Goal: Information Seeking & Learning: Learn about a topic

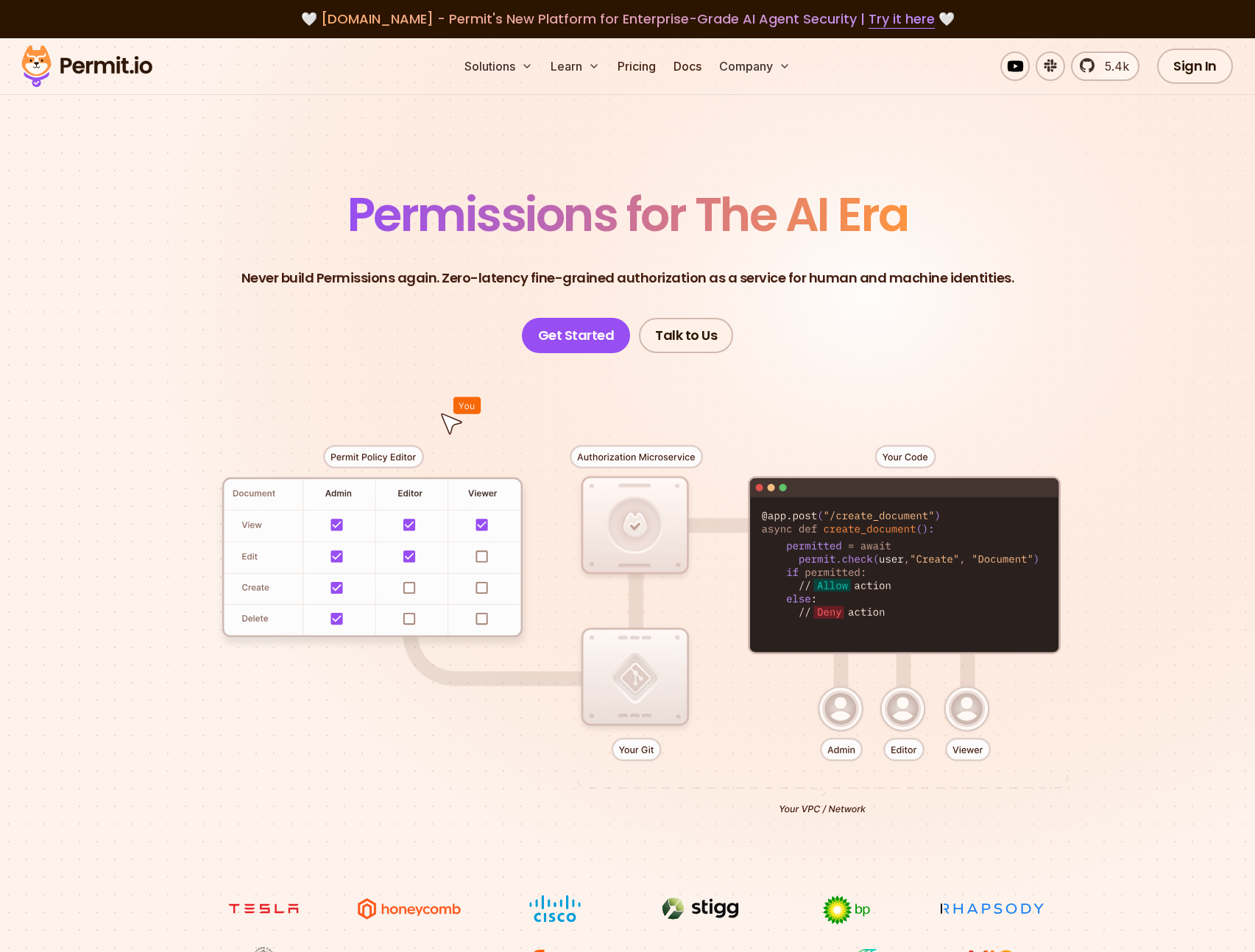
click at [1016, 238] on header "Permissions for The AI Era Never build Permissions again. Zero-latency fine-gra…" at bounding box center [628, 272] width 1030 height 162
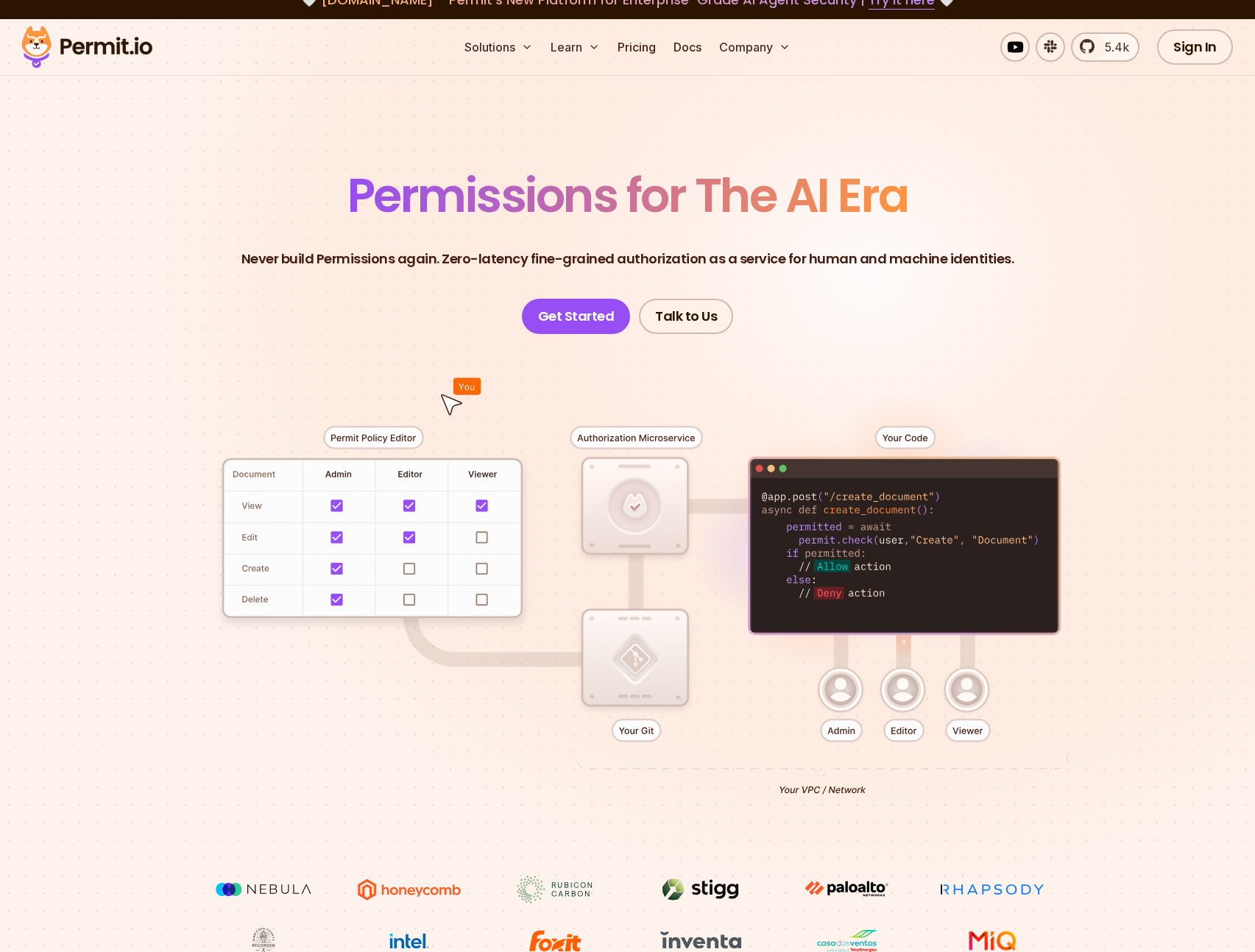
scroll to position [1, 0]
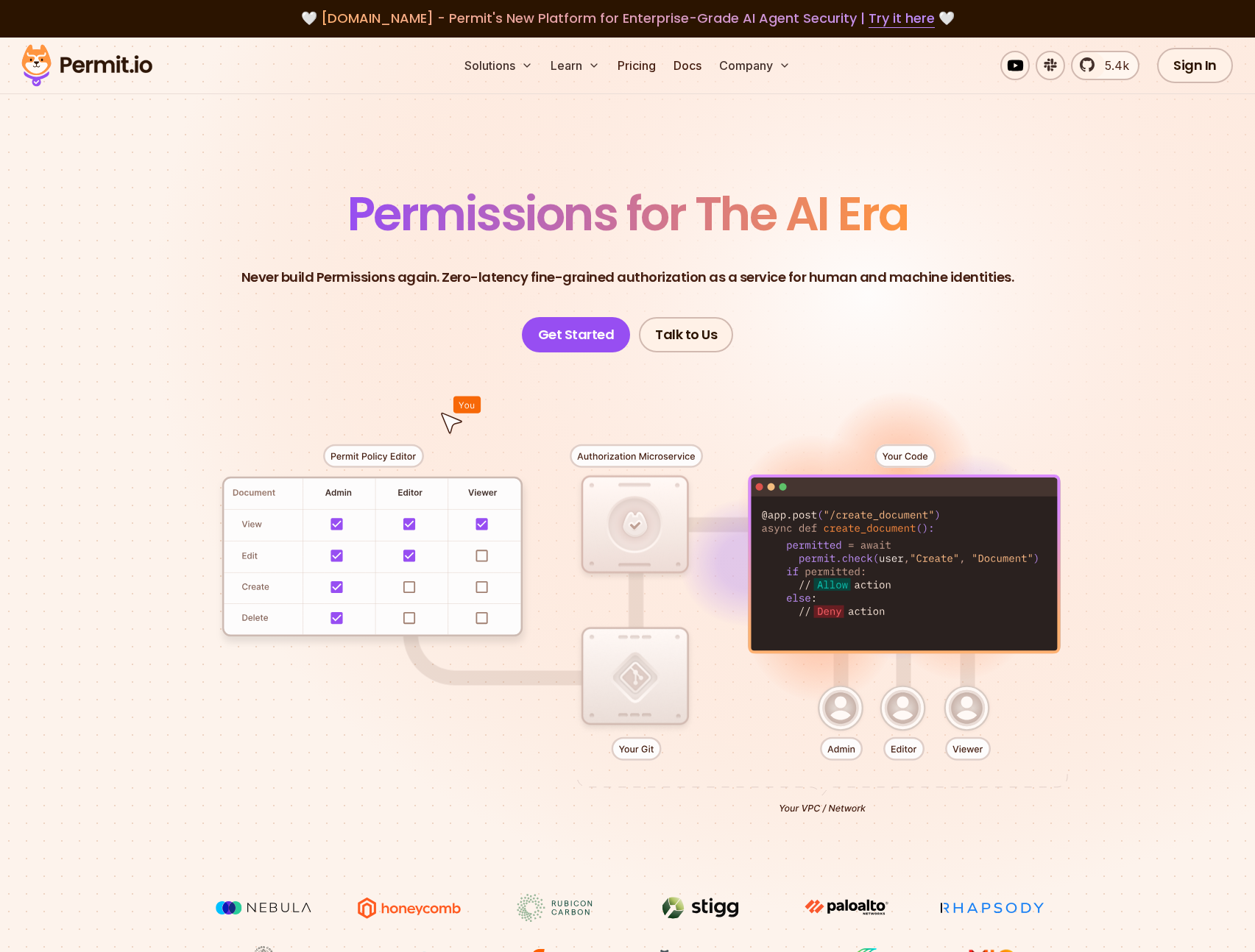
click at [623, 49] on div "Solutions Learn Pricing Docs Company 5.4k Sign In Start Now" at bounding box center [628, 66] width 1255 height 56
click at [627, 60] on link "Pricing" at bounding box center [636, 65] width 50 height 29
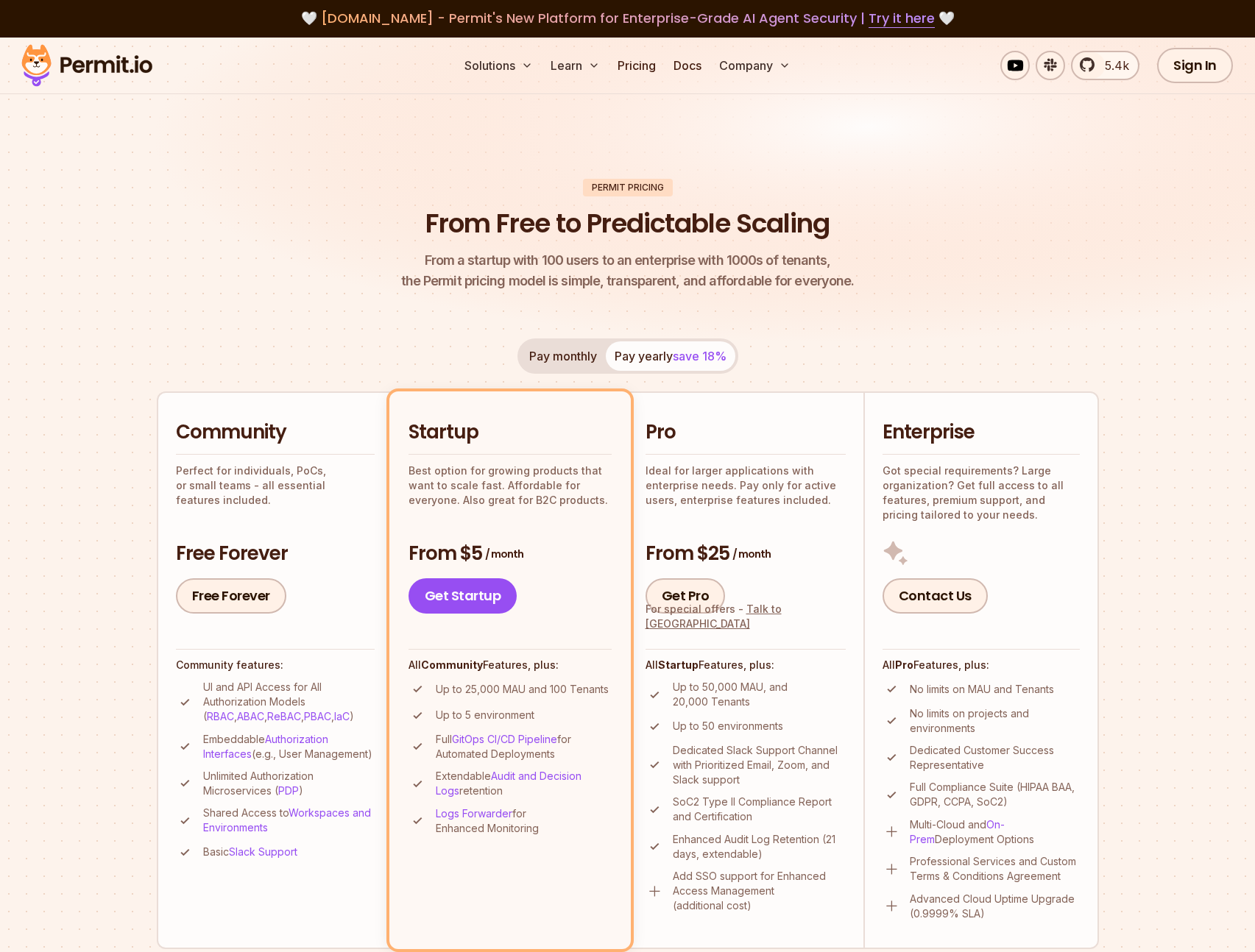
click at [930, 335] on div "Permit Pricing From Free to Predictable Scaling From a startup with 100 users t…" at bounding box center [628, 875] width 942 height 1392
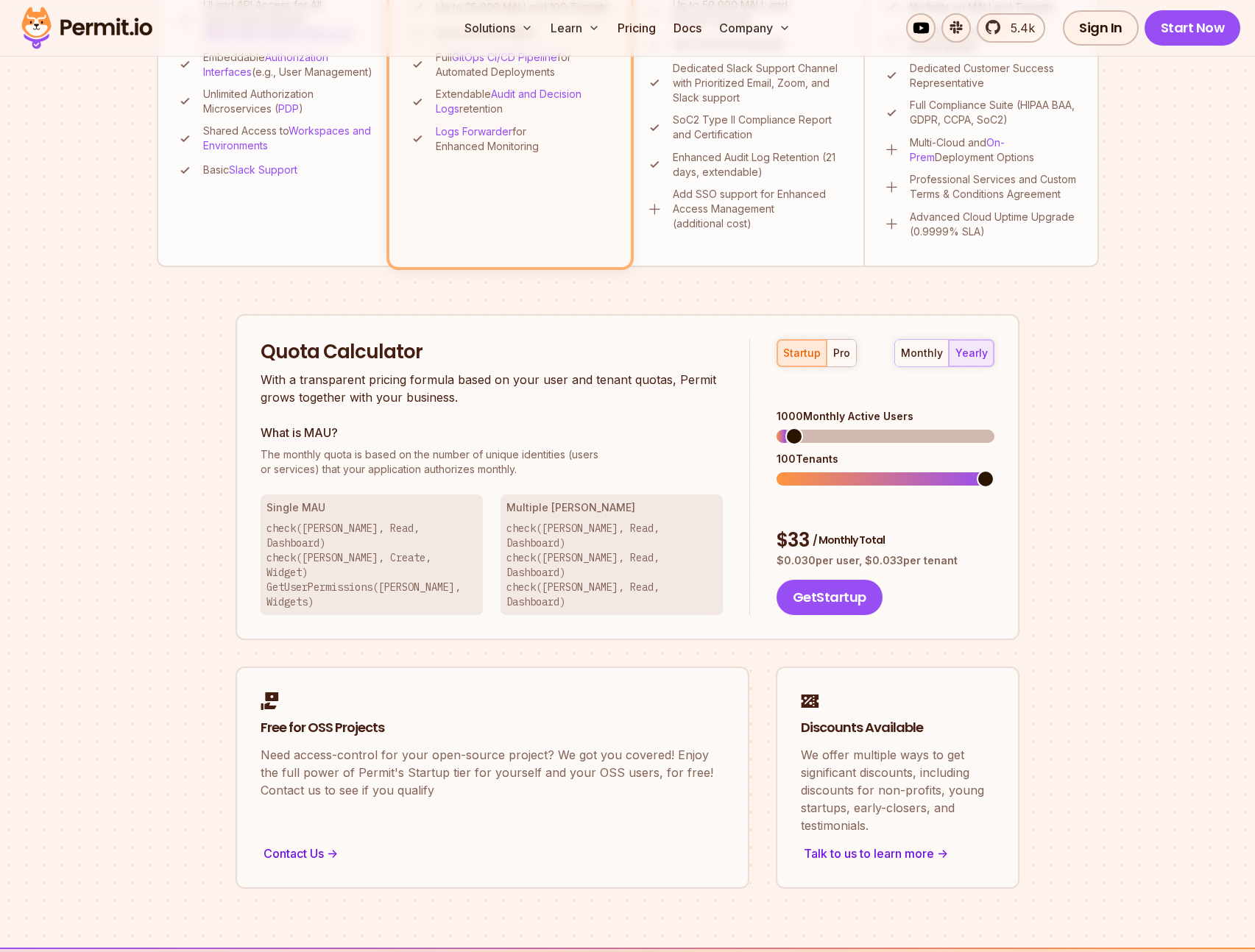
scroll to position [928, 0]
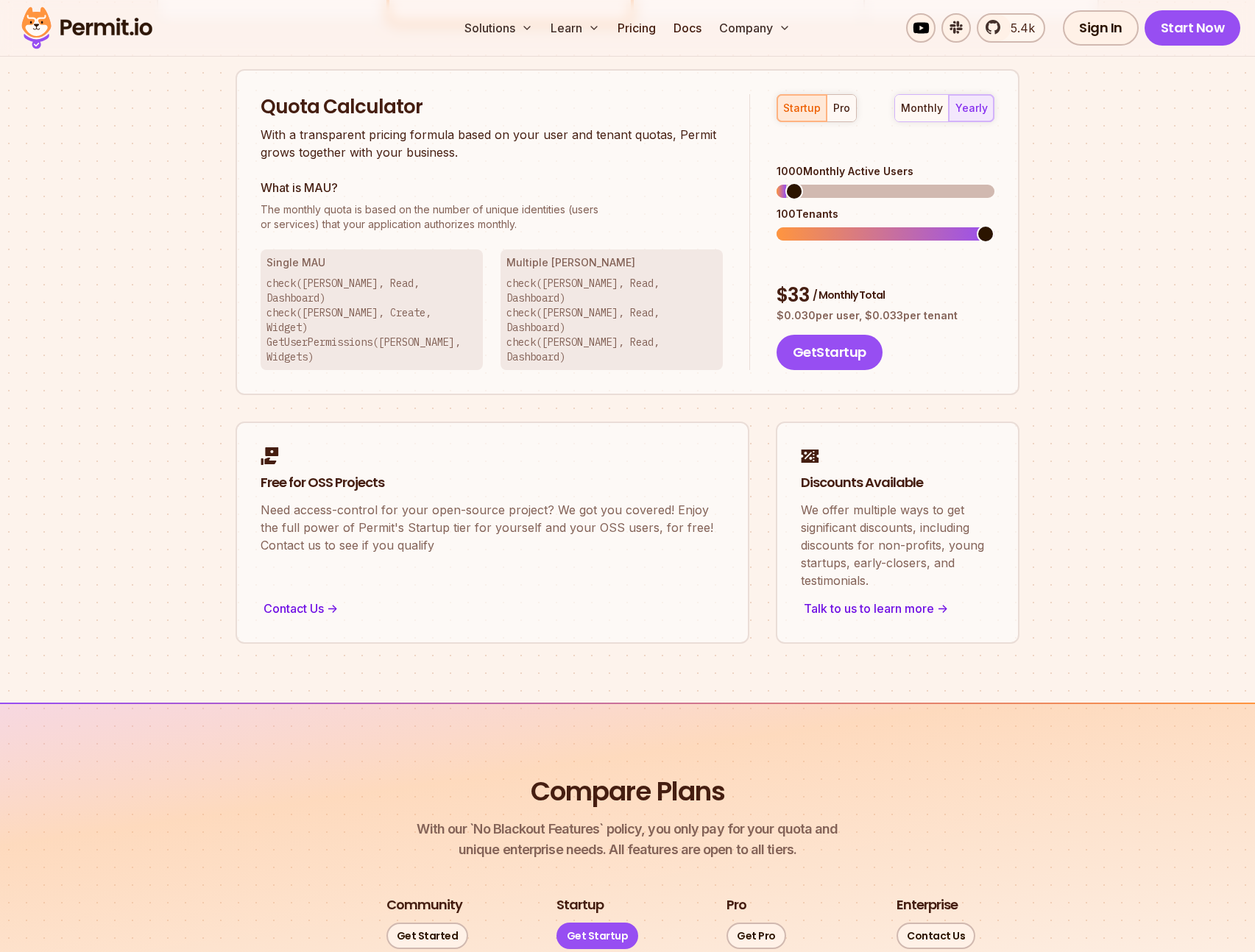
click at [990, 225] on span at bounding box center [985, 234] width 18 height 18
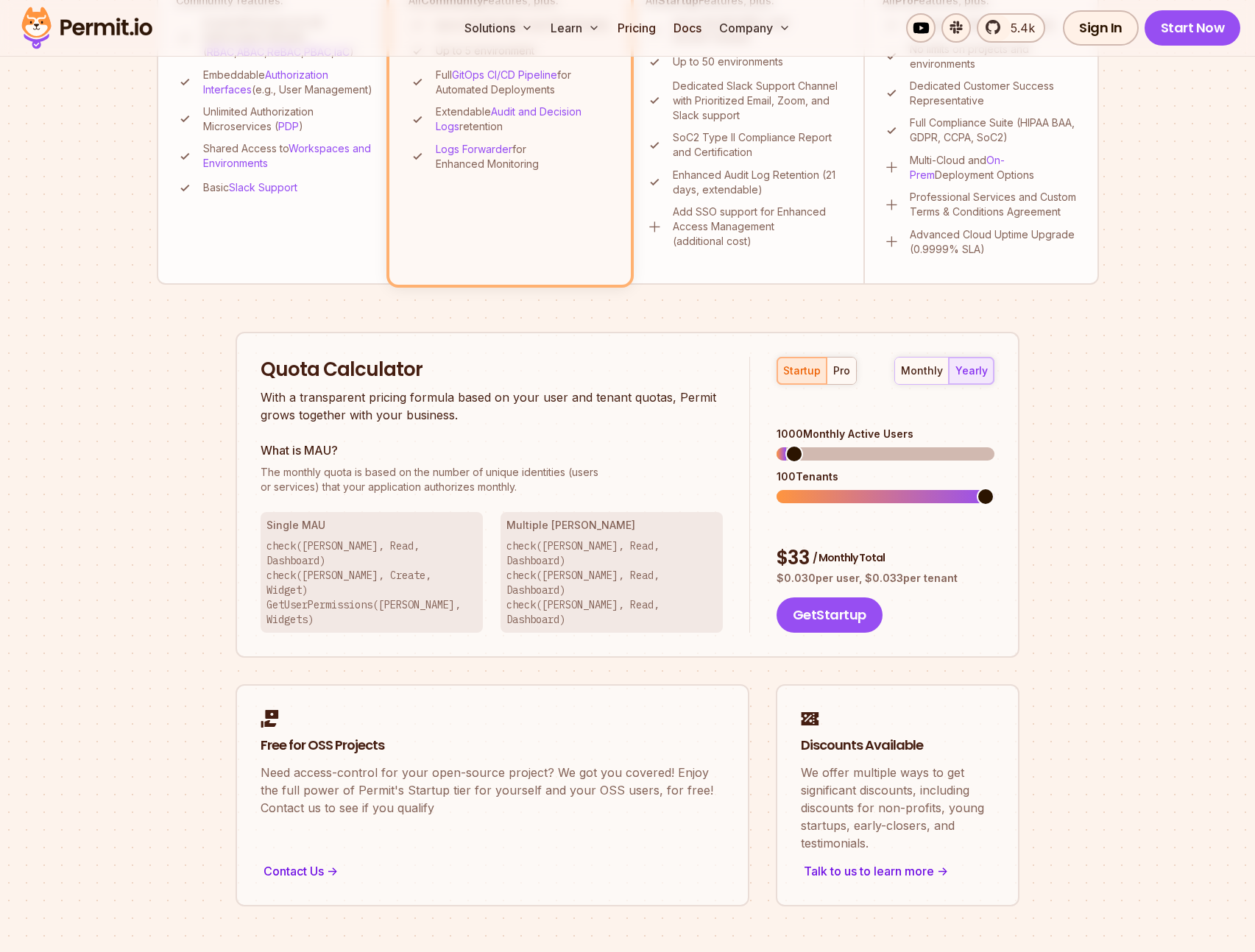
scroll to position [515, 0]
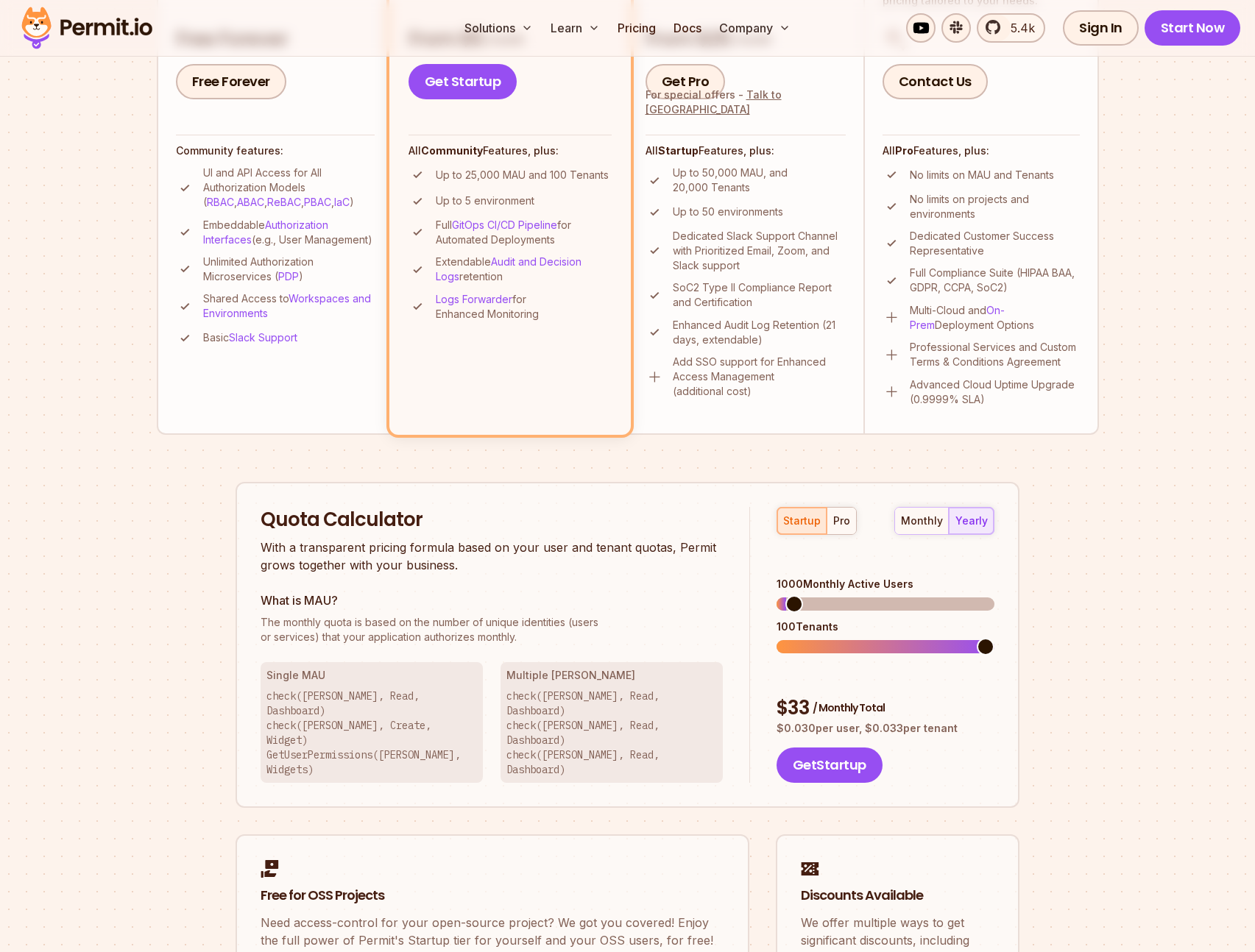
click at [786, 391] on p "Add SSO support for Enhanced Access Management (additional cost)" at bounding box center [759, 376] width 173 height 44
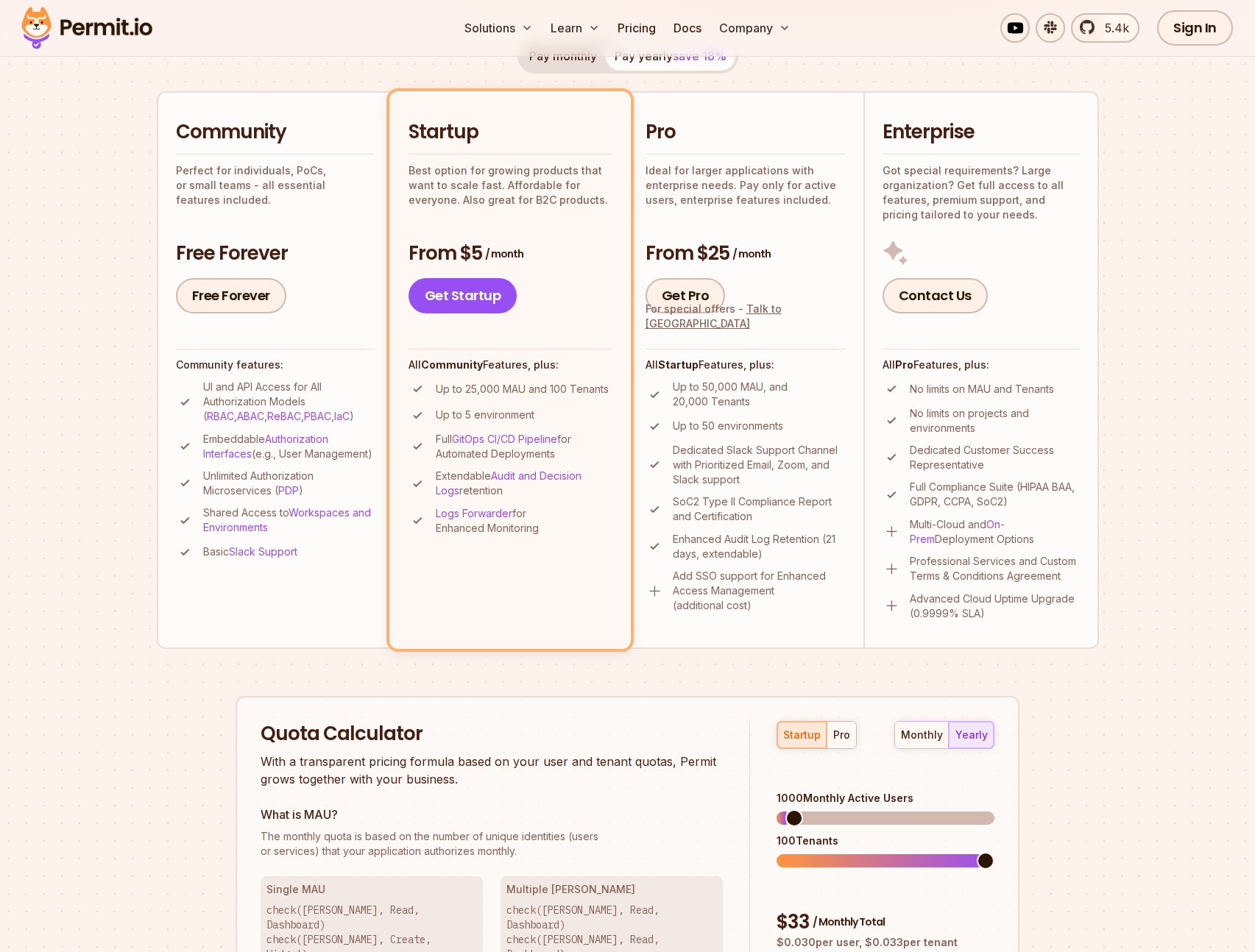
scroll to position [219, 0]
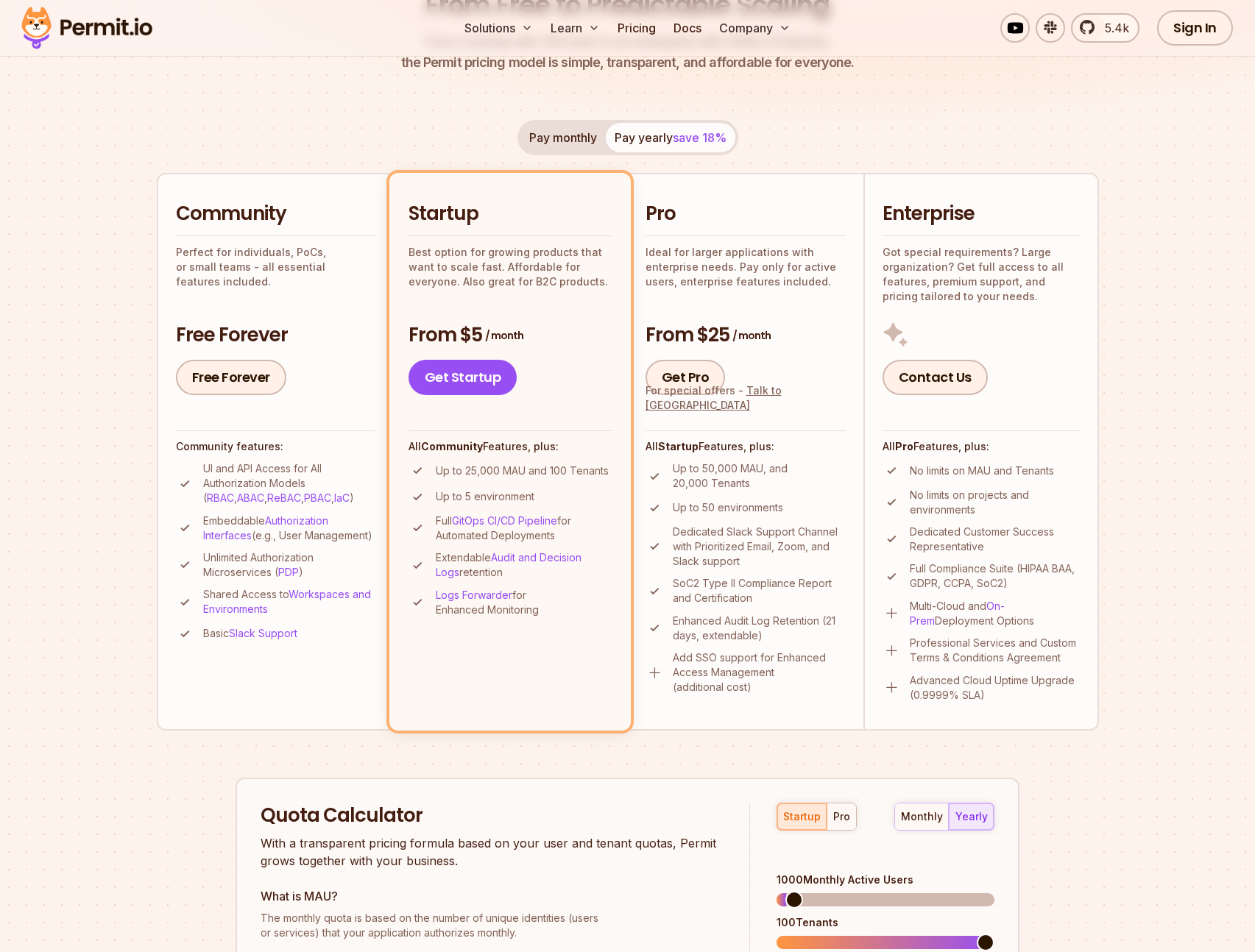
click at [753, 260] on p "Ideal for larger applications with enterprise needs. Pay only for active users,…" at bounding box center [745, 266] width 200 height 44
click at [740, 224] on h2 "Pro" at bounding box center [745, 214] width 200 height 26
click at [743, 226] on h2 "Pro" at bounding box center [745, 214] width 200 height 26
click at [743, 231] on div "Pro Ideal for larger applications with enterprise needs. Pay only for active us…" at bounding box center [745, 244] width 200 height 87
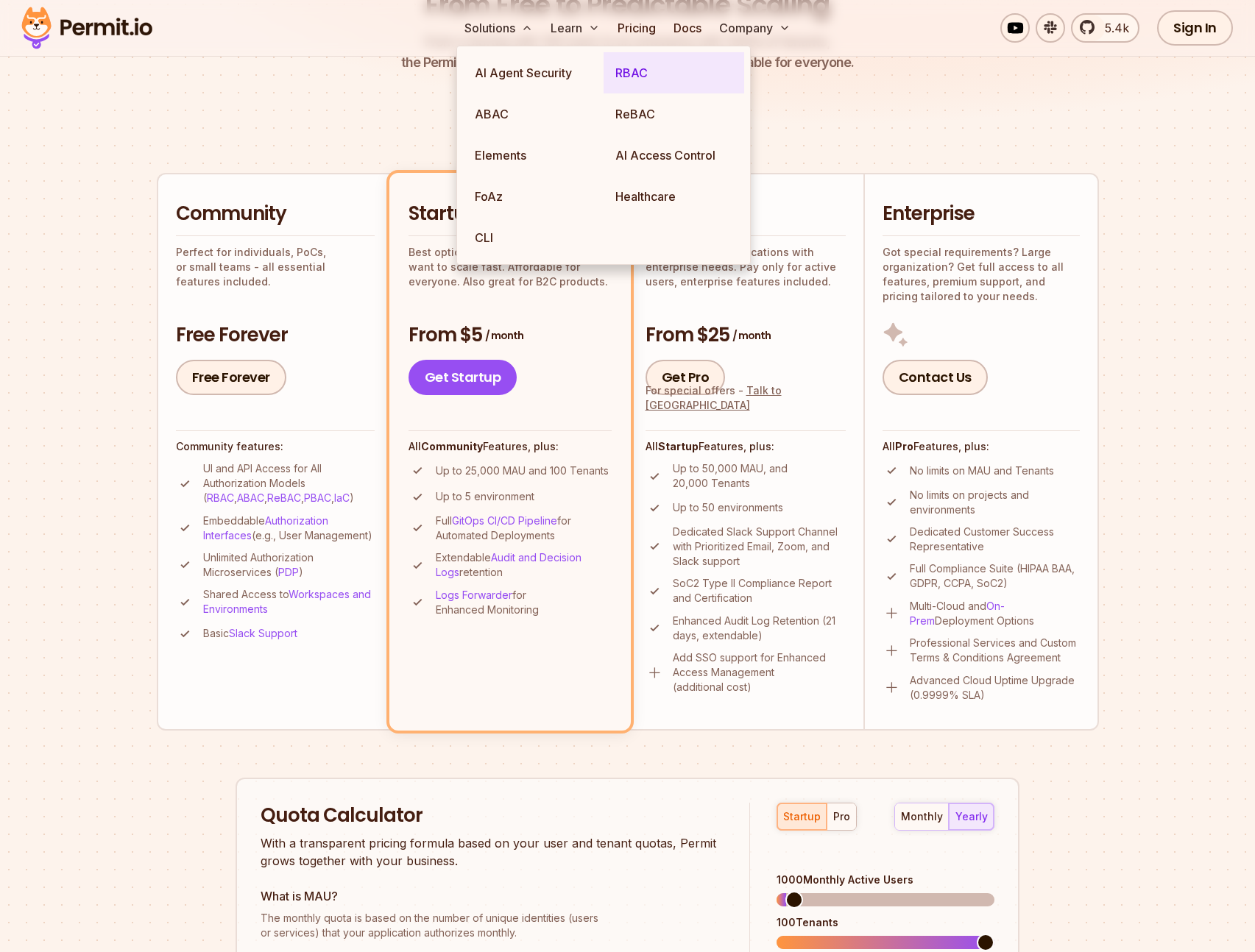
click at [620, 73] on link "RBAC" at bounding box center [673, 73] width 141 height 41
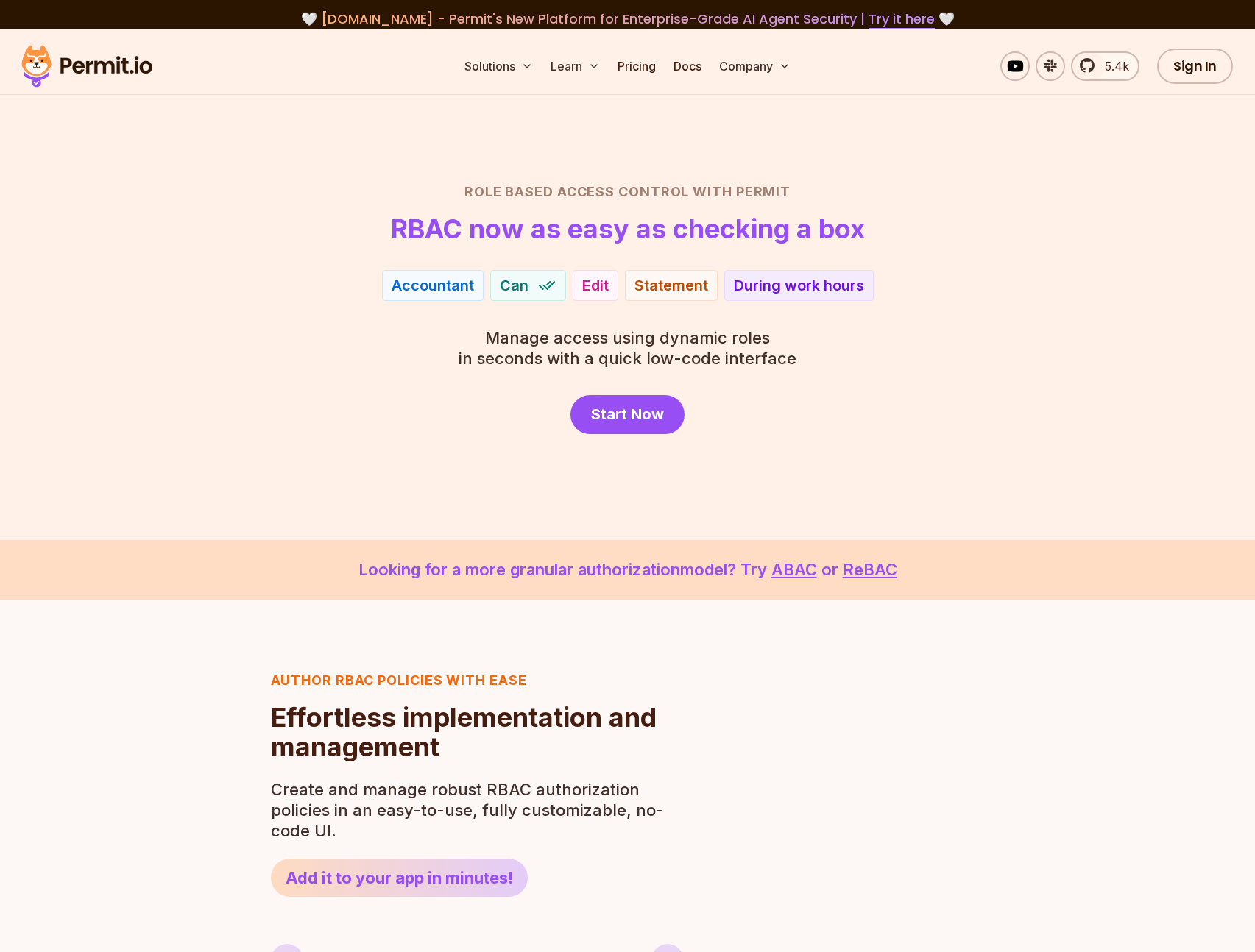
click at [118, 74] on img at bounding box center [87, 66] width 144 height 50
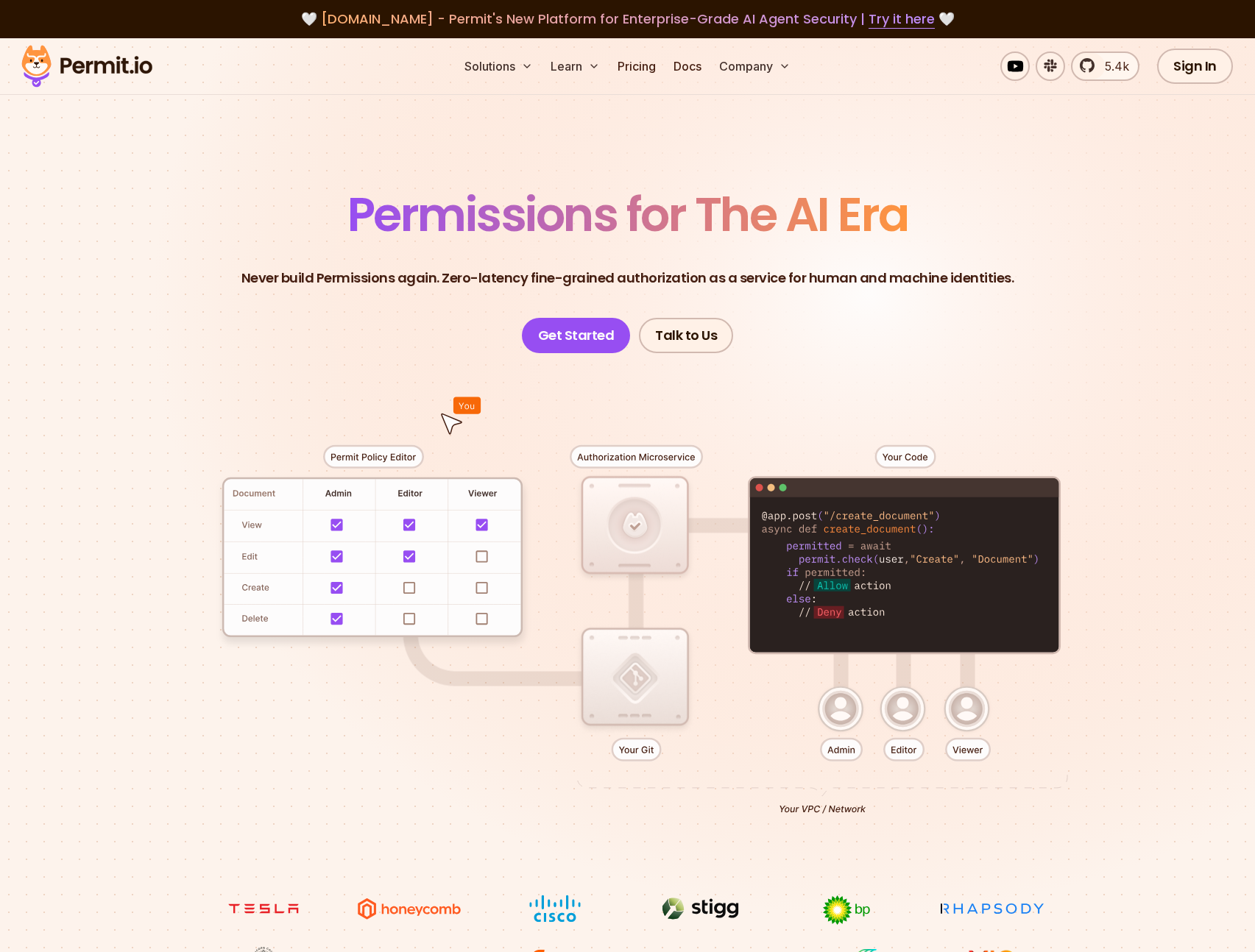
click at [104, 220] on section "Permissions for The AI Era Never build Permissions again. Zero-latency fine-gra…" at bounding box center [628, 524] width 1255 height 972
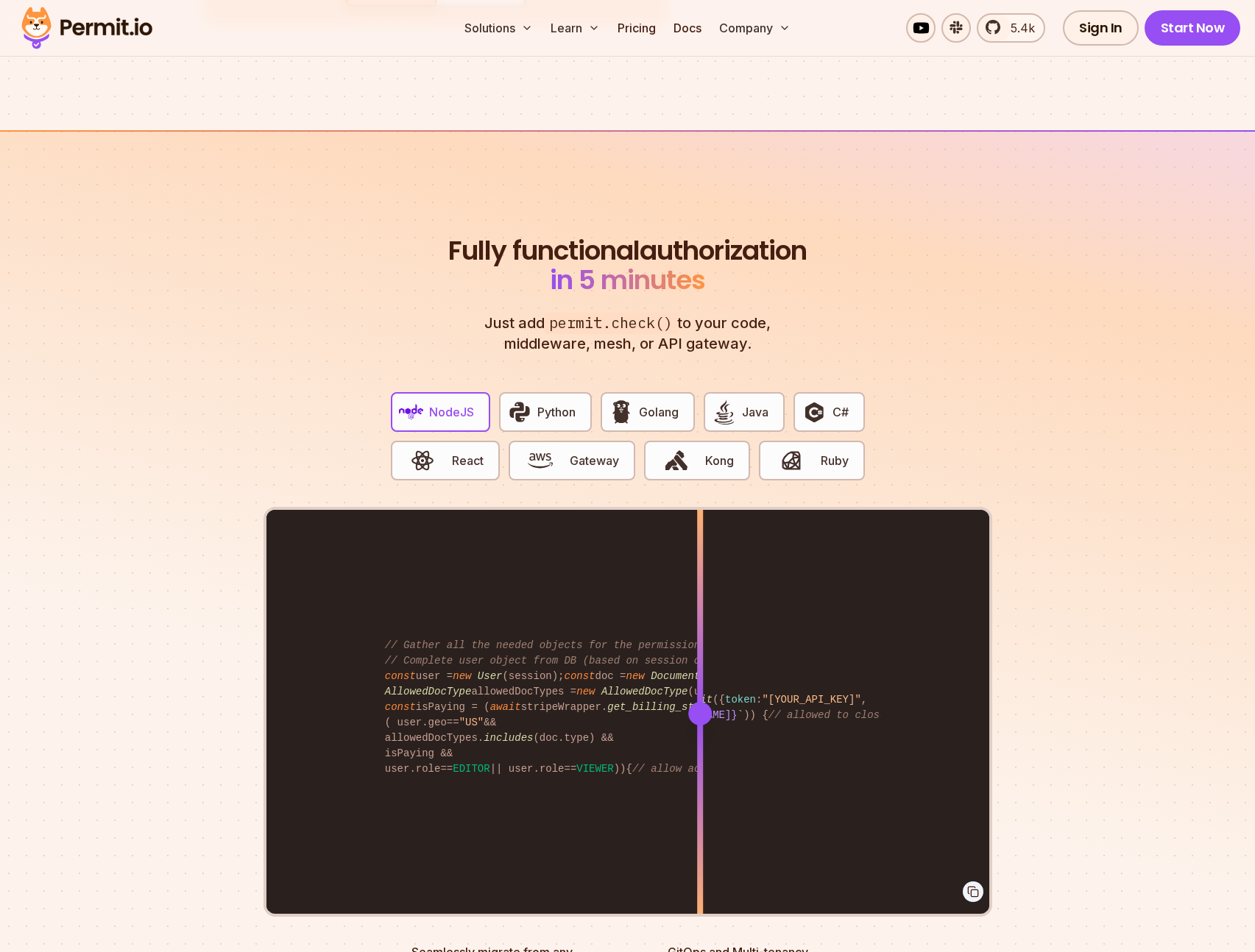
scroll to position [2682, 0]
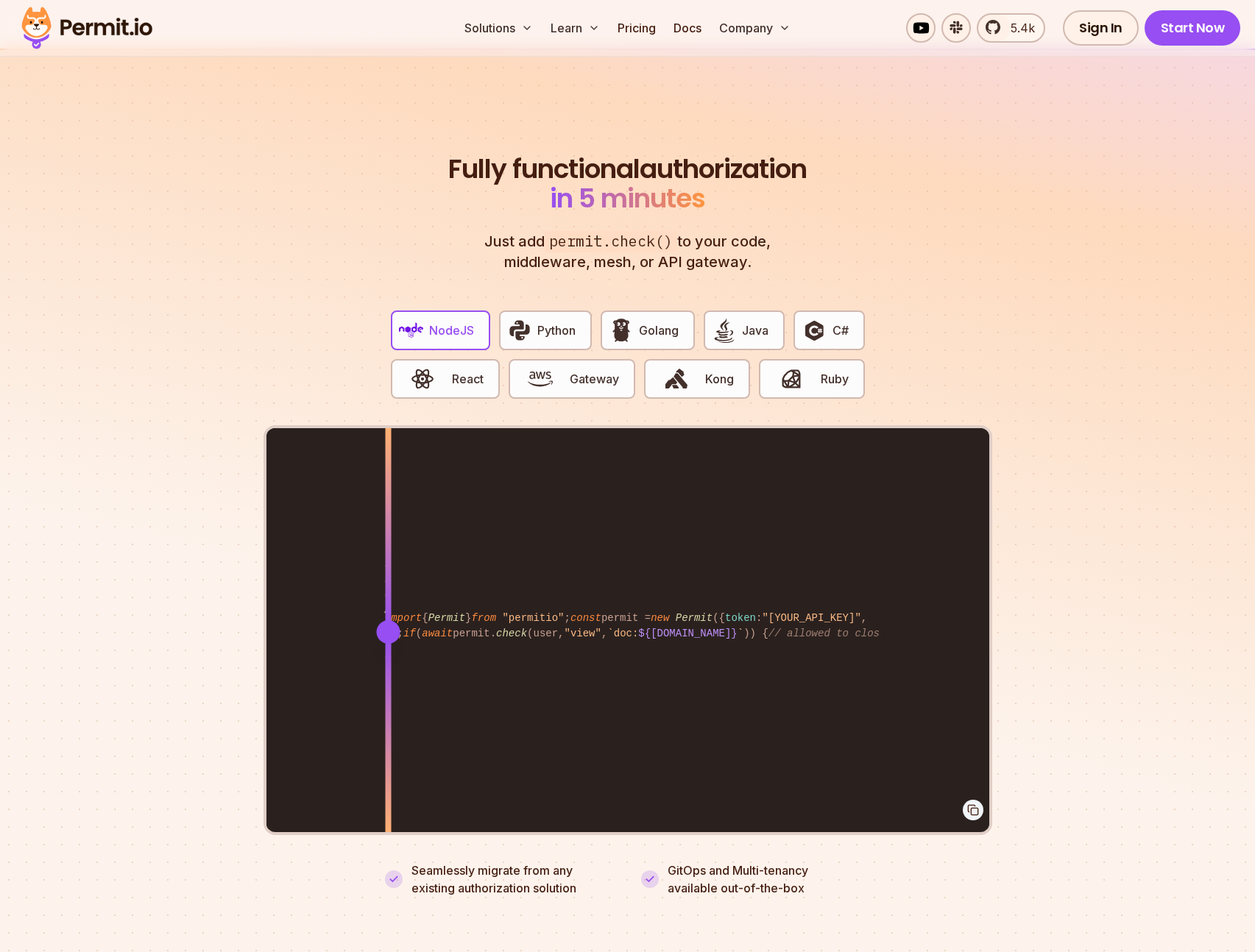
drag, startPoint x: 702, startPoint y: 615, endPoint x: 387, endPoint y: 592, distance: 315.8
click at [387, 592] on div at bounding box center [387, 631] width 6 height 406
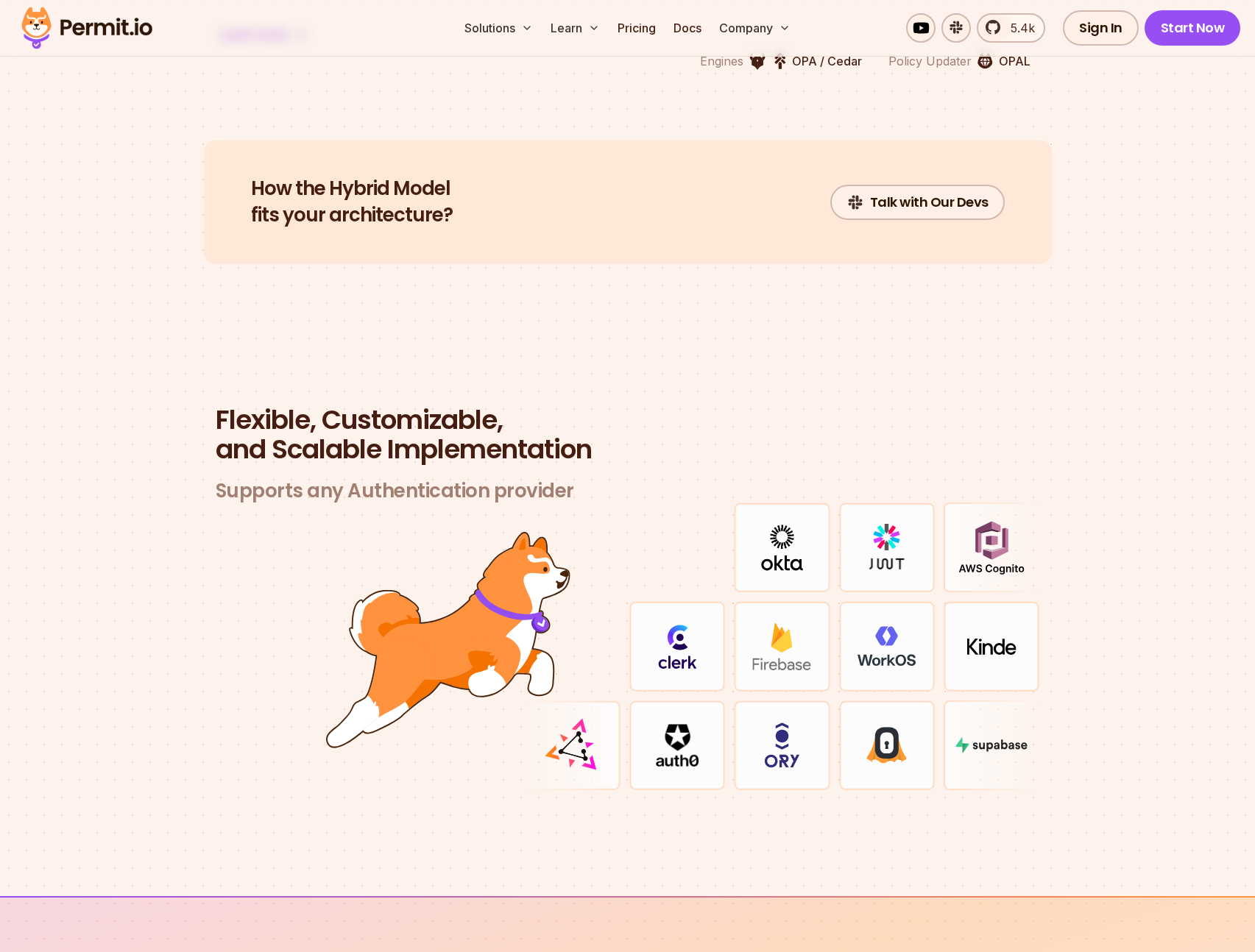
scroll to position [4082, 0]
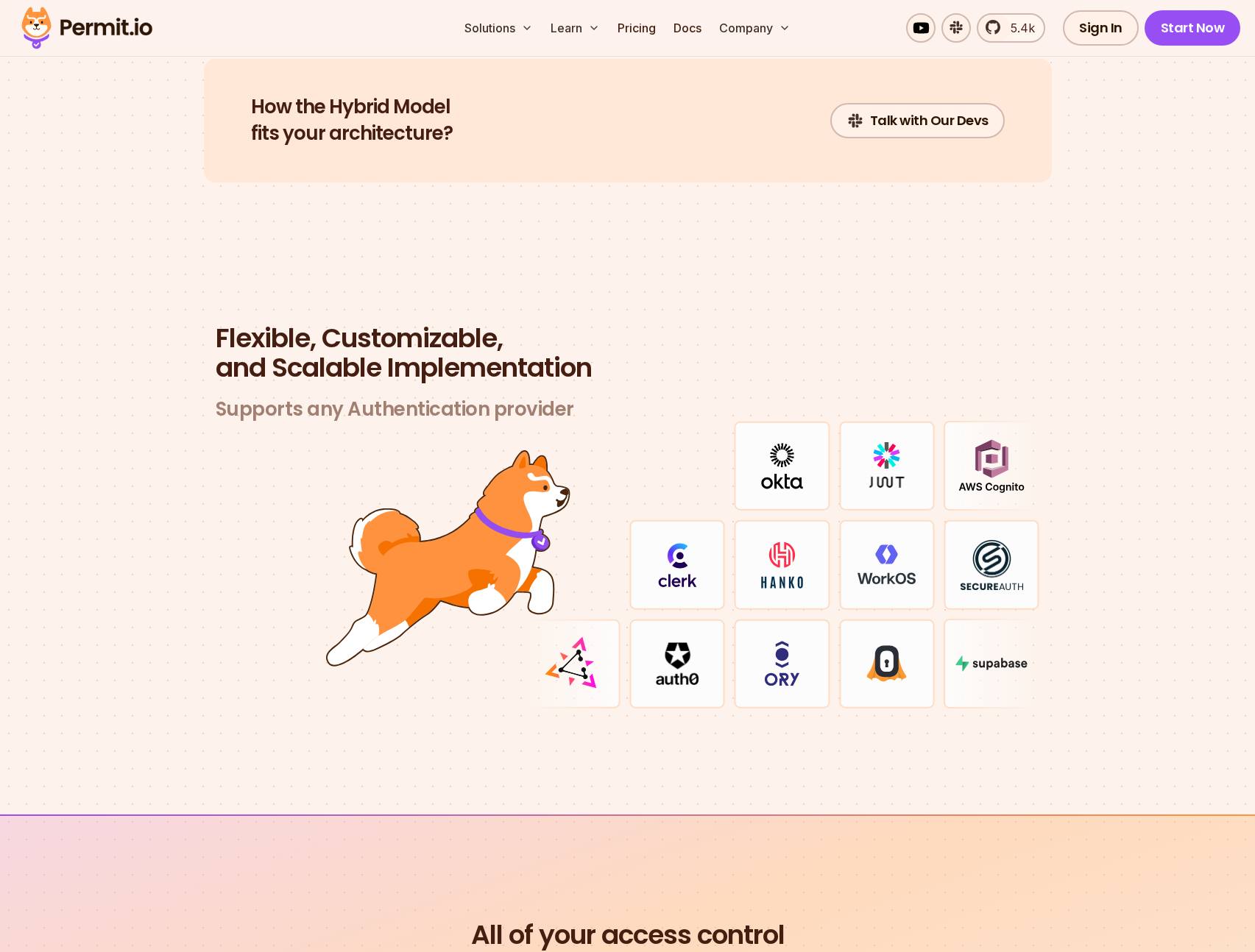
click at [976, 460] on img at bounding box center [991, 465] width 67 height 53
click at [1081, 483] on section "Flexible, Customizable, and Scalable Implementation Supports any Authentication…" at bounding box center [628, 534] width 1255 height 562
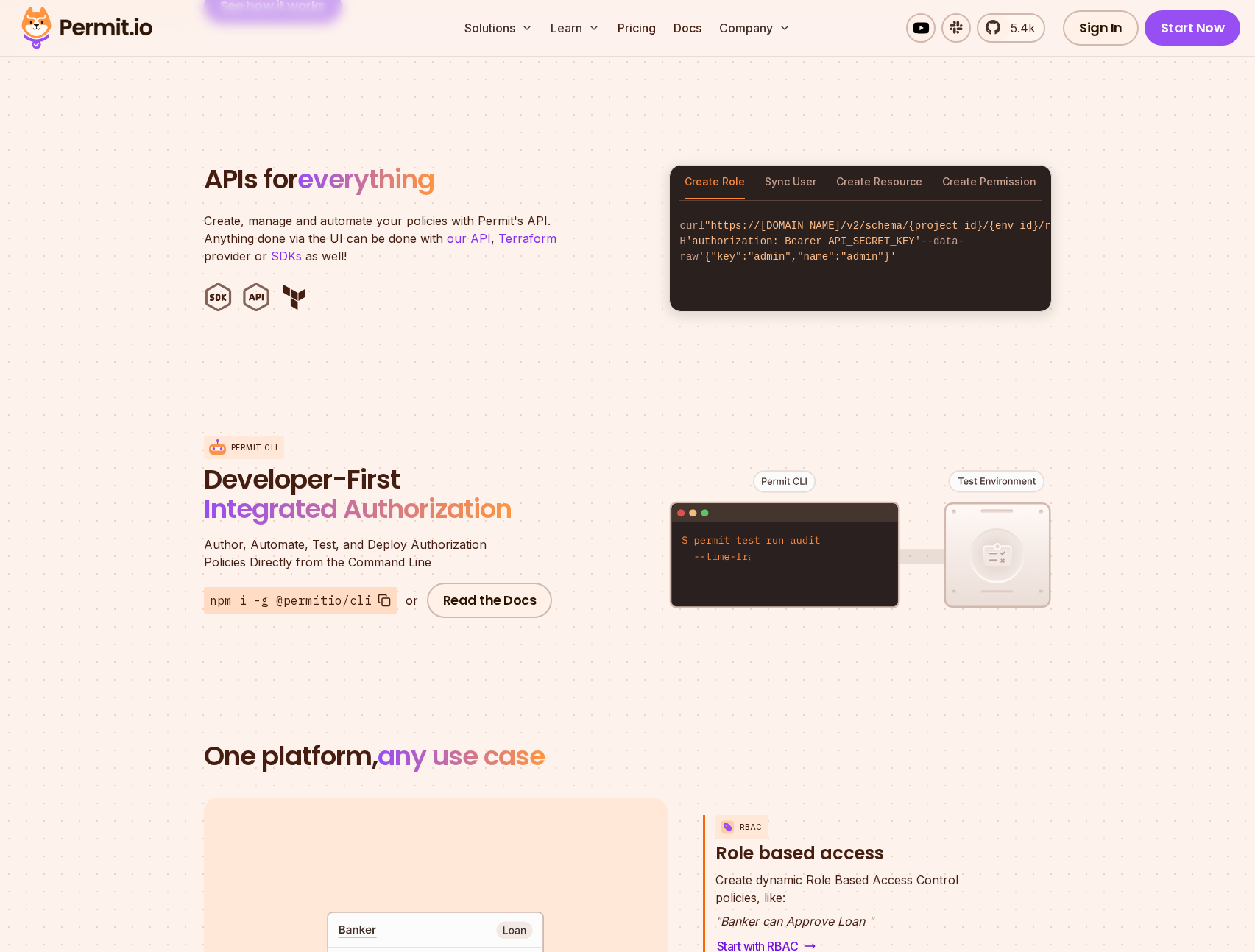
scroll to position [0, 0]
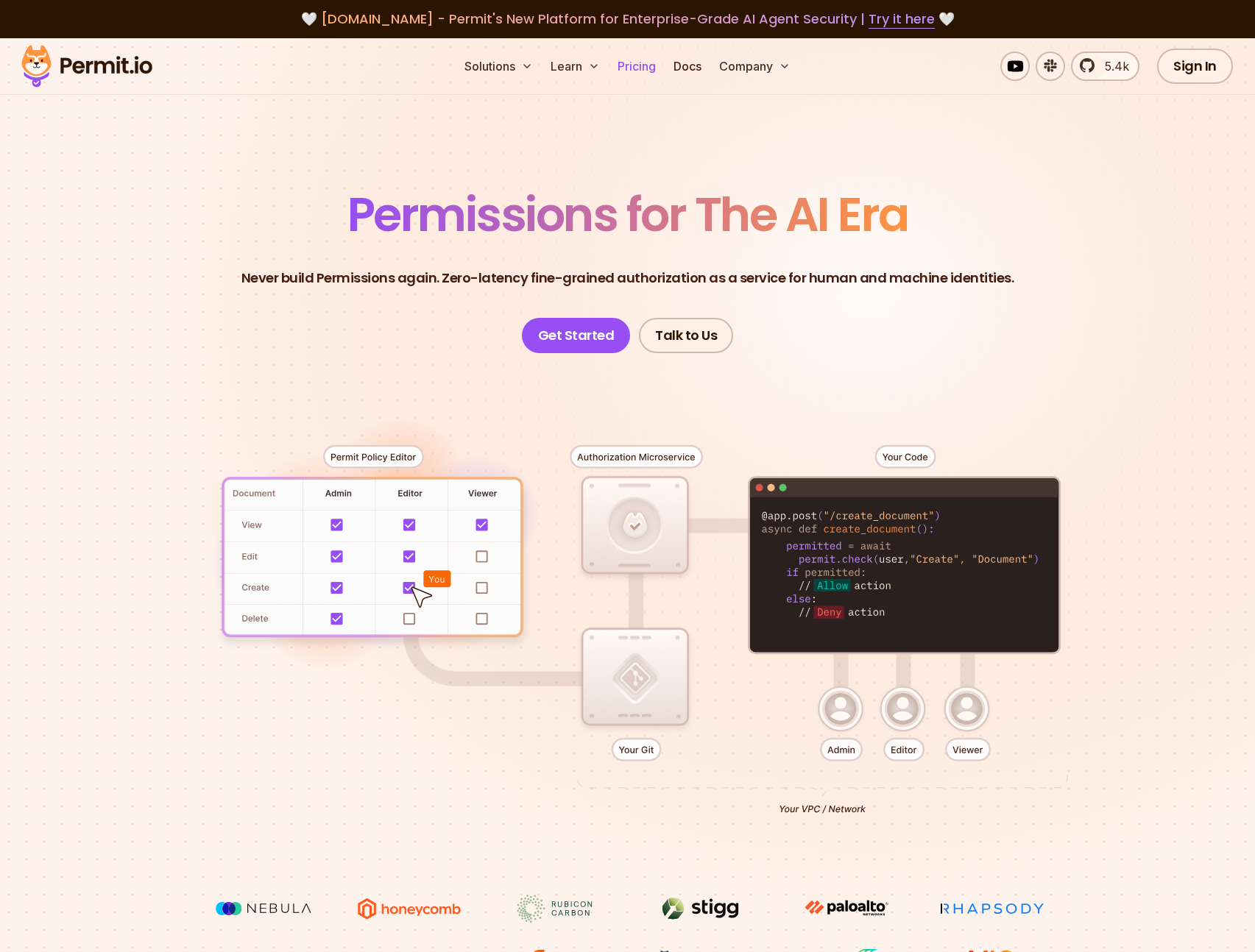
click at [649, 72] on link "Pricing" at bounding box center [636, 66] width 50 height 29
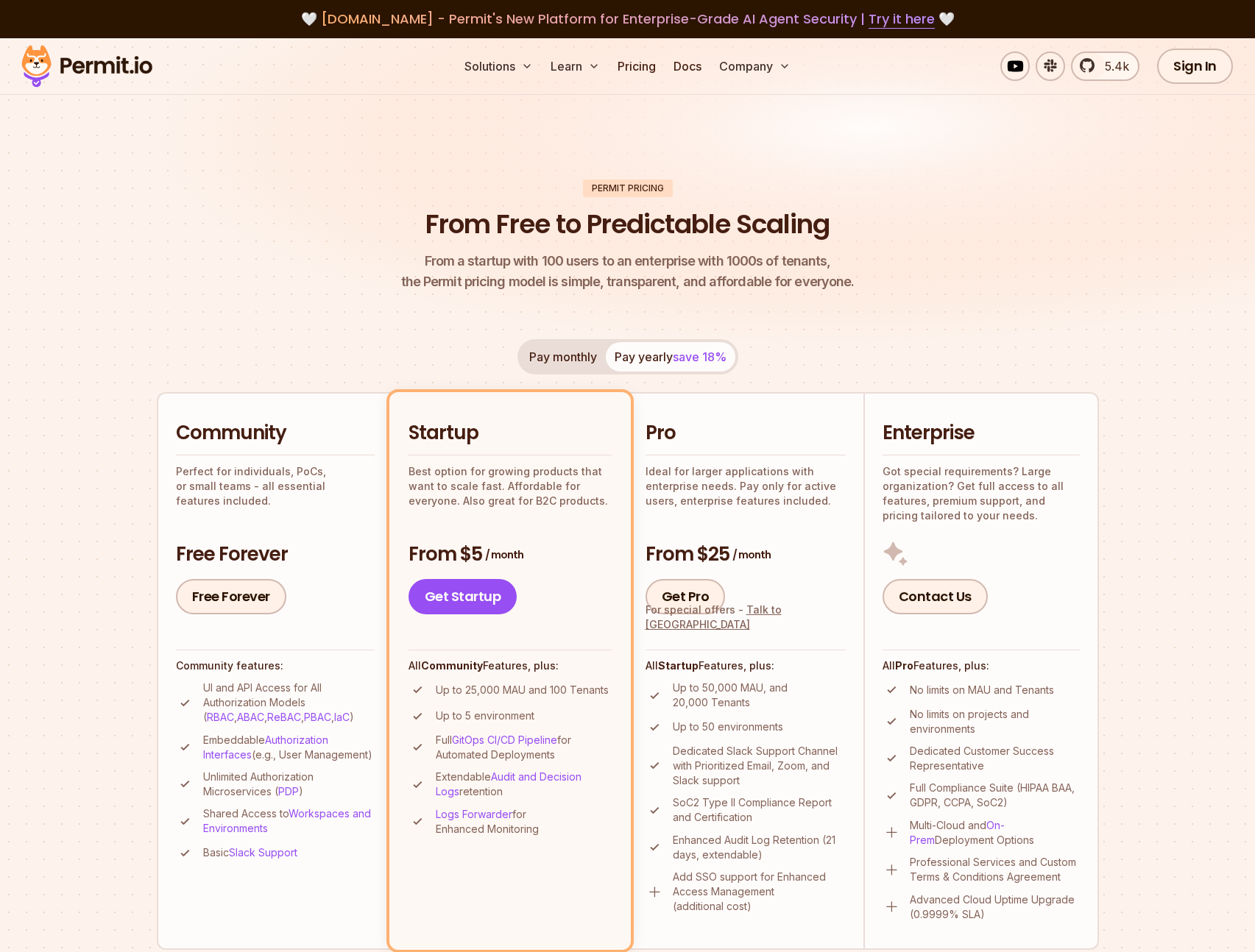
scroll to position [155, 0]
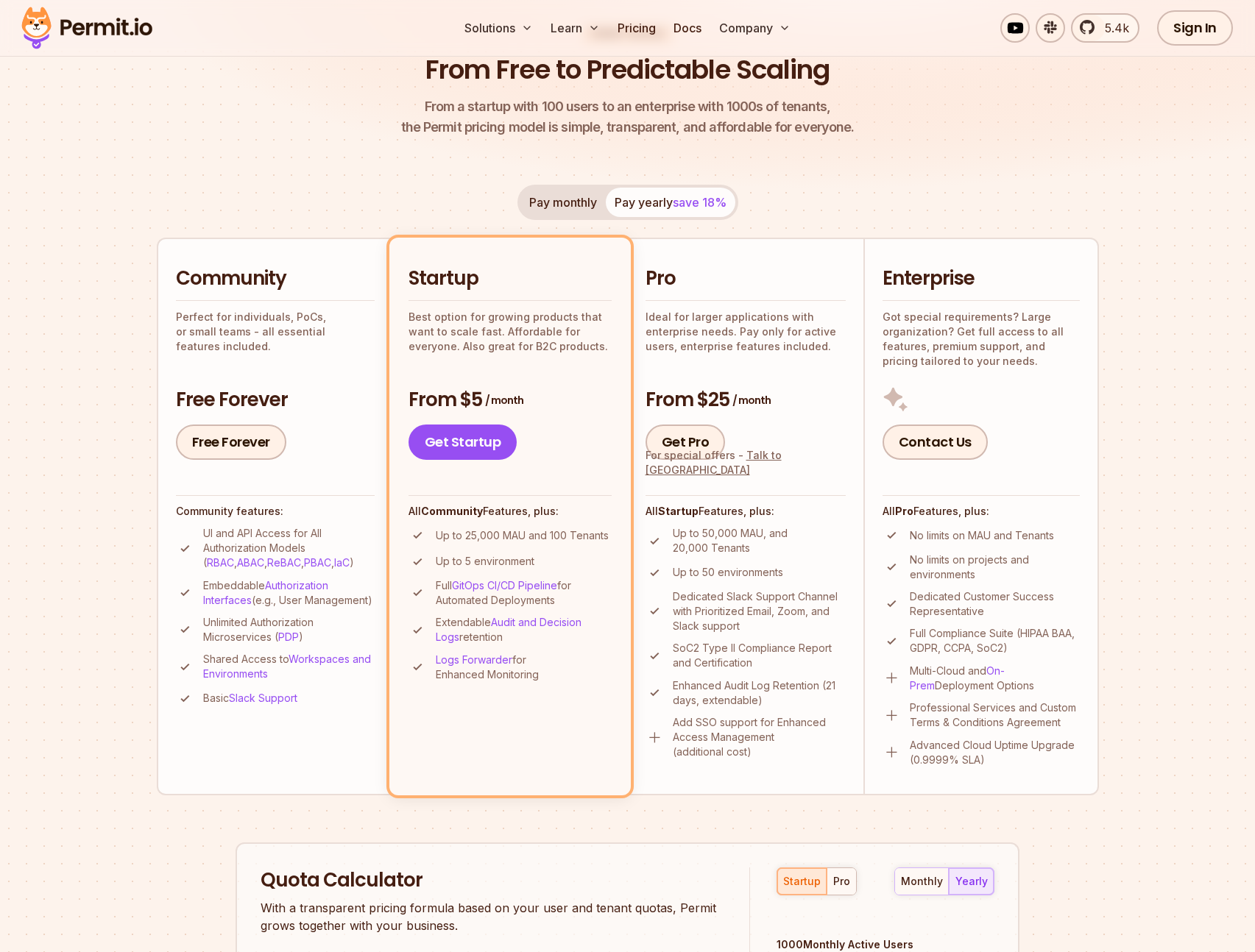
click at [775, 535] on p "Up to 50,000 MAU, and 20,000 Tenants" at bounding box center [759, 540] width 173 height 29
click at [838, 579] on li "Up to 50 environments" at bounding box center [745, 573] width 200 height 19
click at [960, 518] on h4 "All Pro Features, plus:" at bounding box center [981, 511] width 197 height 15
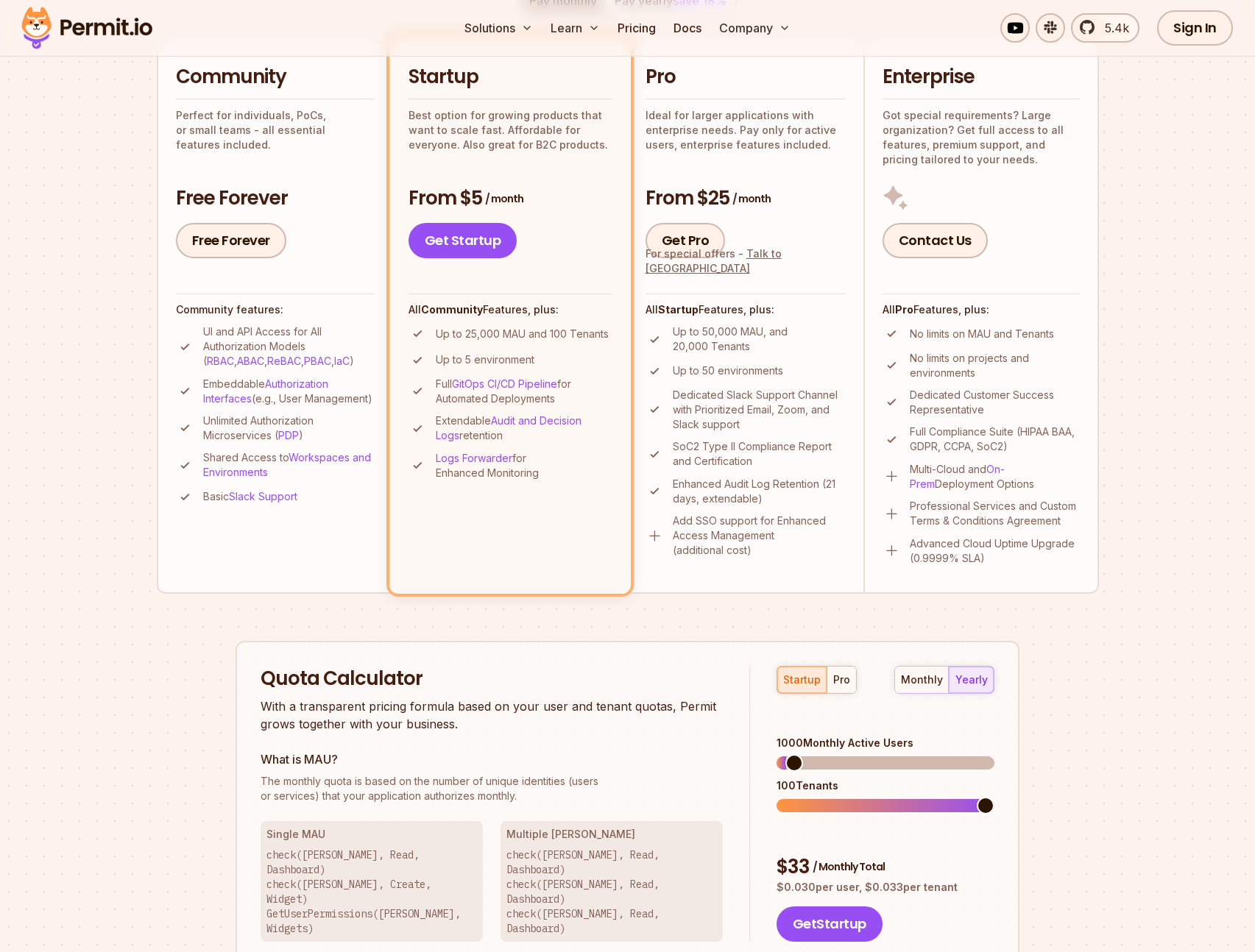
scroll to position [0, 0]
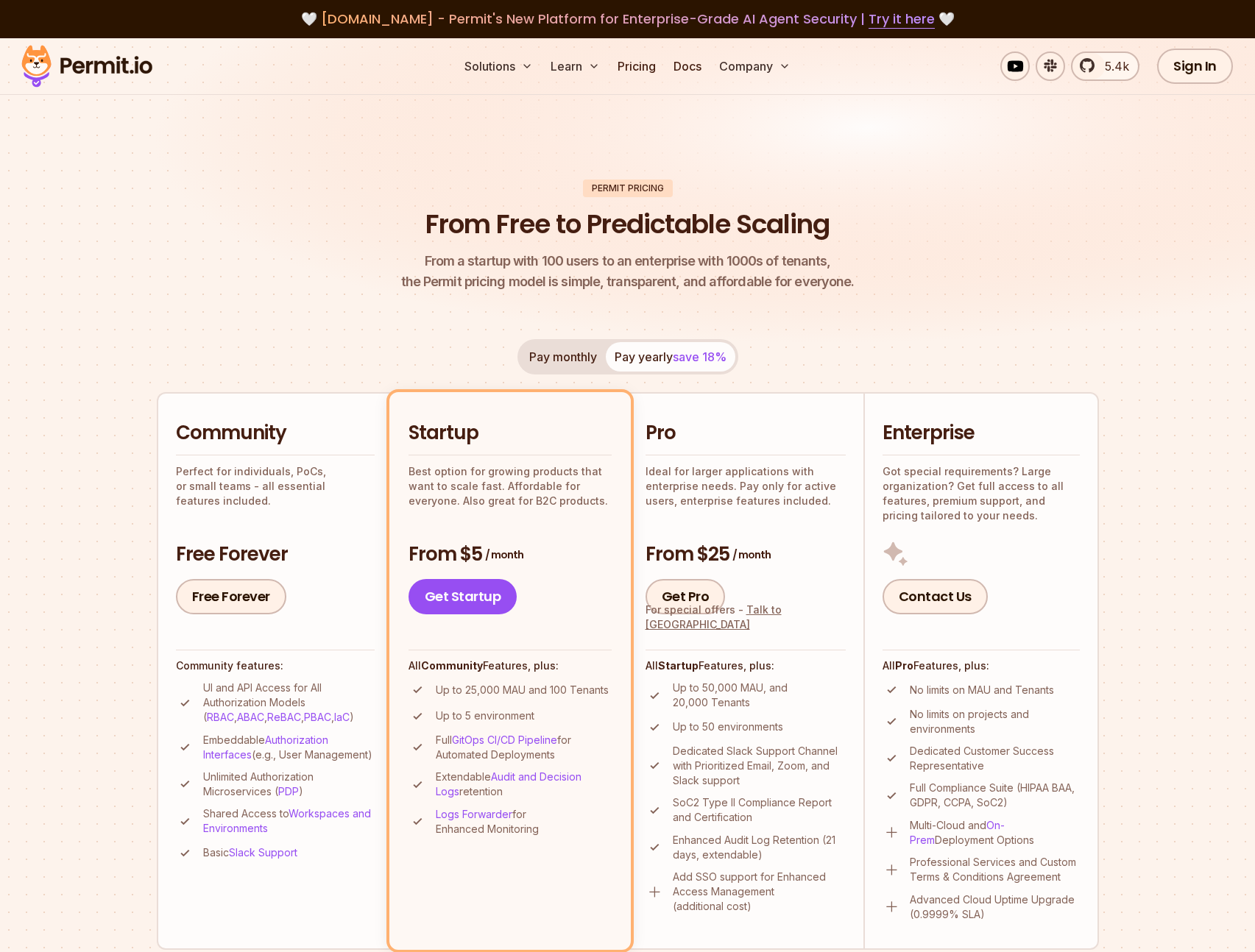
click at [1011, 181] on header "Permit Pricing From Free to Predictable Scaling From a startup with 100 users t…" at bounding box center [628, 235] width 942 height 113
click at [941, 212] on header "Permit Pricing From Free to Predictable Scaling From a startup with 100 users t…" at bounding box center [628, 235] width 942 height 113
click at [410, 145] on img at bounding box center [628, 205] width 1255 height 334
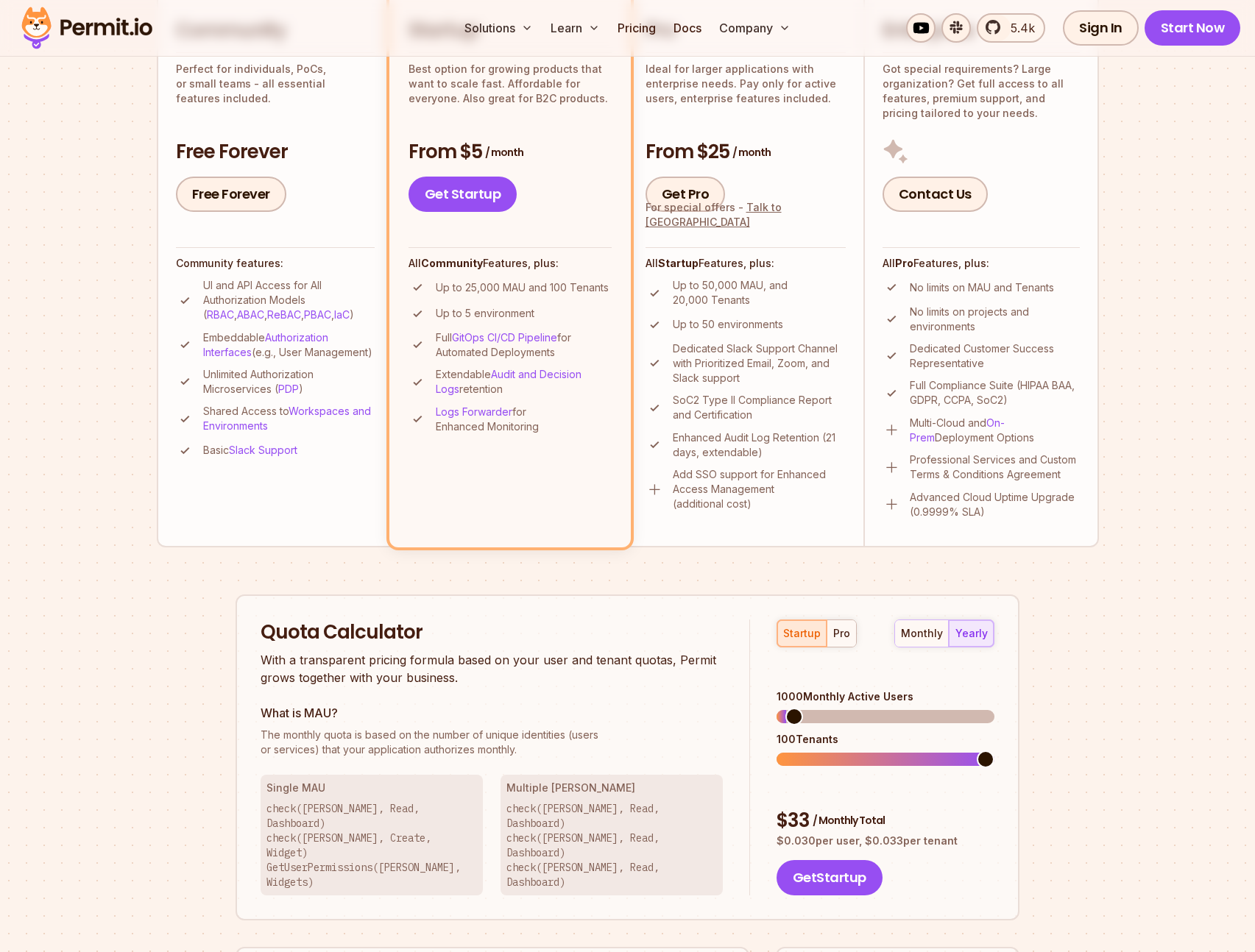
scroll to position [602, 0]
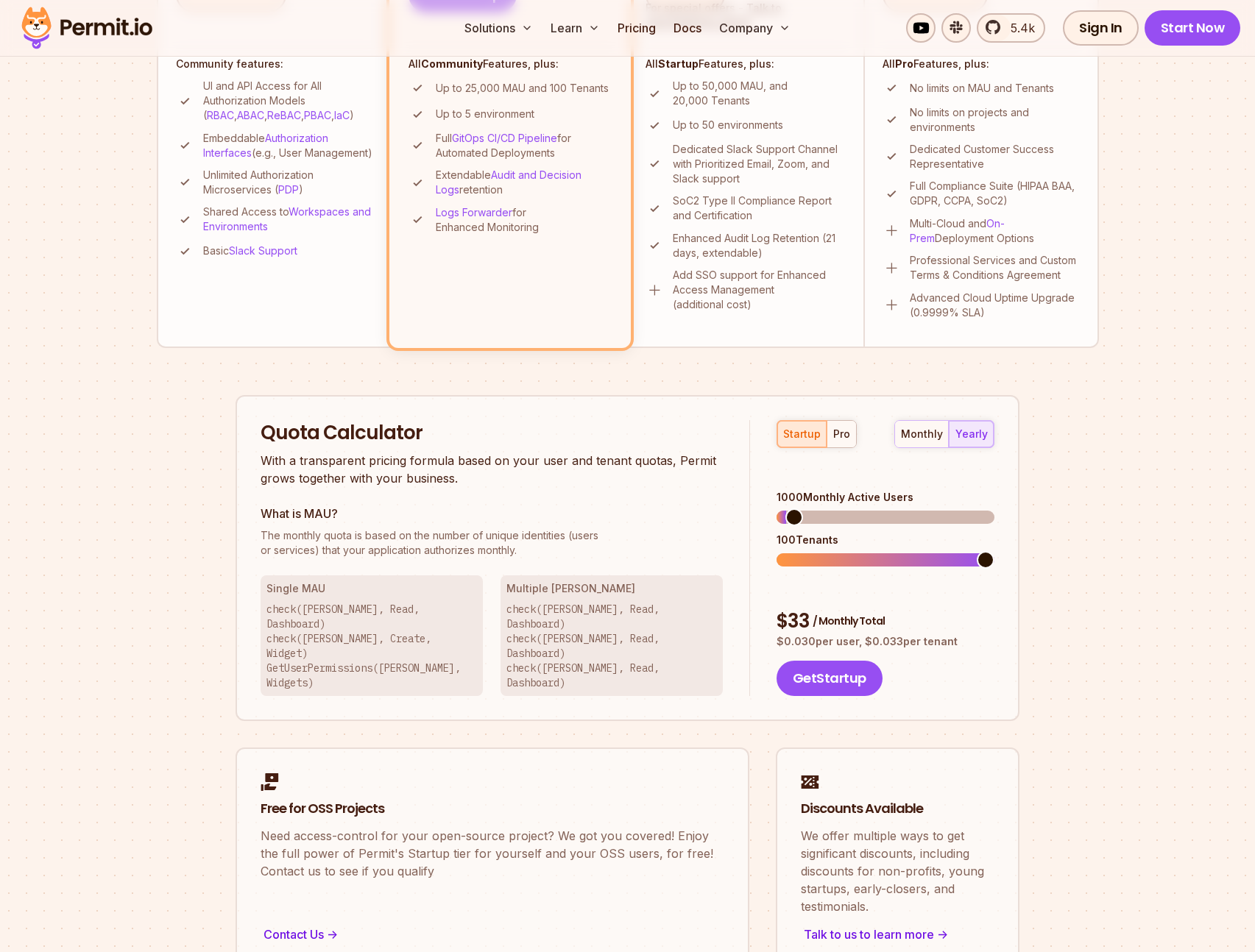
click at [994, 552] on span at bounding box center [985, 560] width 18 height 18
click at [1144, 571] on section "Permit Pricing From Free to Predictable Scaling From a startup with 100 users t…" at bounding box center [628, 233] width 1255 height 1593
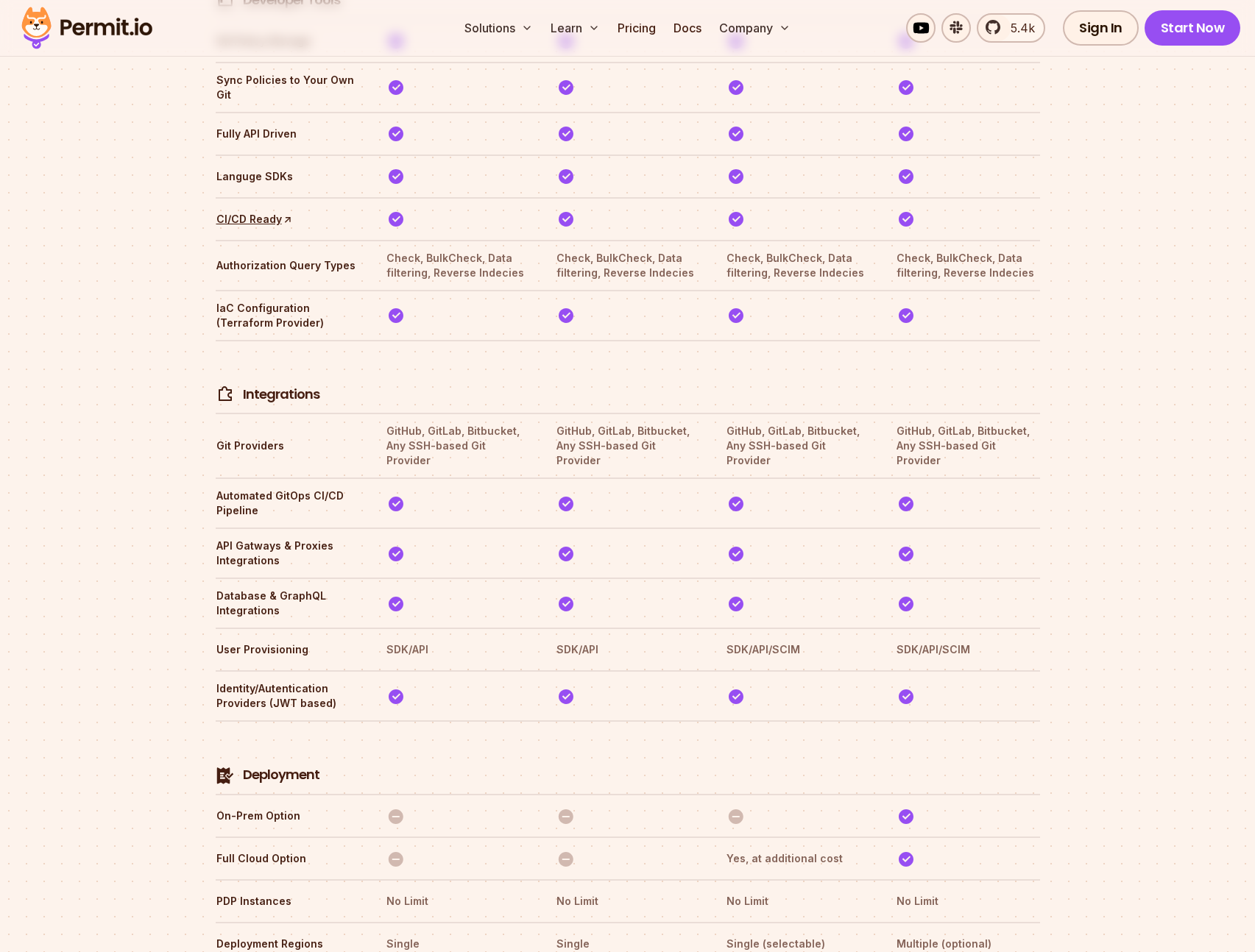
scroll to position [2903, 0]
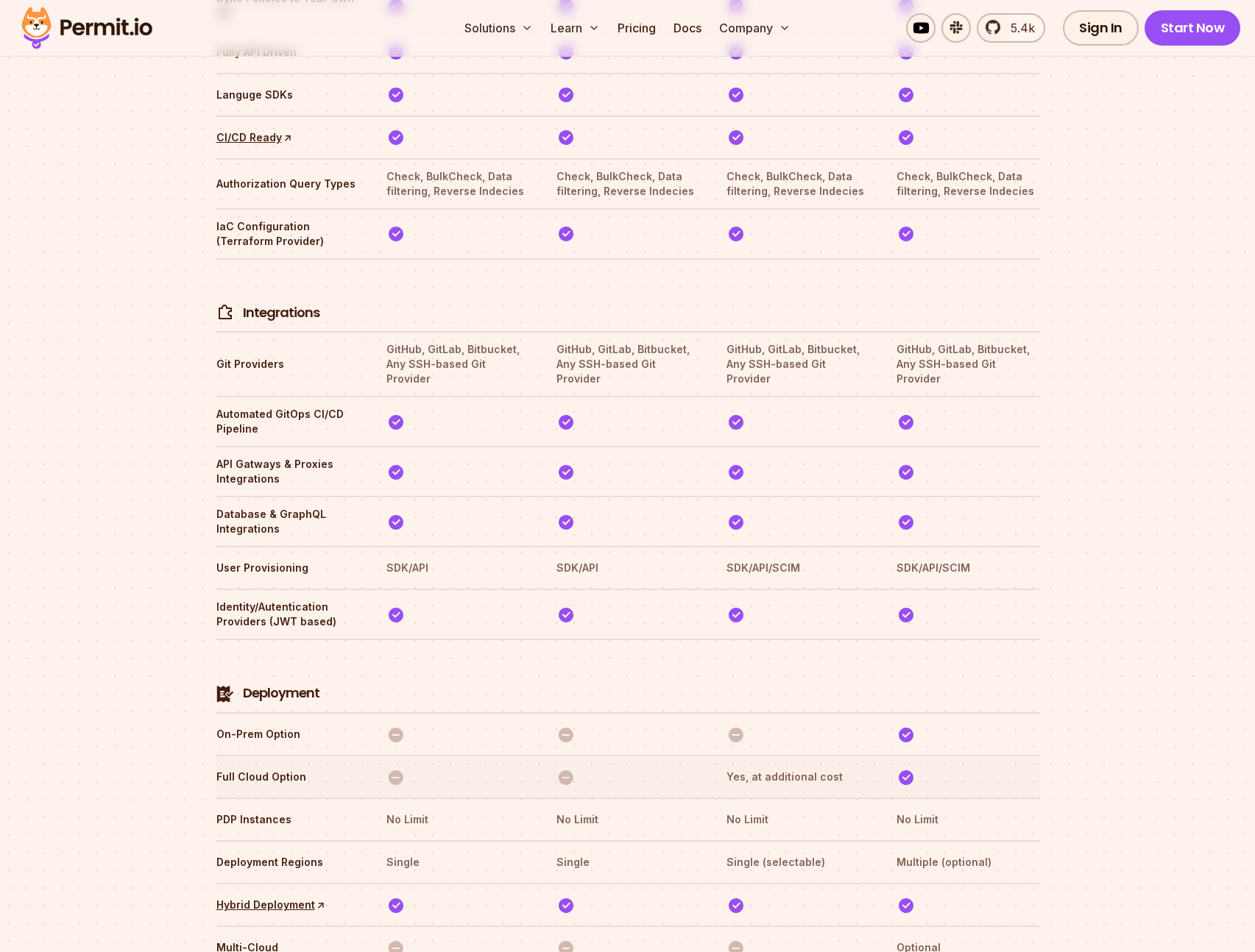
click at [847, 765] on th "Yes, at additional cost" at bounding box center [797, 777] width 144 height 23
drag, startPoint x: 733, startPoint y: 712, endPoint x: 790, endPoint y: 713, distance: 57.0
click at [790, 765] on th "Yes, at additional cost" at bounding box center [797, 777] width 144 height 23
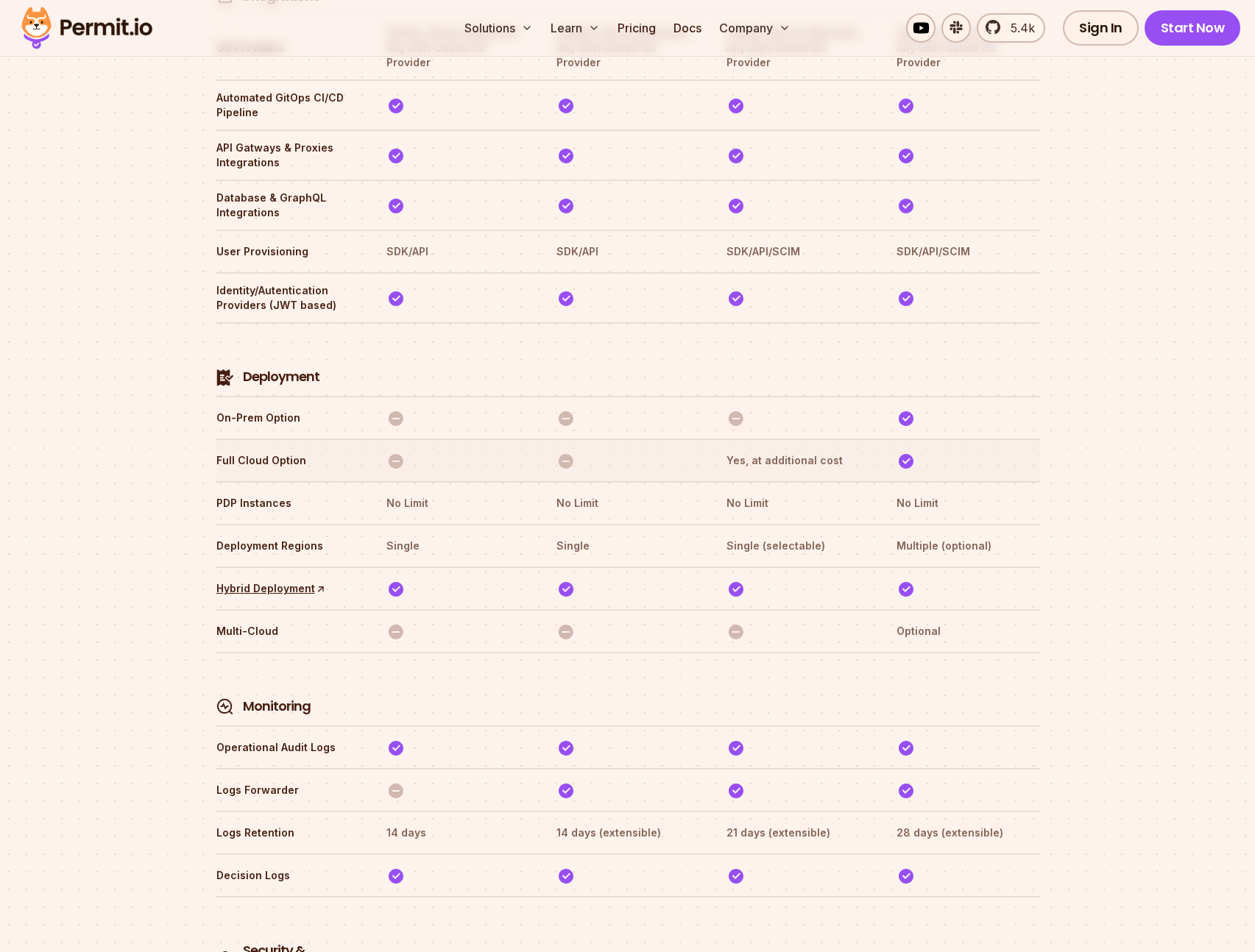
scroll to position [3229, 0]
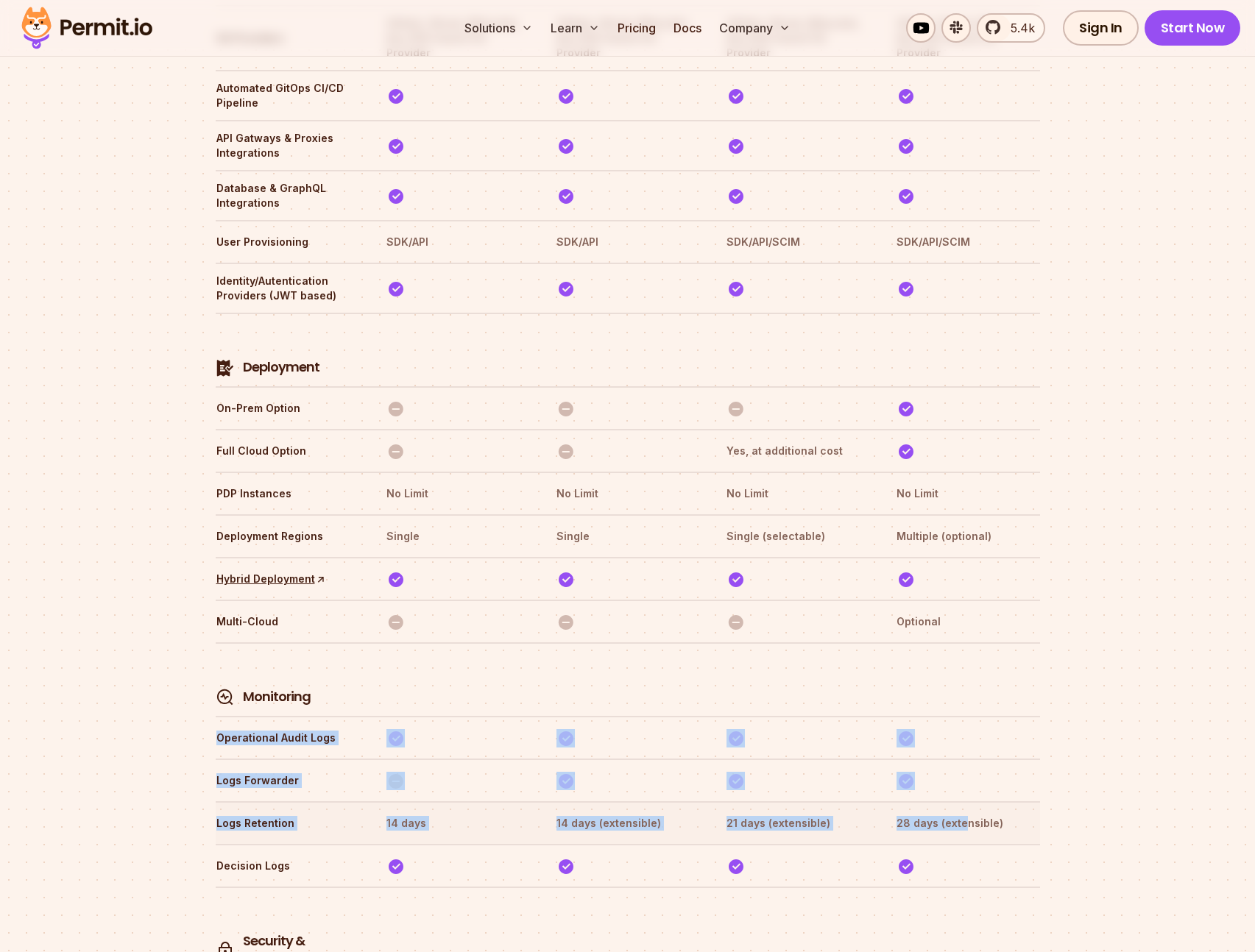
drag, startPoint x: 749, startPoint y: 634, endPoint x: 964, endPoint y: 749, distance: 243.8
click at [964, 749] on tbody "Authorization MAU 1000 25K 50K No Limit Tenants 20 100 20K No Limit Authorizati…" at bounding box center [628, 482] width 824 height 3661
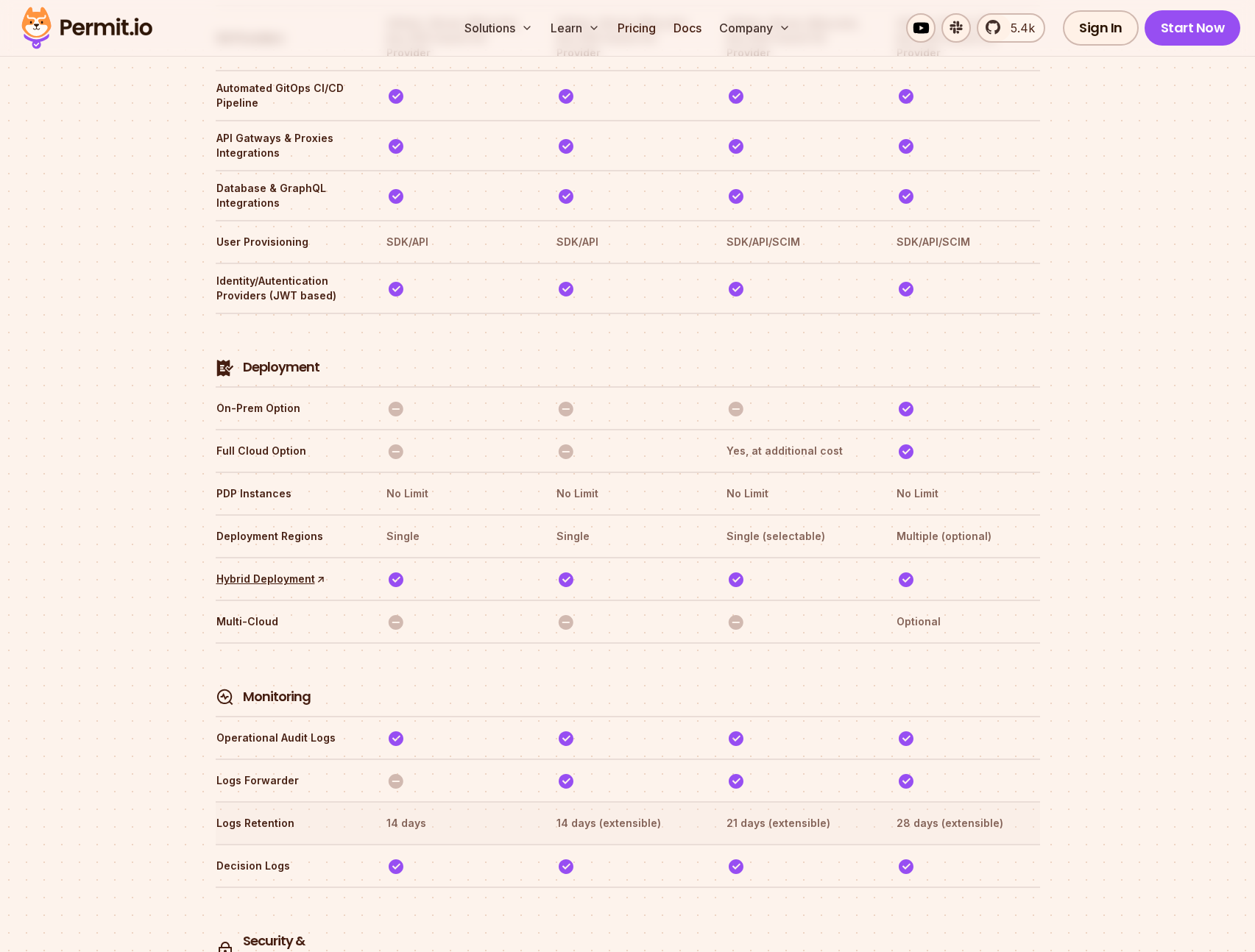
click at [1019, 811] on th "28 days (extensible)" at bounding box center [967, 823] width 144 height 23
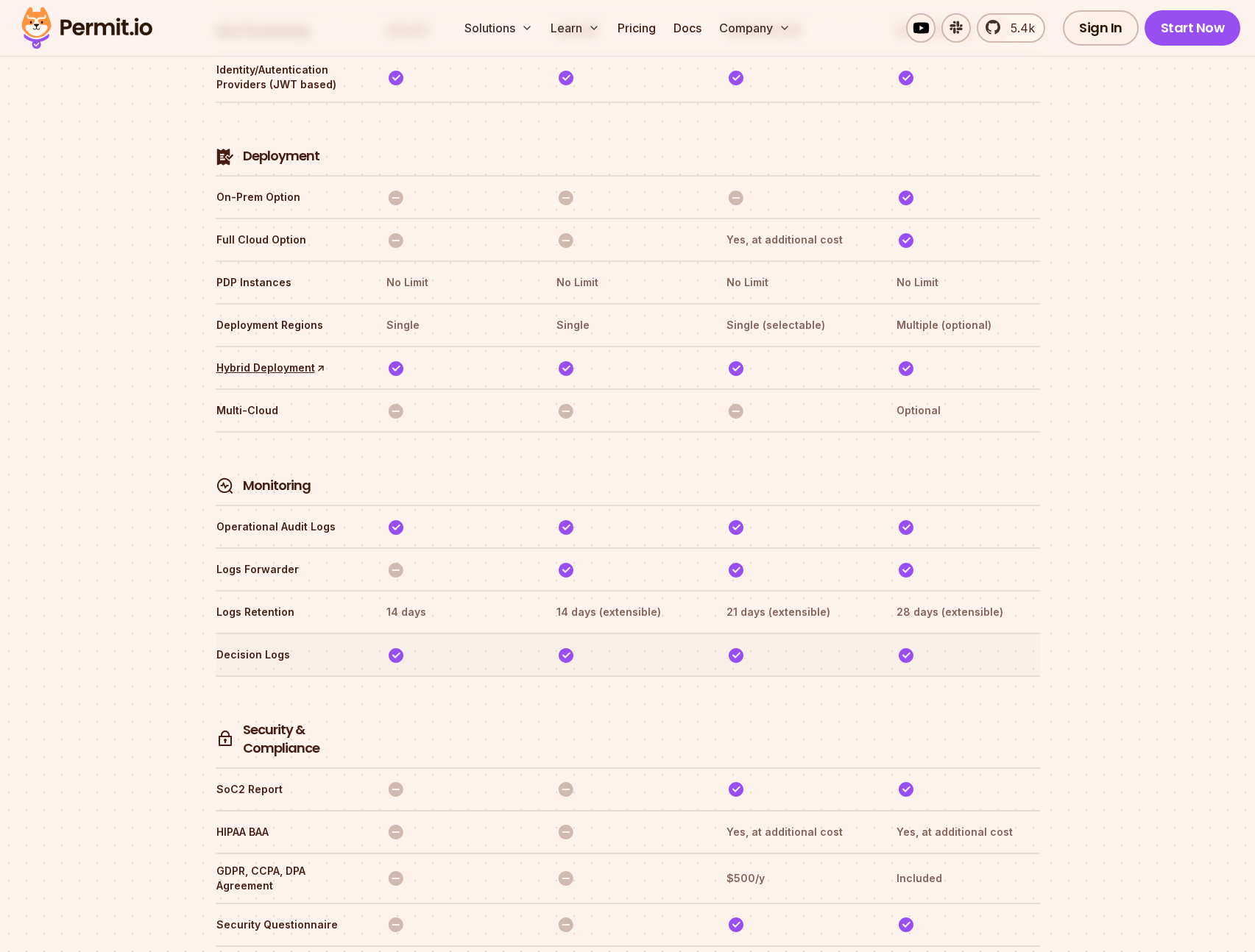
scroll to position [3450, 0]
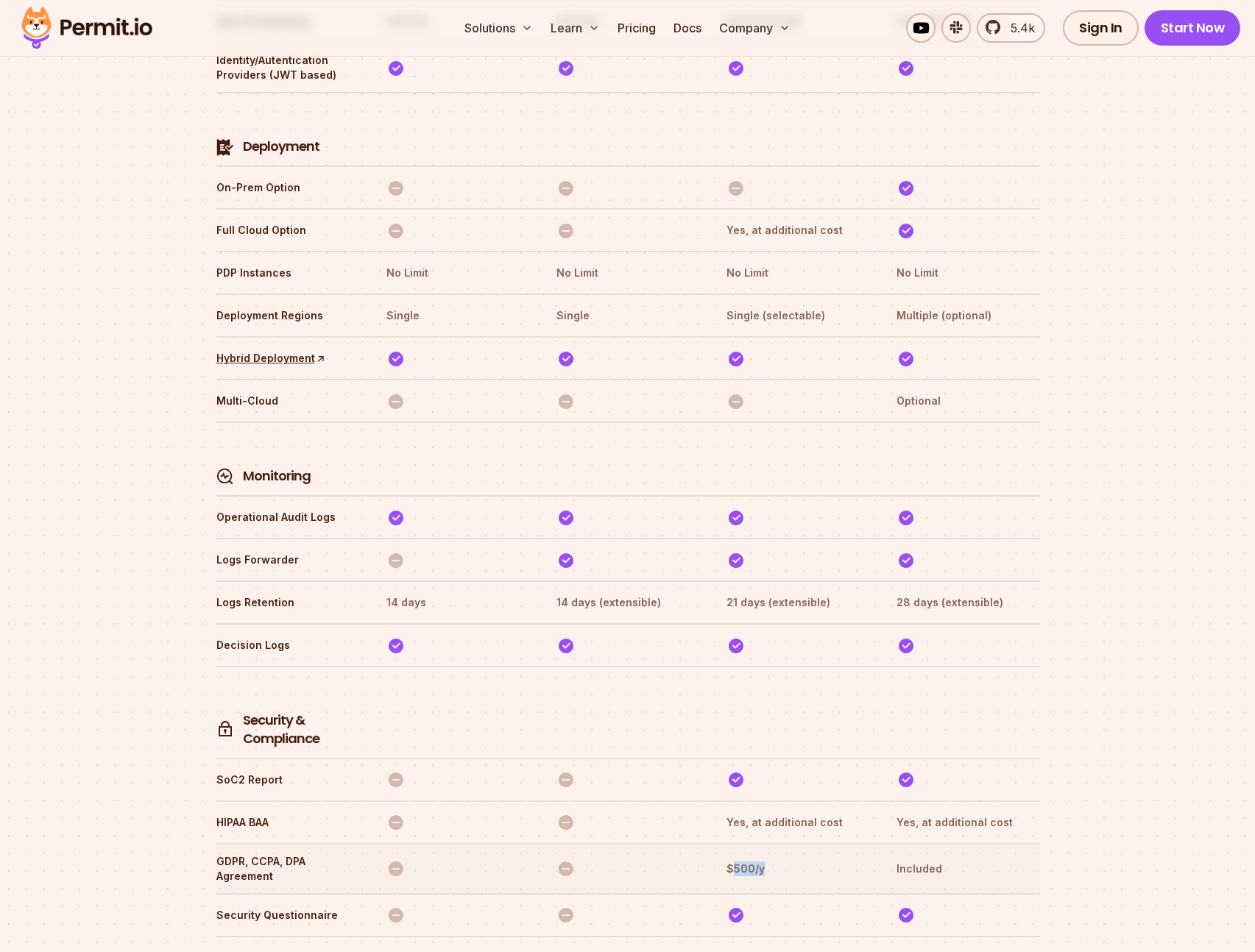
drag, startPoint x: 731, startPoint y: 804, endPoint x: 774, endPoint y: 805, distance: 43.0
click at [774, 854] on th "$500/y" at bounding box center [797, 869] width 144 height 31
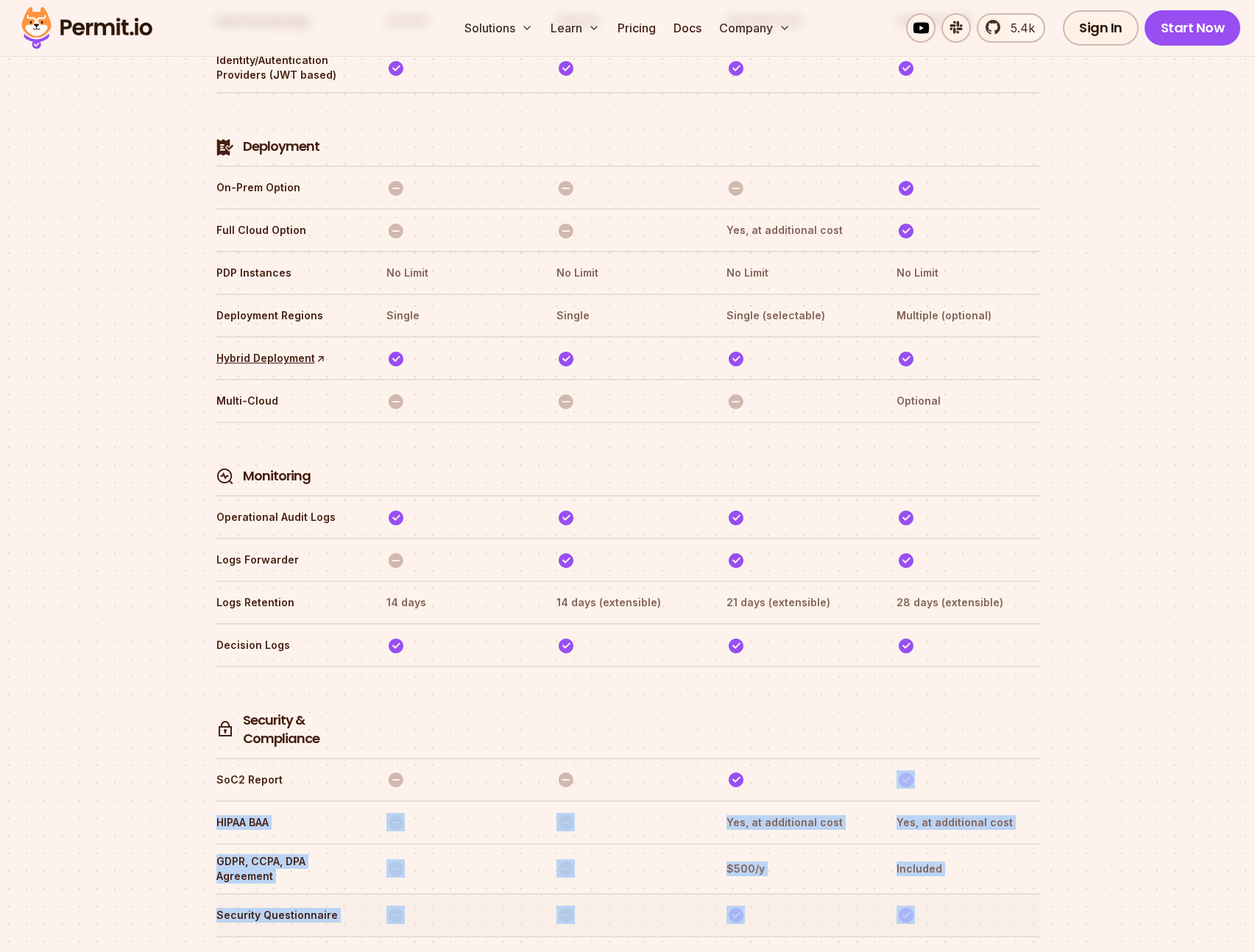
drag, startPoint x: 895, startPoint y: 709, endPoint x: 1008, endPoint y: 841, distance: 173.8
click at [1008, 841] on tbody "Authorization MAU 1000 25K 50K No Limit Tenants 20 100 20K No Limit Authorizati…" at bounding box center [628, 261] width 824 height 3661
click at [1008, 903] on th at bounding box center [967, 914] width 144 height 23
drag, startPoint x: 977, startPoint y: 850, endPoint x: 918, endPoint y: 720, distance: 142.8
click at [918, 721] on tbody "Authorization MAU 1000 25K 50K No Limit Tenants 20 100 20K No Limit Authorizati…" at bounding box center [628, 261] width 824 height 3661
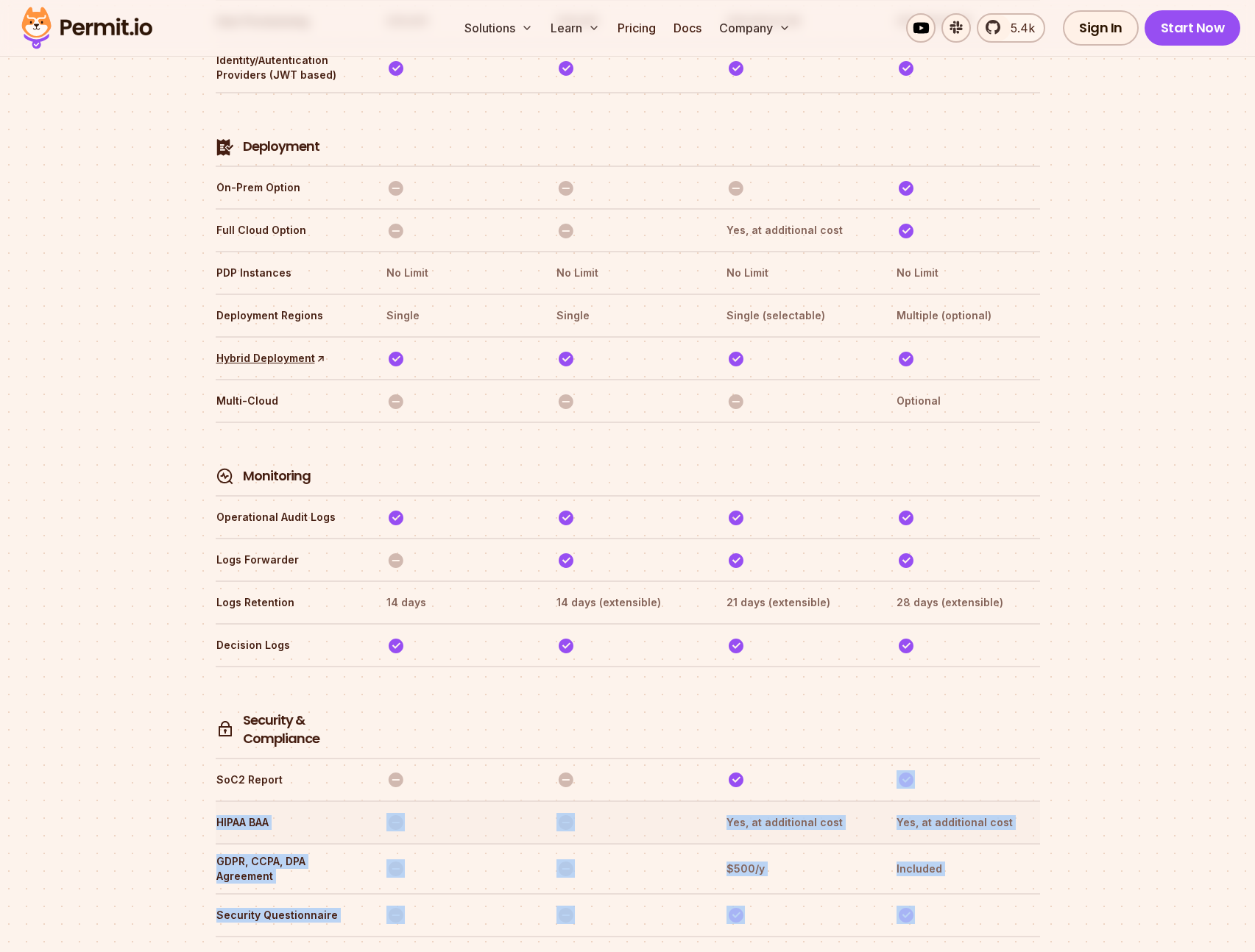
click at [943, 801] on tr "HIPAA BAA Yes, at additional cost Yes, at additional cost" at bounding box center [628, 823] width 824 height 43
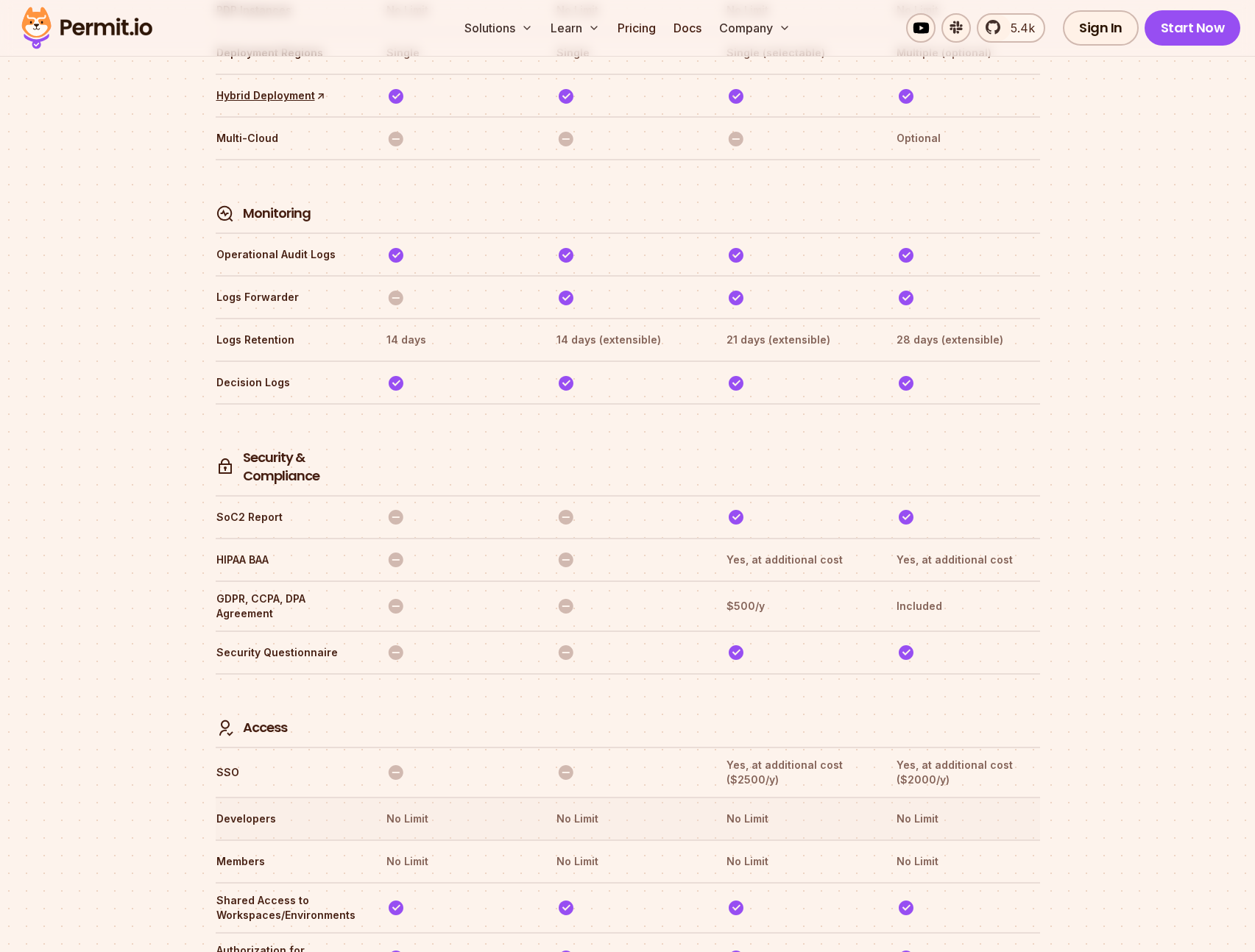
scroll to position [3722, 0]
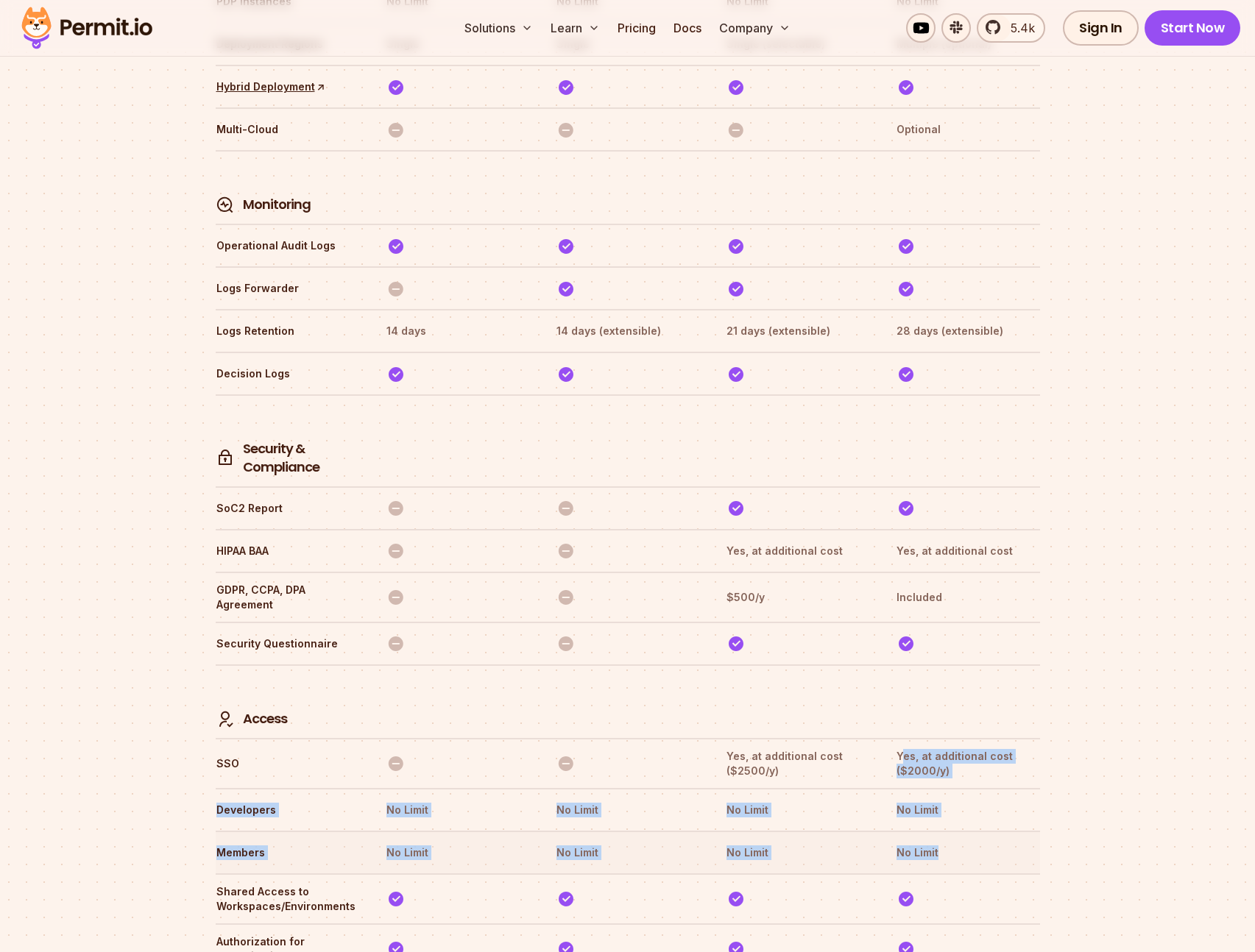
drag, startPoint x: 905, startPoint y: 690, endPoint x: 992, endPoint y: 796, distance: 137.1
click at [992, 841] on th "No Limit" at bounding box center [967, 853] width 144 height 23
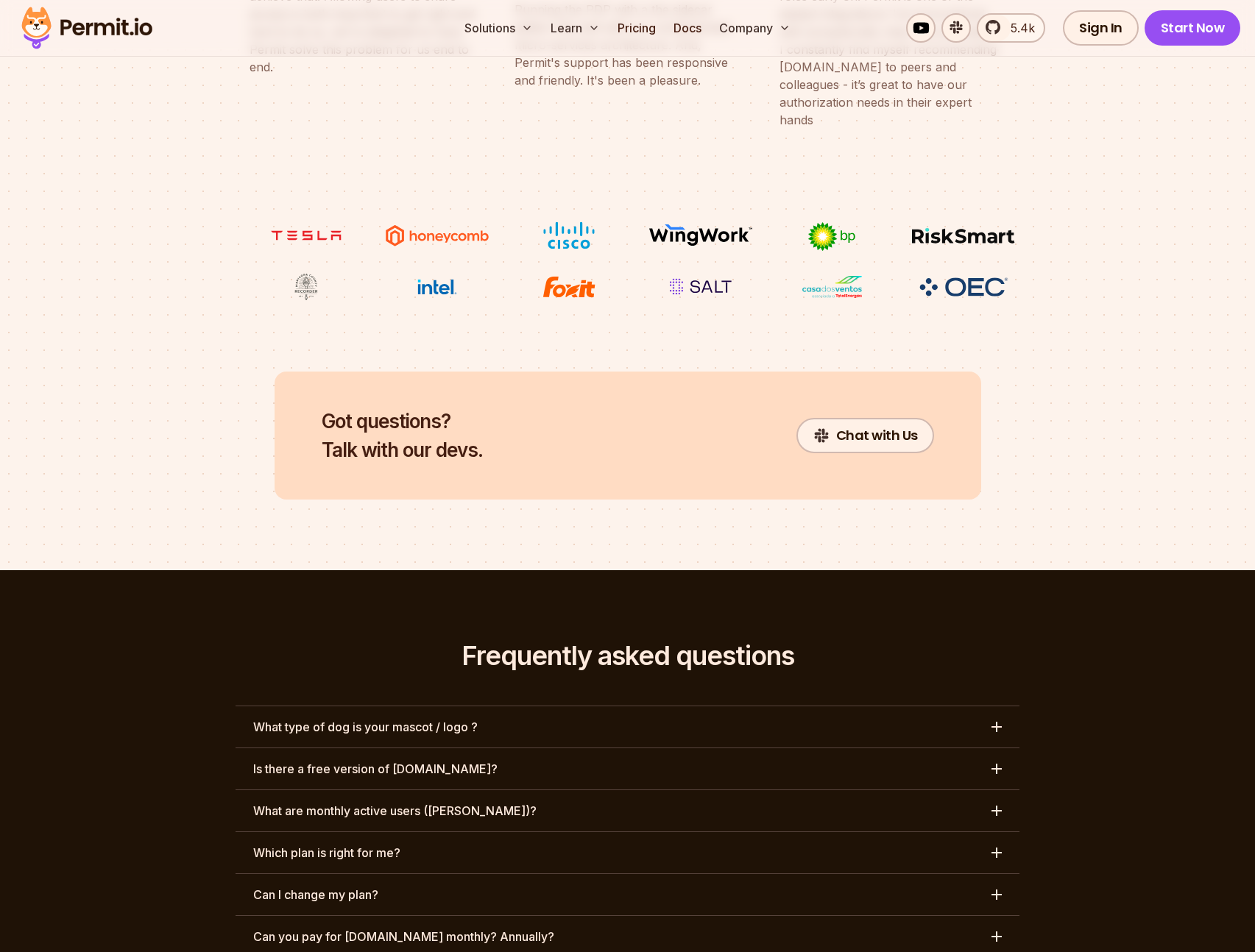
scroll to position [6311, 0]
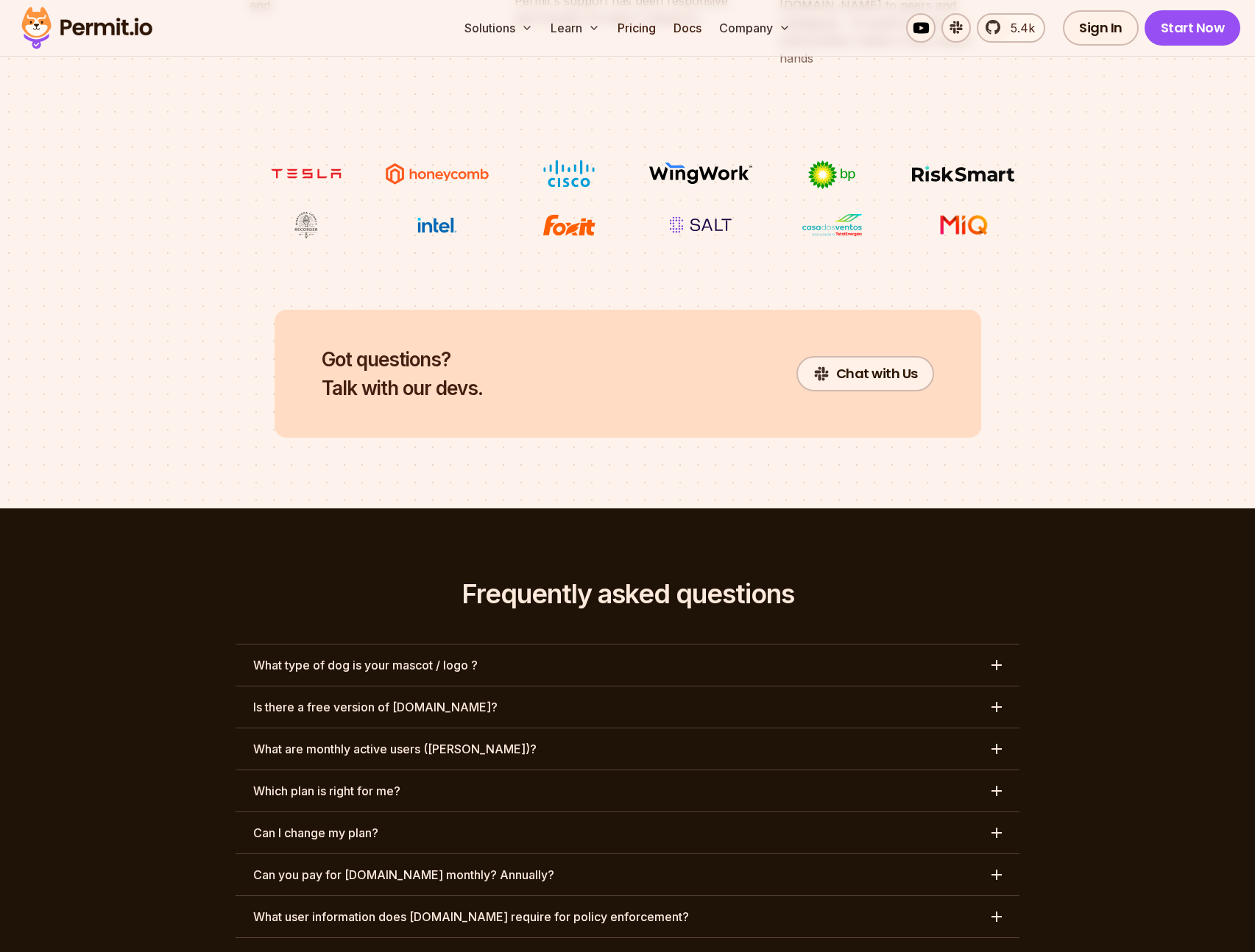
click at [972, 854] on button "Can you pay for [DOMAIN_NAME] monthly? Annually?" at bounding box center [628, 875] width 784 height 41
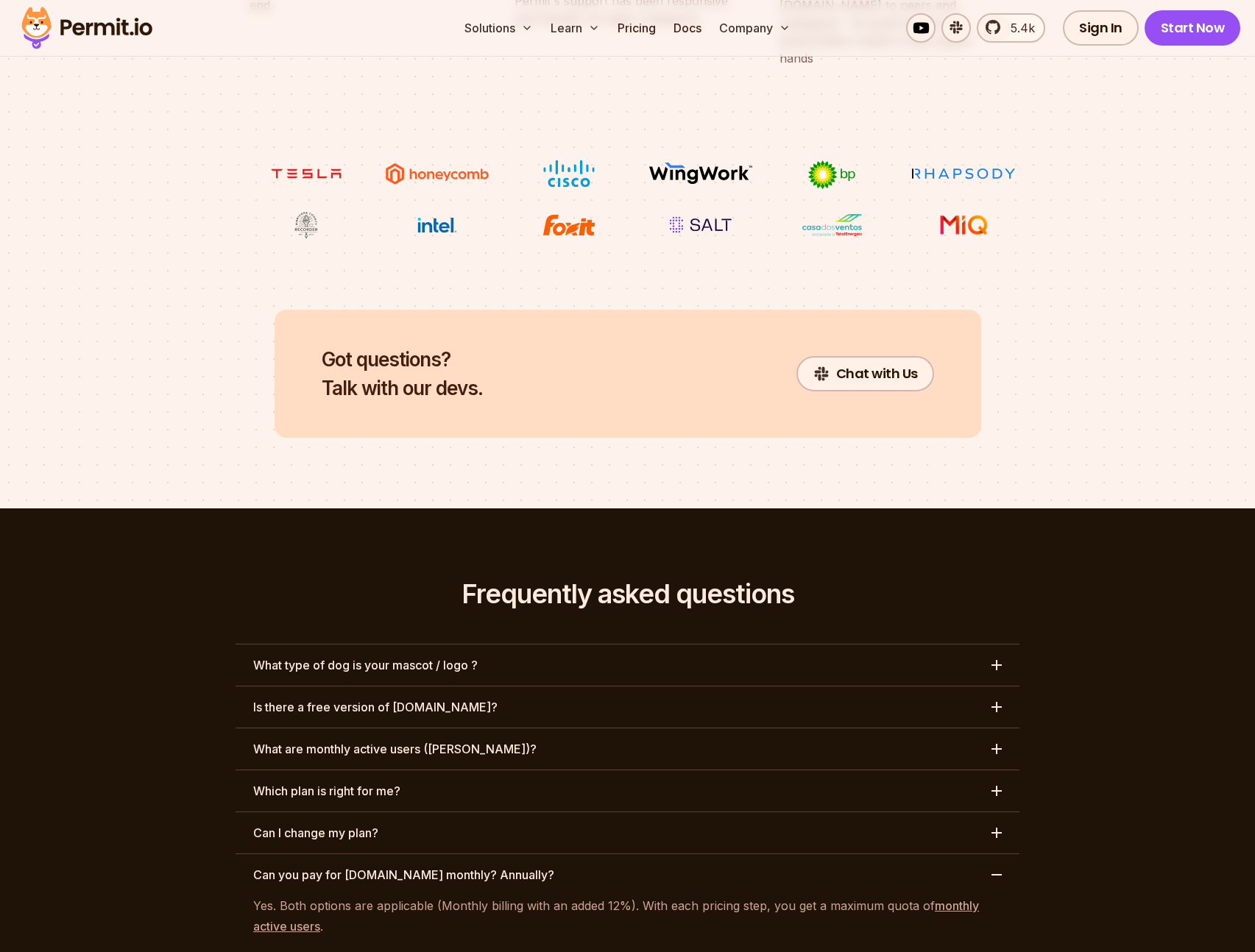
click at [972, 854] on button "Can you pay for [DOMAIN_NAME] monthly? Annually?" at bounding box center [628, 875] width 784 height 41
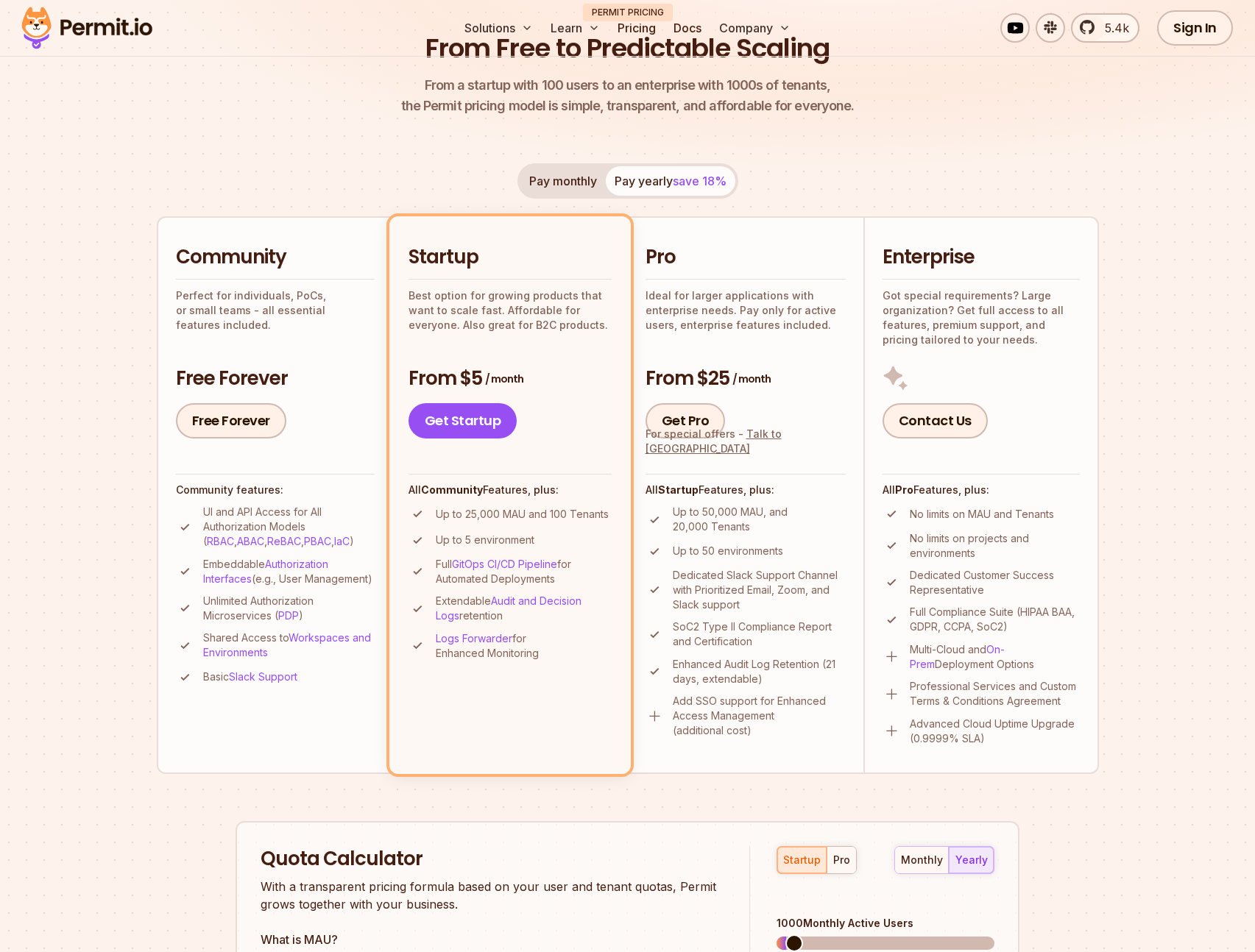
scroll to position [0, 0]
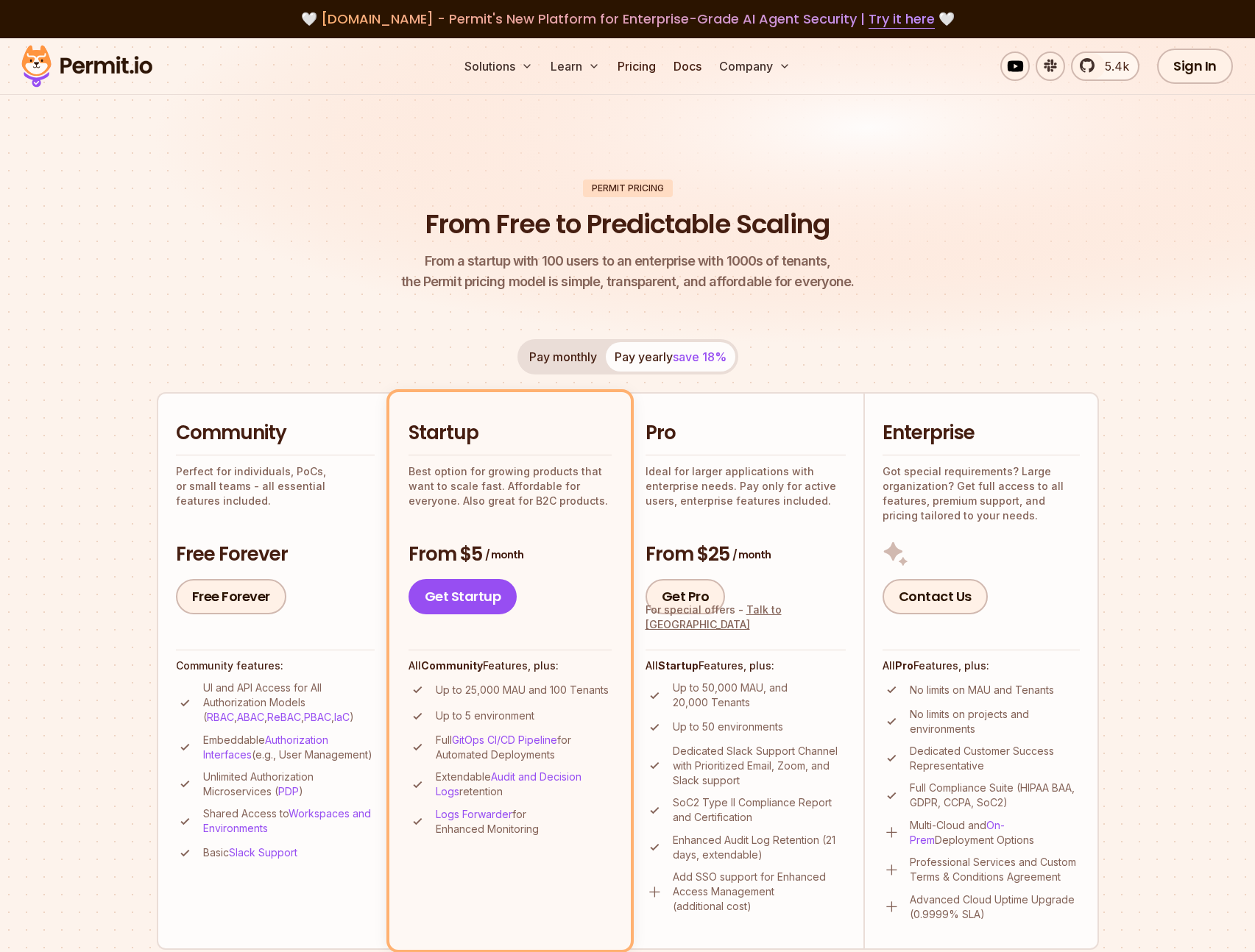
click at [109, 62] on img at bounding box center [87, 66] width 144 height 50
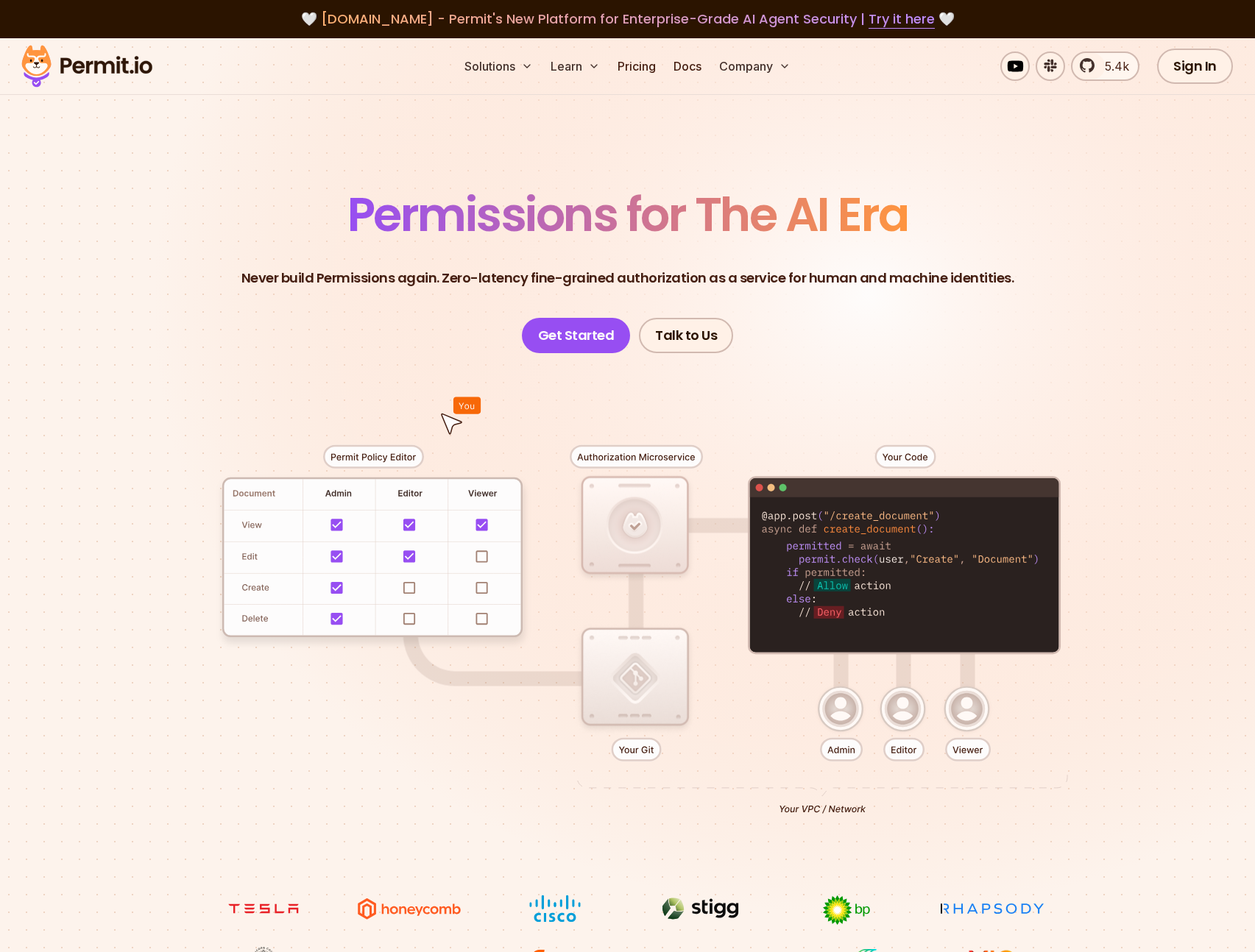
click at [359, 367] on div at bounding box center [628, 624] width 1030 height 541
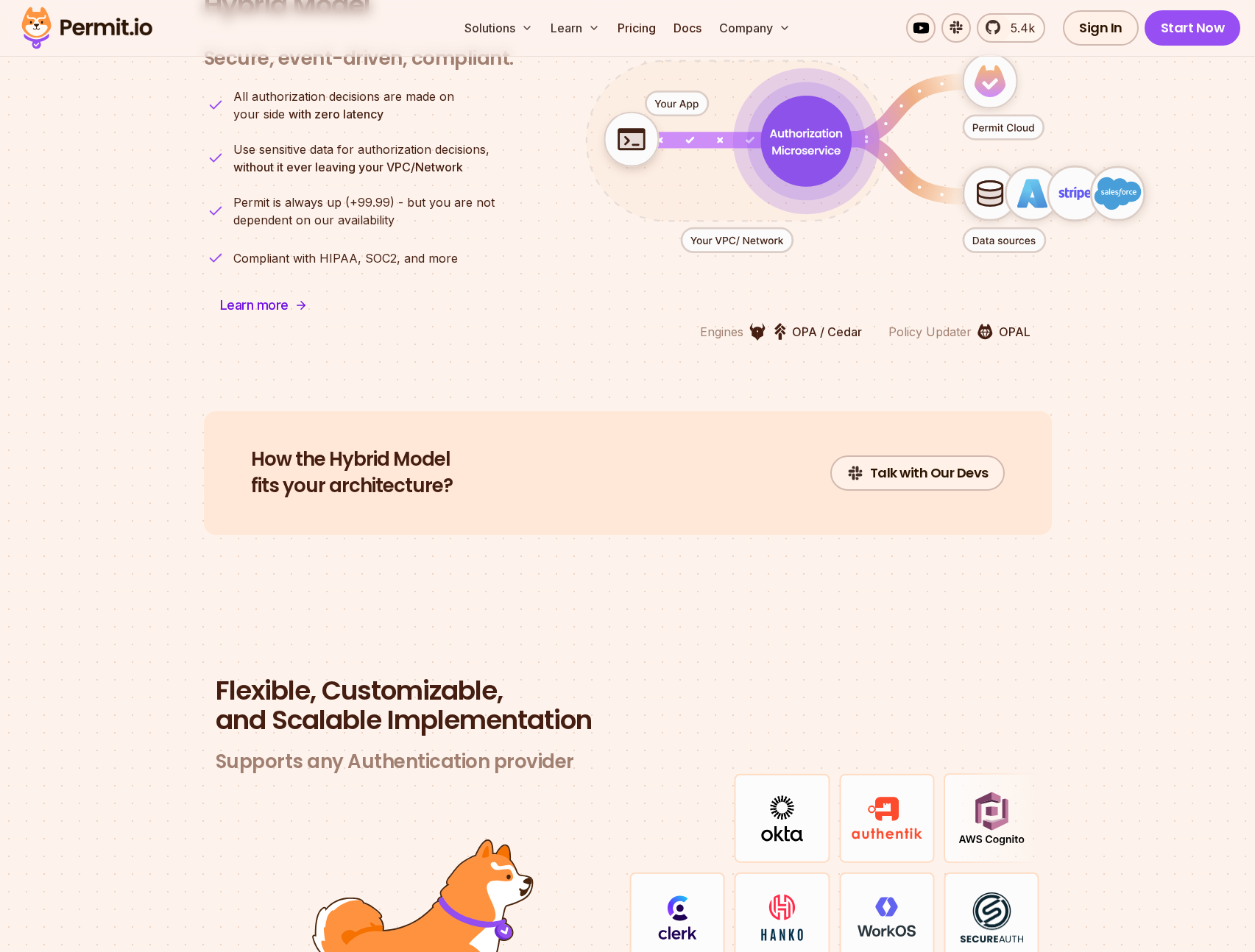
scroll to position [4042, 0]
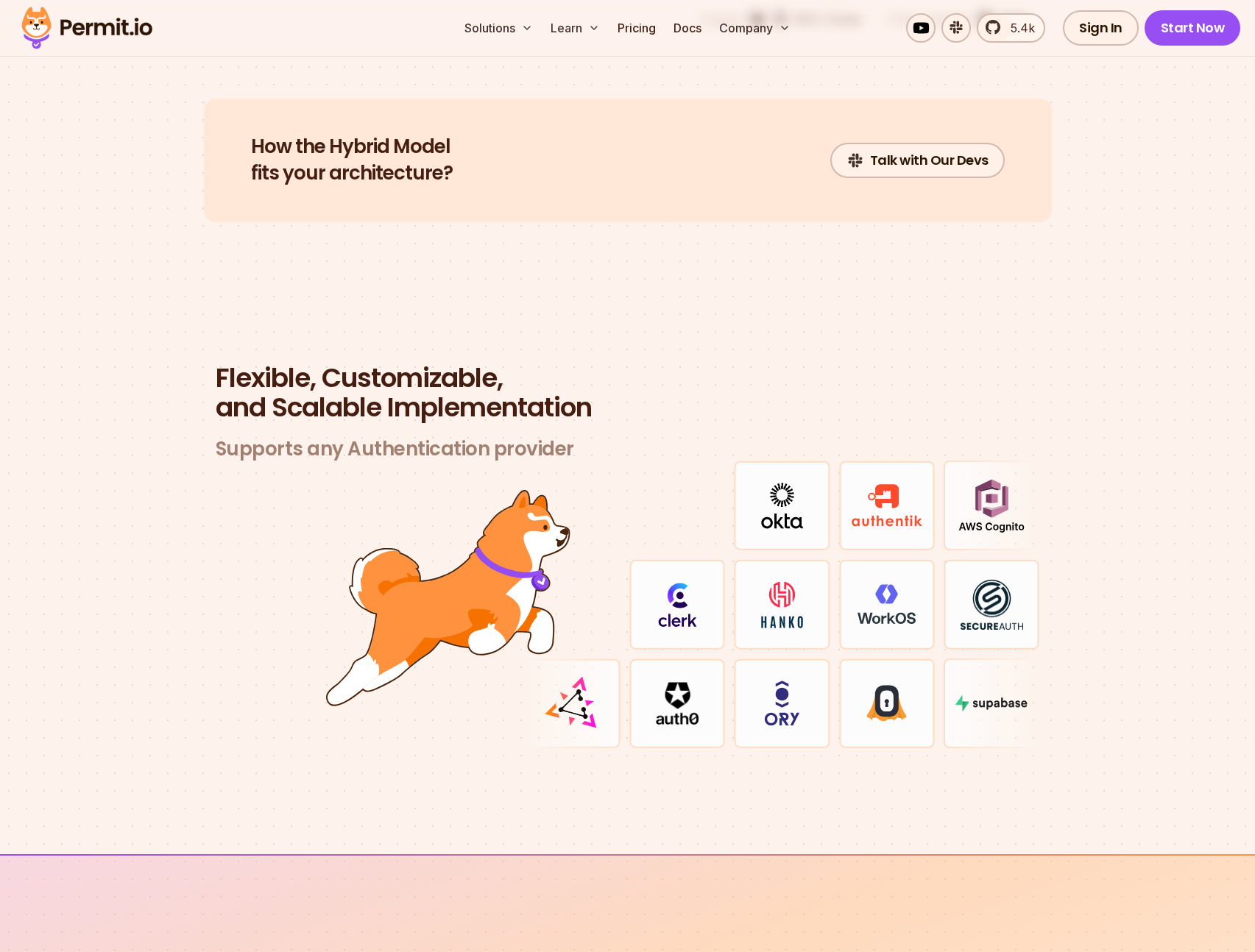
click at [964, 515] on div at bounding box center [991, 506] width 96 height 90
click at [1013, 486] on img at bounding box center [991, 506] width 67 height 53
click at [1132, 474] on section "Flexible, Customizable, and Scalable Implementation Supports any Authentication…" at bounding box center [628, 573] width 1255 height 562
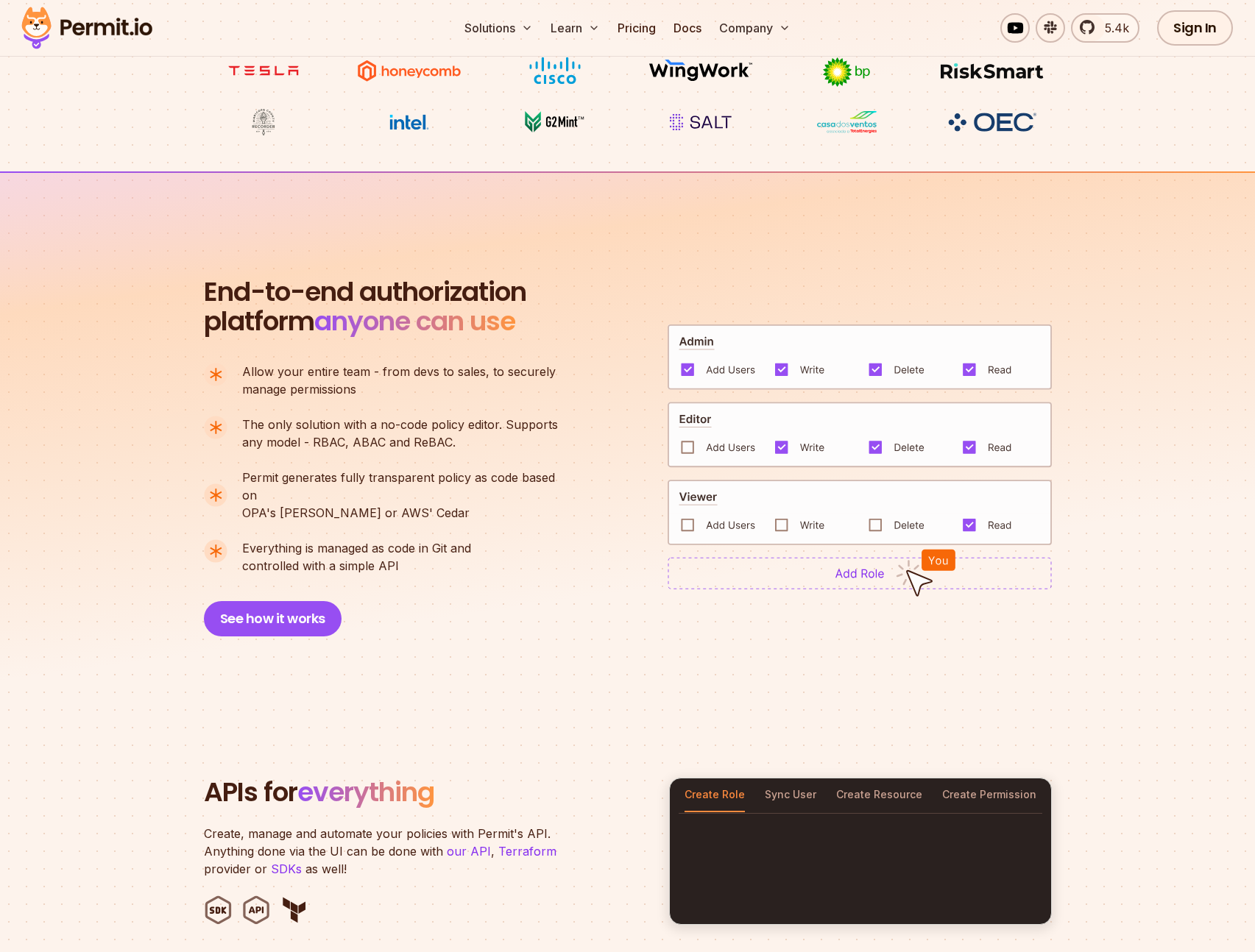
scroll to position [0, 0]
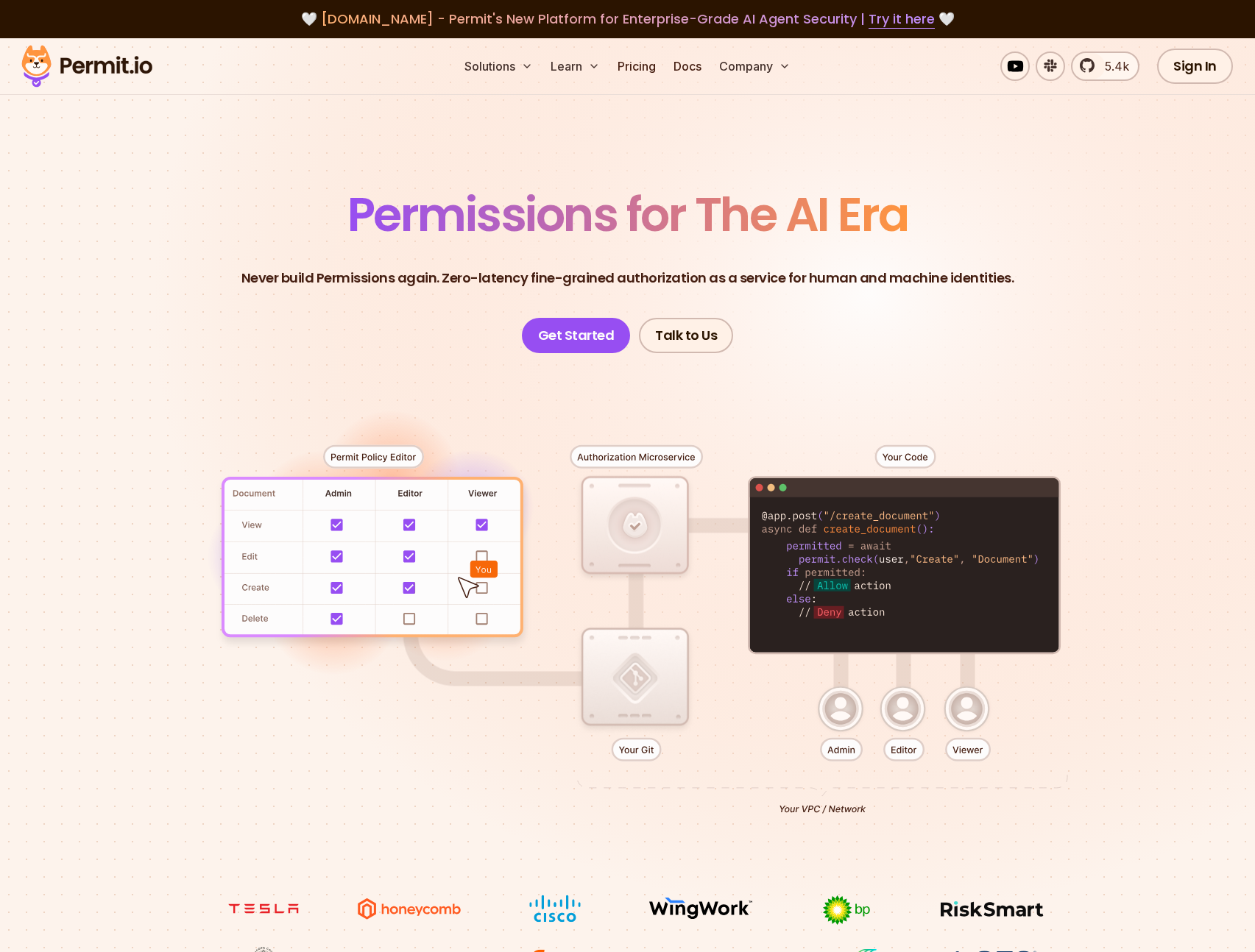
click at [1032, 269] on header "Permissions for The AI Era Never build Permissions again. Zero-latency fine-gra…" at bounding box center [628, 272] width 1030 height 162
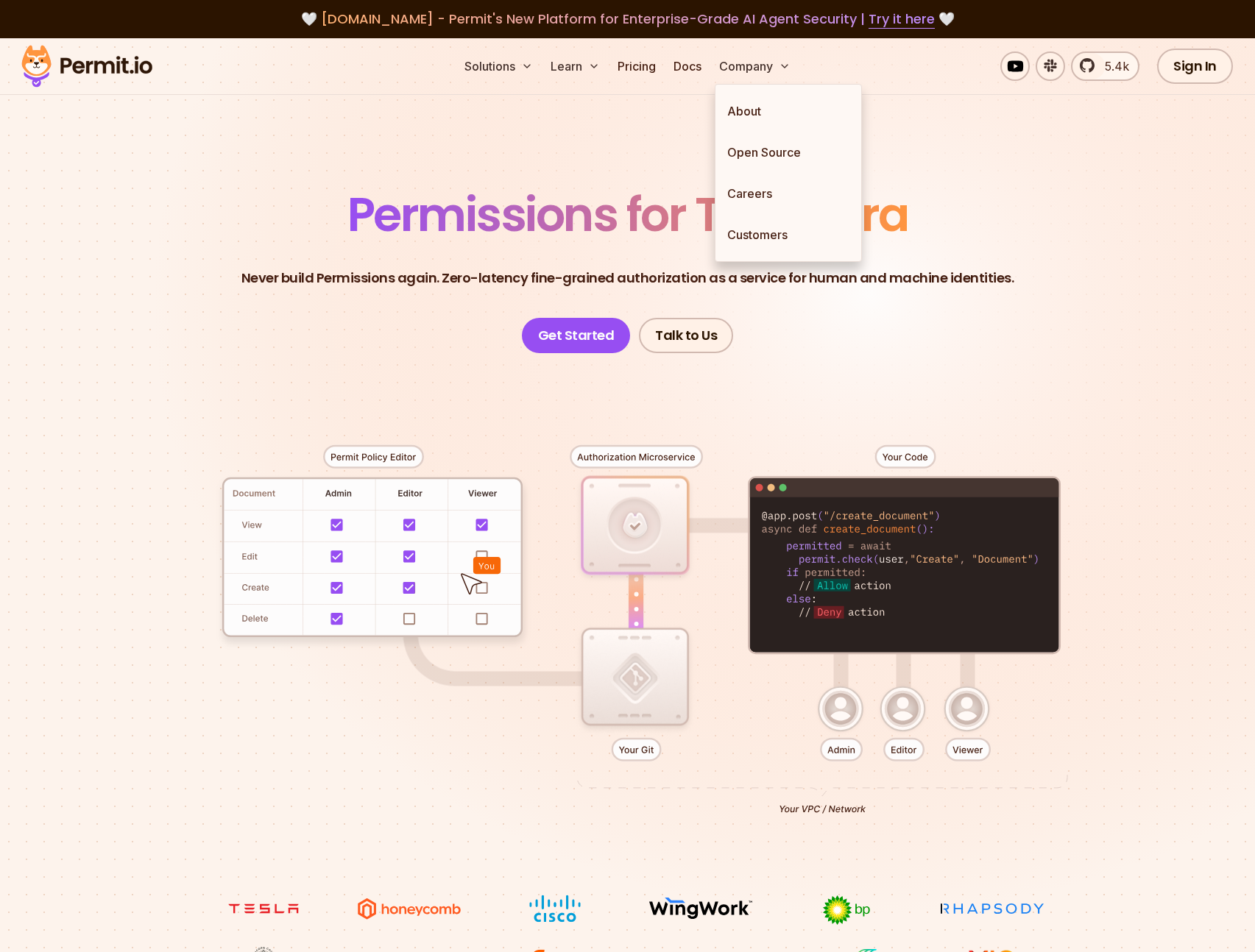
click at [571, 143] on section "Permissions for The AI Era Never build Permissions again. Zero-latency fine-gra…" at bounding box center [628, 524] width 1255 height 972
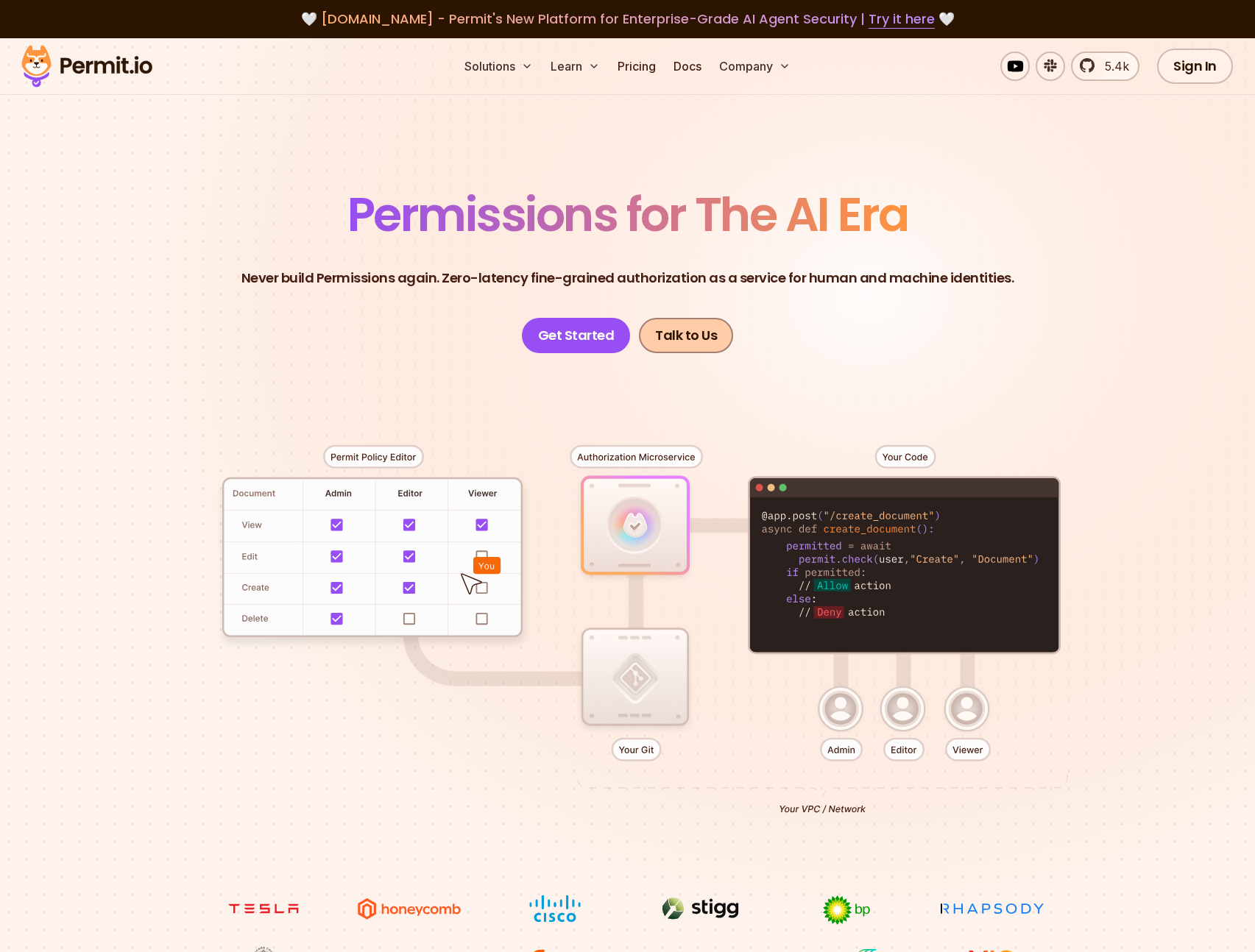
click at [693, 328] on link "Talk to Us" at bounding box center [686, 336] width 94 height 36
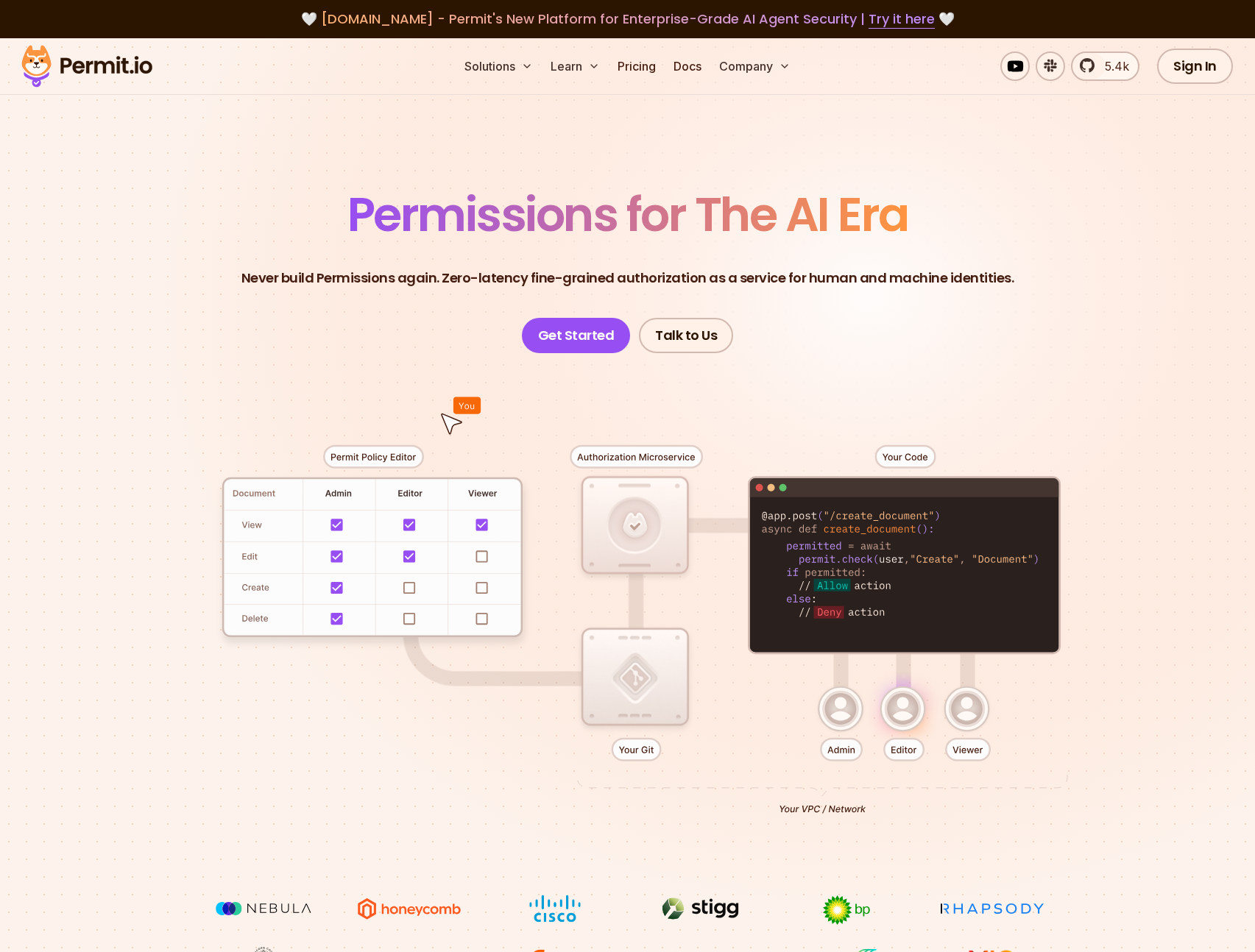
click at [789, 224] on span "Permissions for The AI Era" at bounding box center [628, 215] width 561 height 66
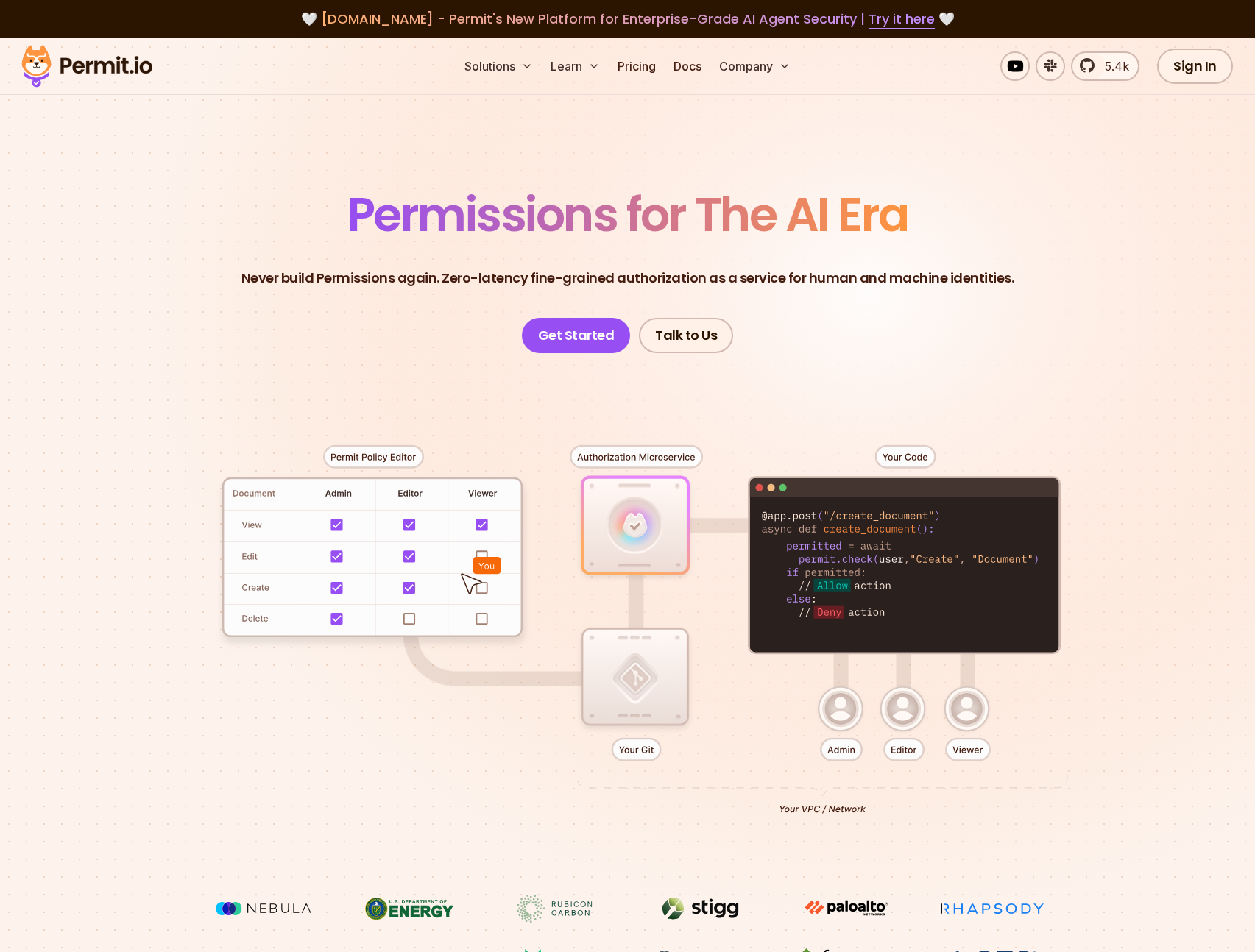
click at [847, 545] on div at bounding box center [628, 624] width 1030 height 541
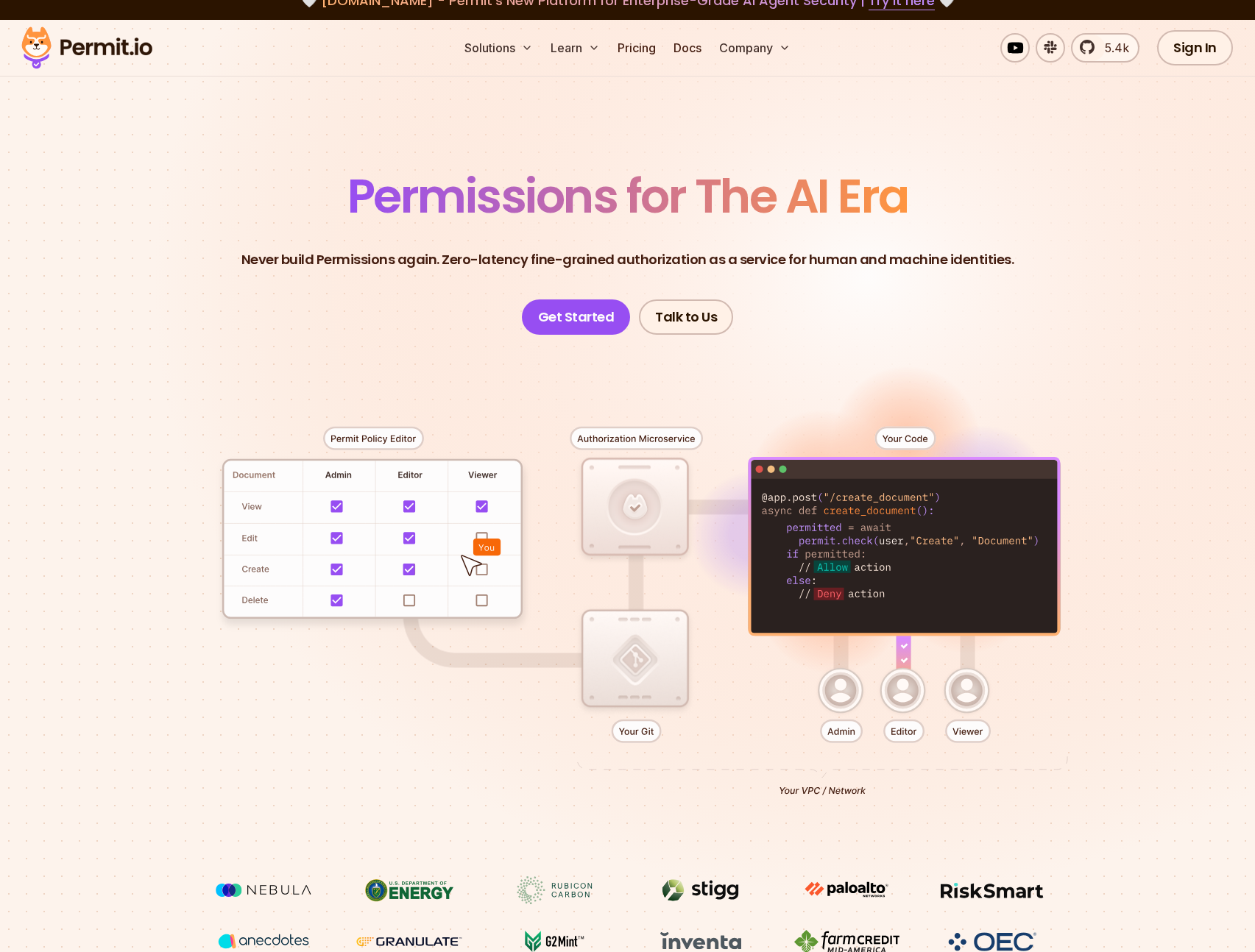
click at [836, 535] on div at bounding box center [628, 605] width 1030 height 541
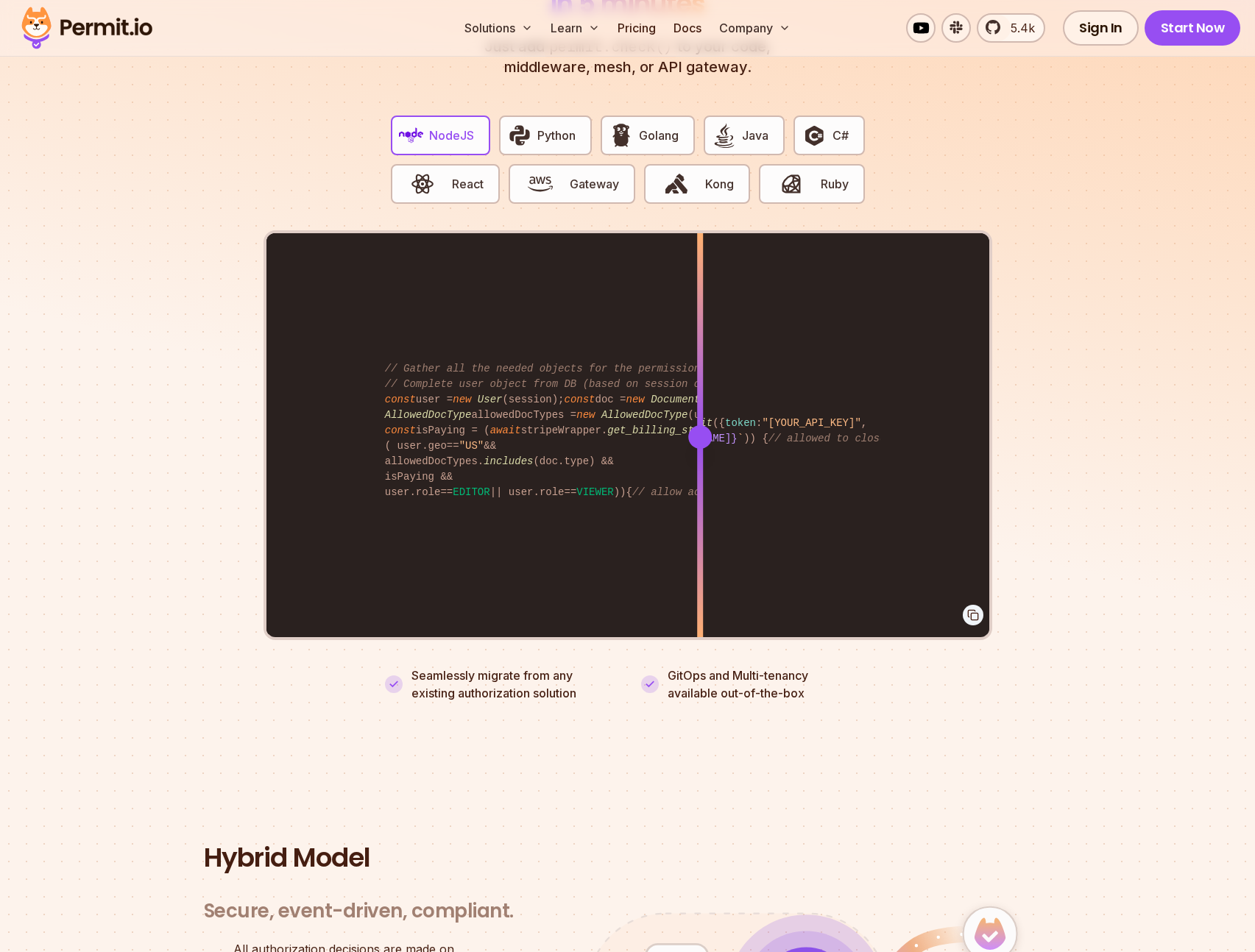
scroll to position [2707, 0]
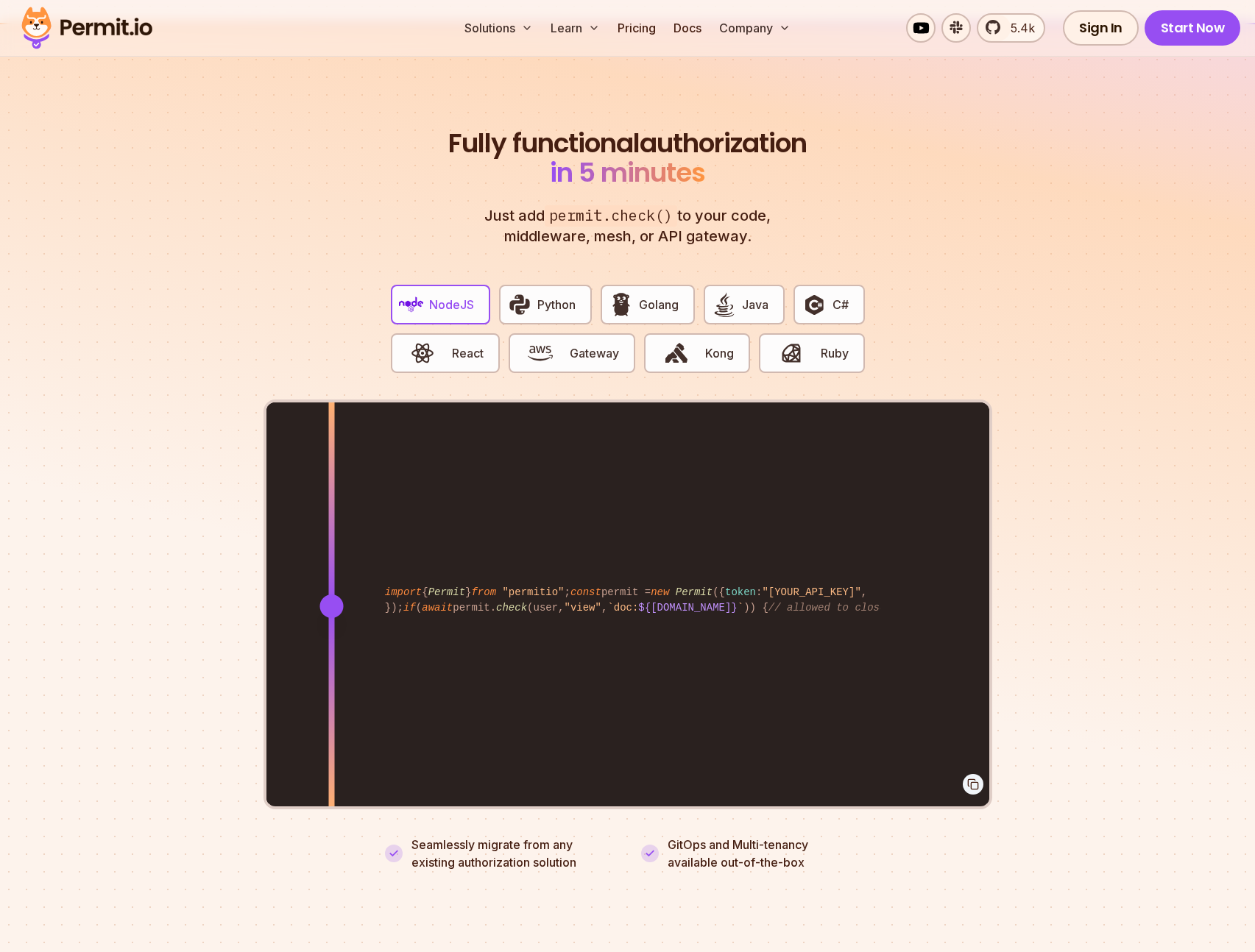
drag, startPoint x: 696, startPoint y: 595, endPoint x: 331, endPoint y: 570, distance: 365.9
click at [331, 570] on div at bounding box center [331, 605] width 6 height 406
click at [726, 688] on div "import { Permit } from "permitio" ; const permit = new Permit ({ token : "[YOUR…" at bounding box center [628, 605] width 722 height 406
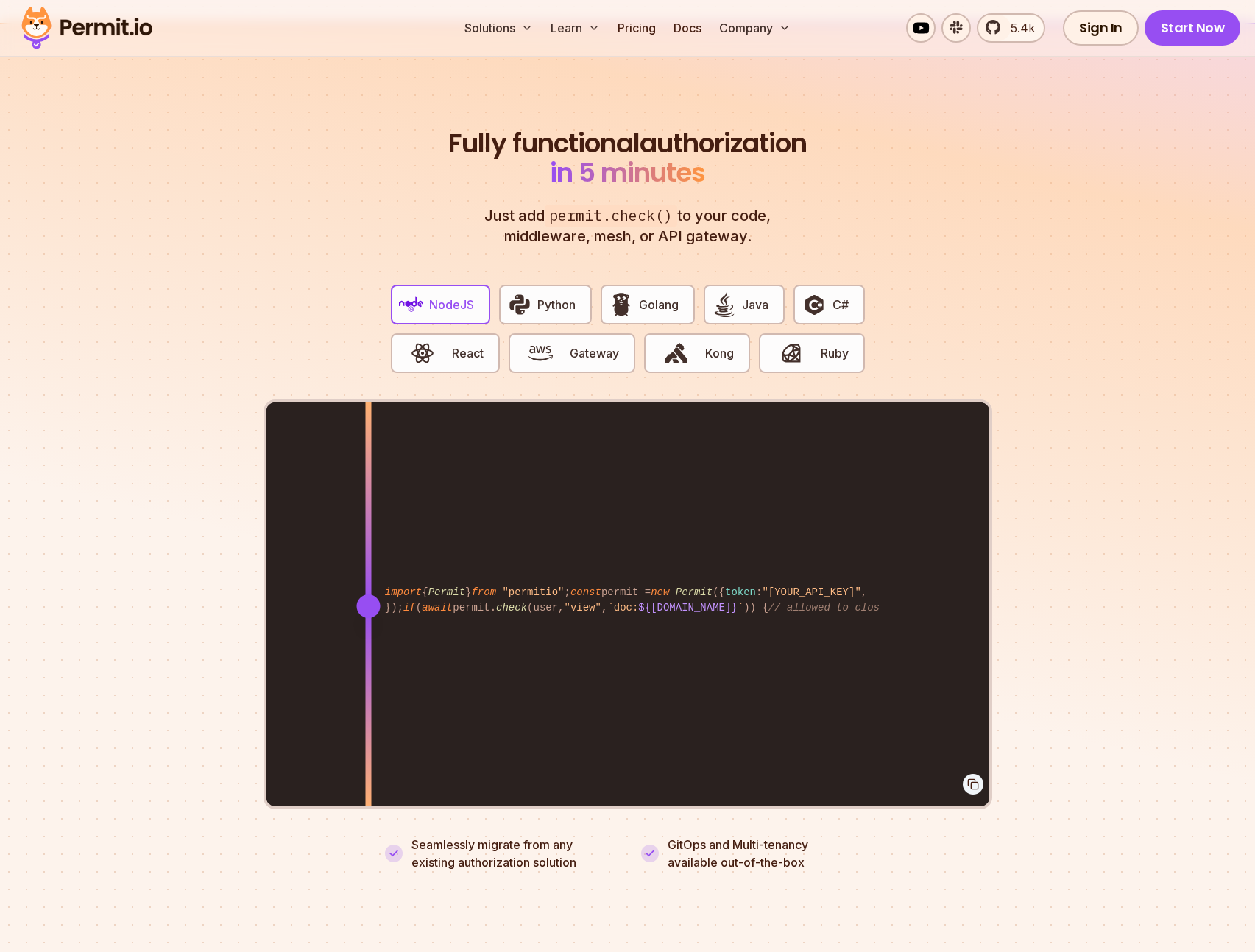
drag, startPoint x: 728, startPoint y: 588, endPoint x: 335, endPoint y: 572, distance: 393.3
click at [365, 576] on div at bounding box center [368, 605] width 6 height 406
click at [558, 340] on span "button" at bounding box center [540, 353] width 50 height 25
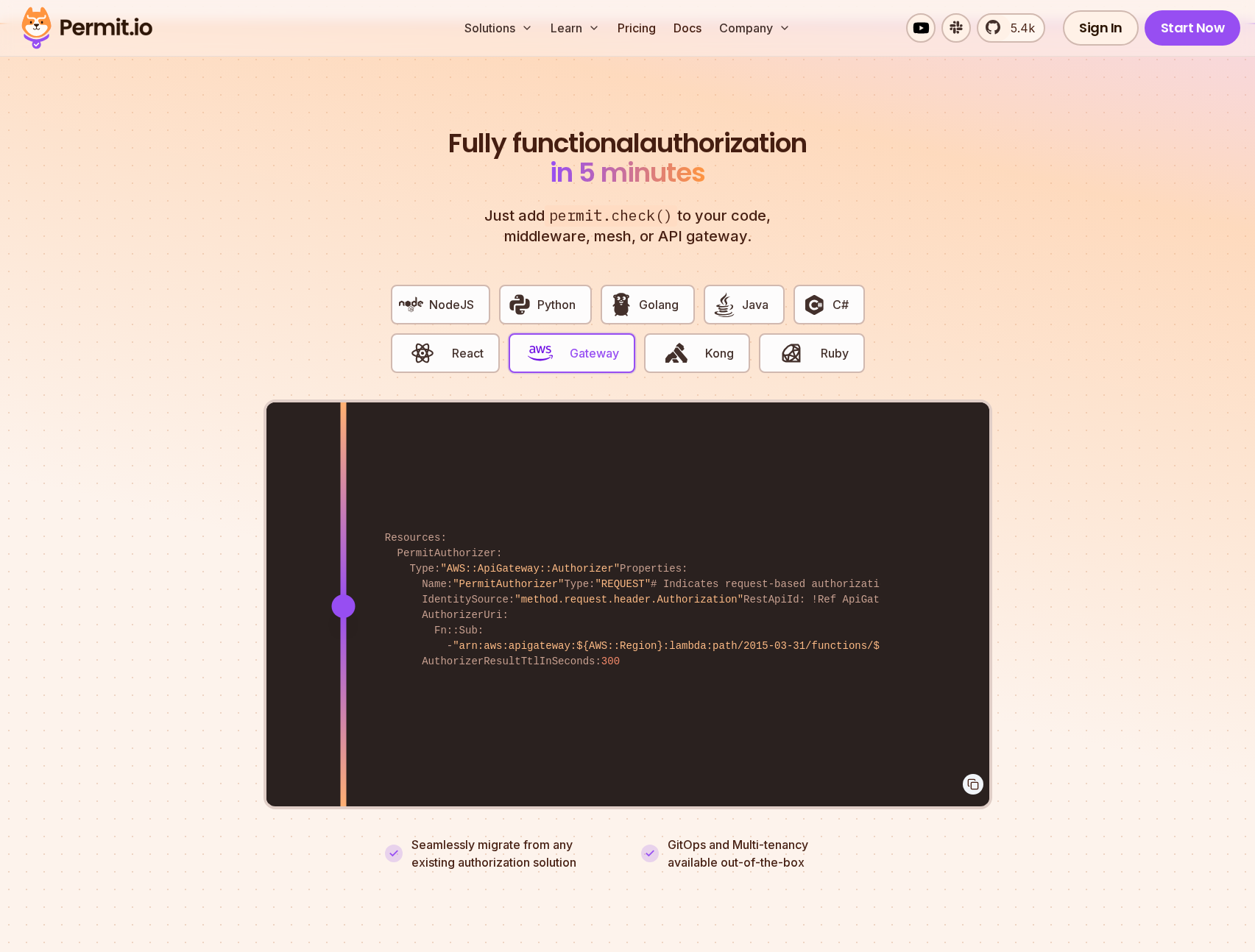
drag, startPoint x: 699, startPoint y: 589, endPoint x: 343, endPoint y: 568, distance: 356.6
click at [343, 568] on div at bounding box center [342, 605] width 6 height 406
drag, startPoint x: 350, startPoint y: 586, endPoint x: 320, endPoint y: 577, distance: 31.3
click at [320, 595] on div at bounding box center [320, 606] width 23 height 23
click at [453, 333] on button "React" at bounding box center [446, 353] width 109 height 39
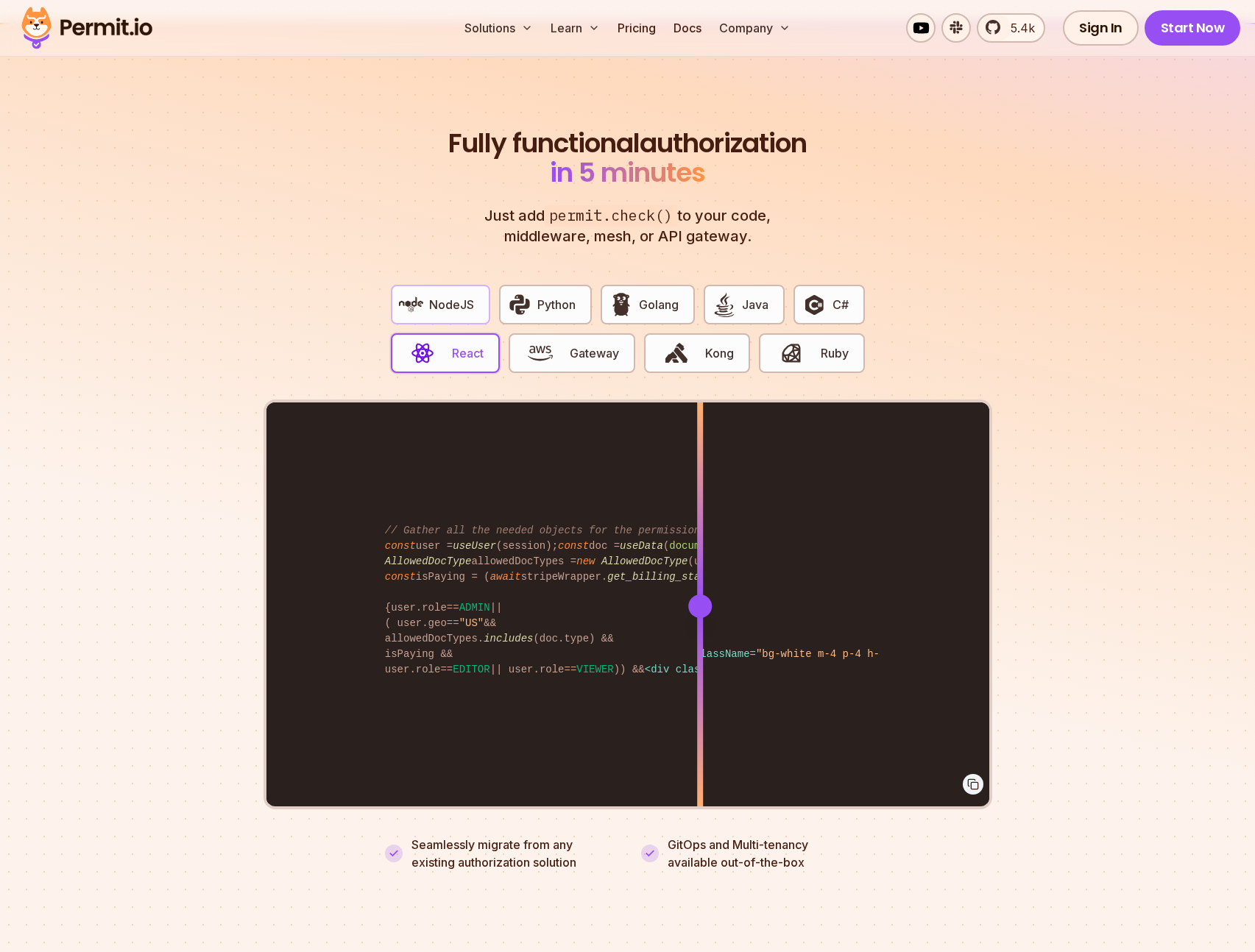
click at [456, 295] on span "NodeJS" at bounding box center [451, 304] width 45 height 18
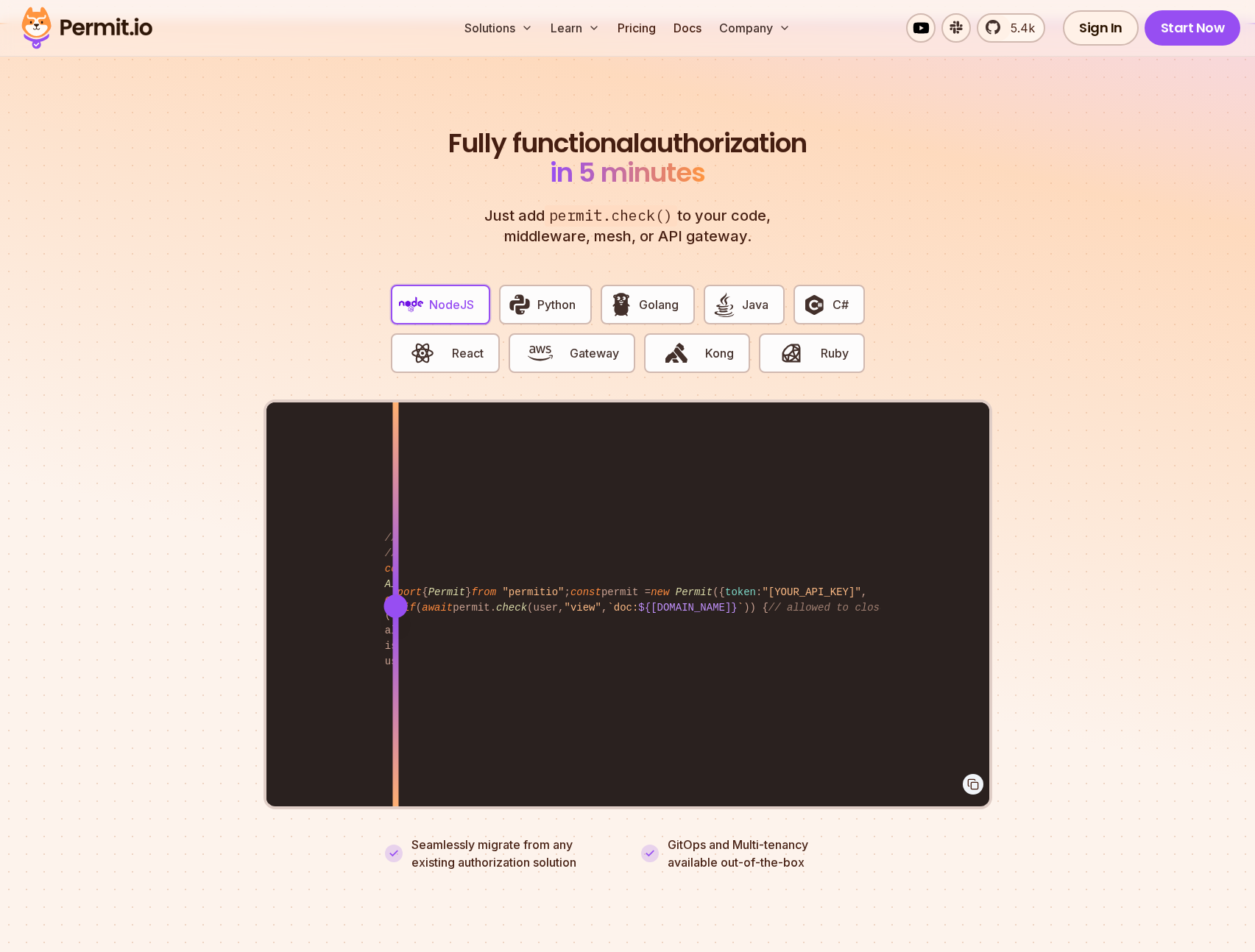
drag, startPoint x: 692, startPoint y: 583, endPoint x: 395, endPoint y: 594, distance: 297.2
click at [395, 595] on div at bounding box center [395, 606] width 23 height 23
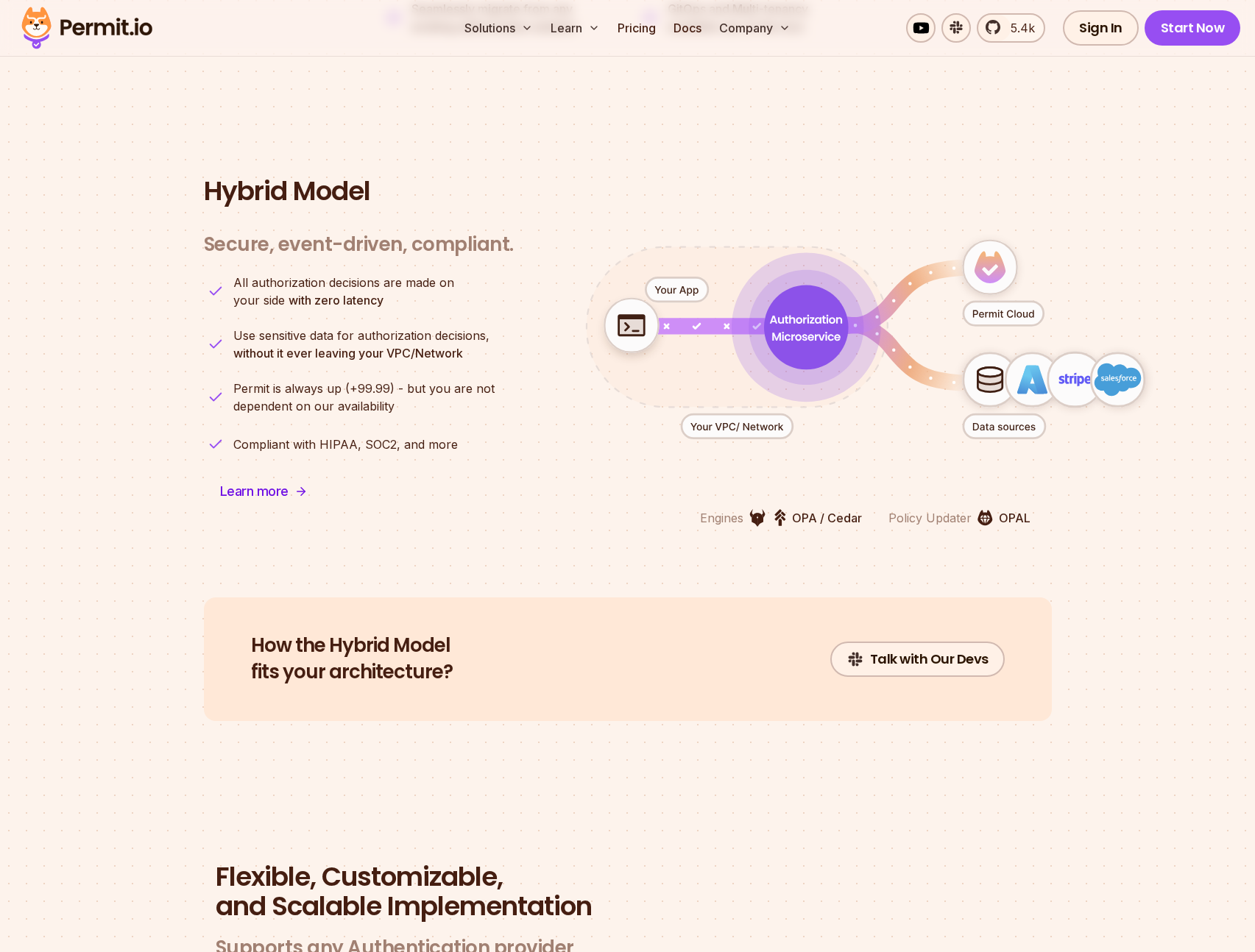
scroll to position [3906, 0]
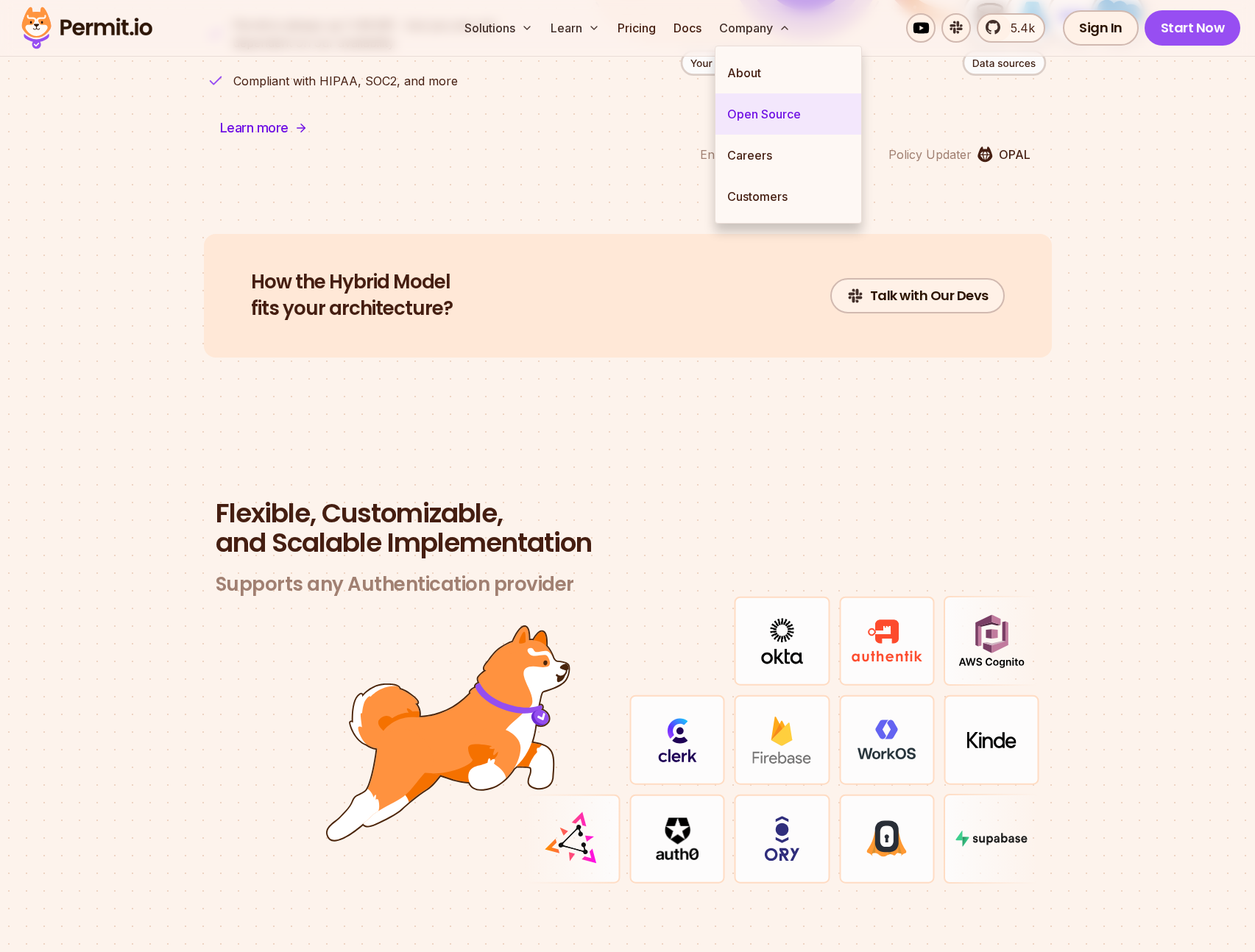
click at [750, 115] on link "Open Source" at bounding box center [788, 114] width 145 height 41
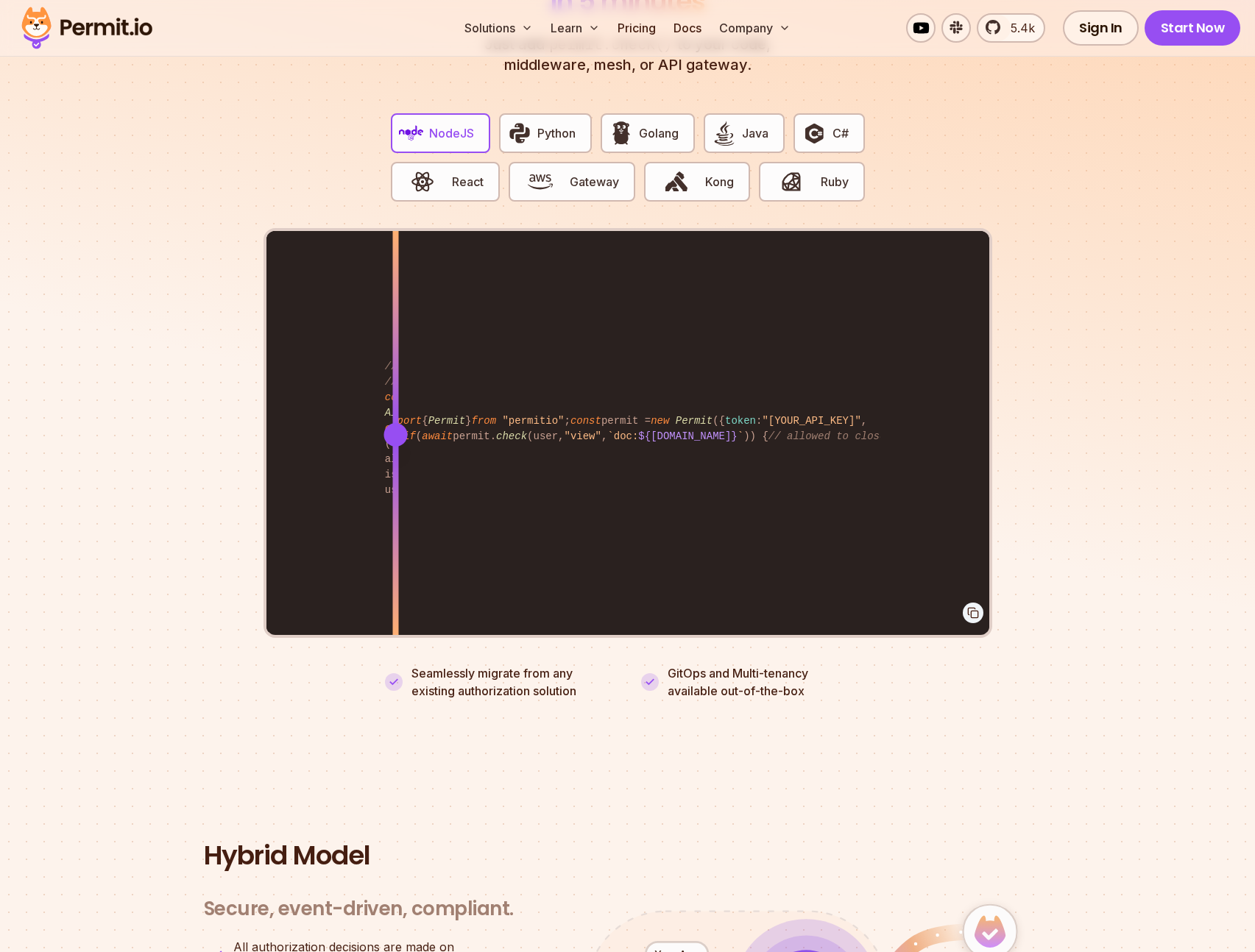
scroll to position [2869, 0]
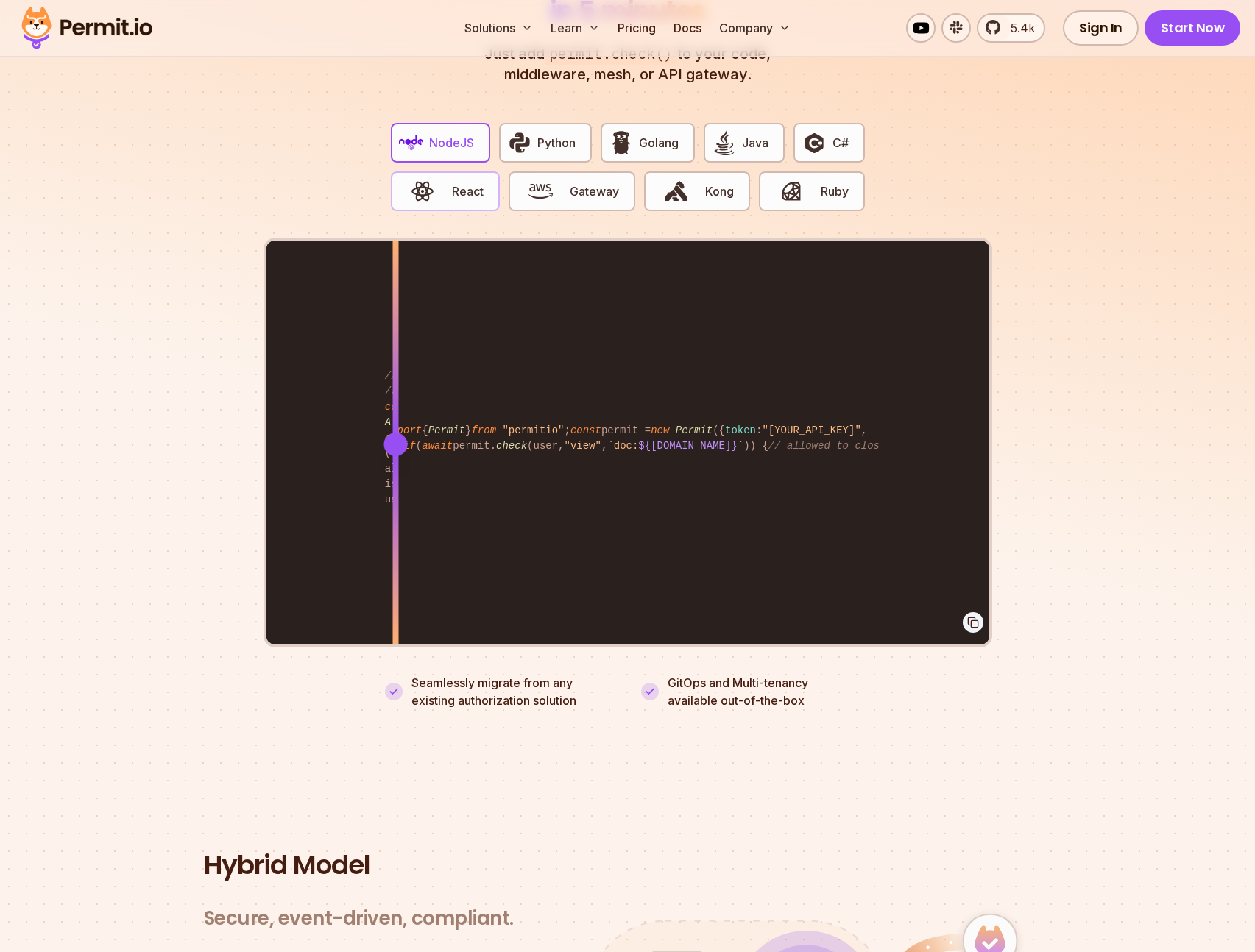
click at [471, 183] on span "React" at bounding box center [468, 191] width 32 height 18
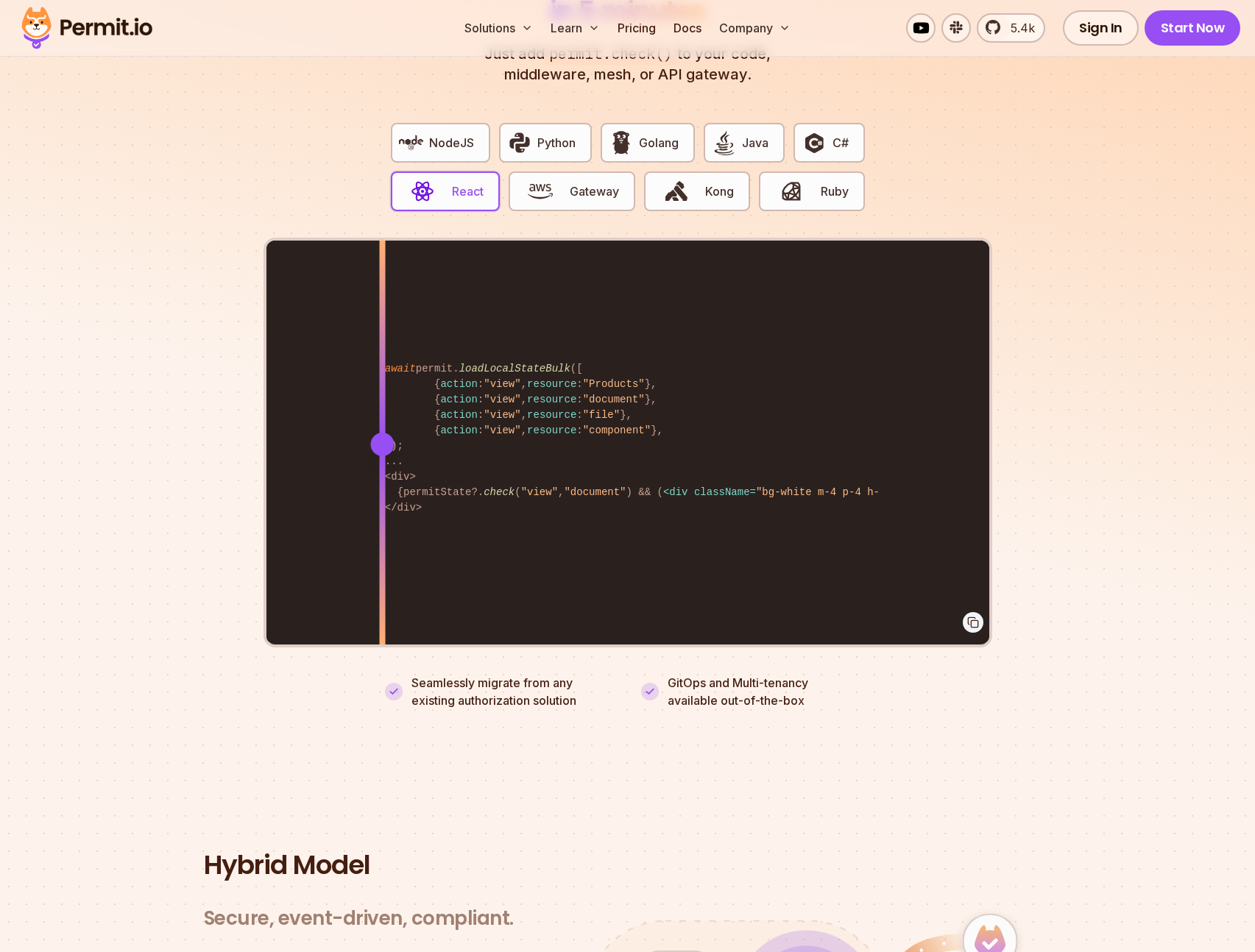
drag, startPoint x: 705, startPoint y: 424, endPoint x: 382, endPoint y: 408, distance: 323.4
click at [382, 408] on div at bounding box center [382, 444] width 6 height 406
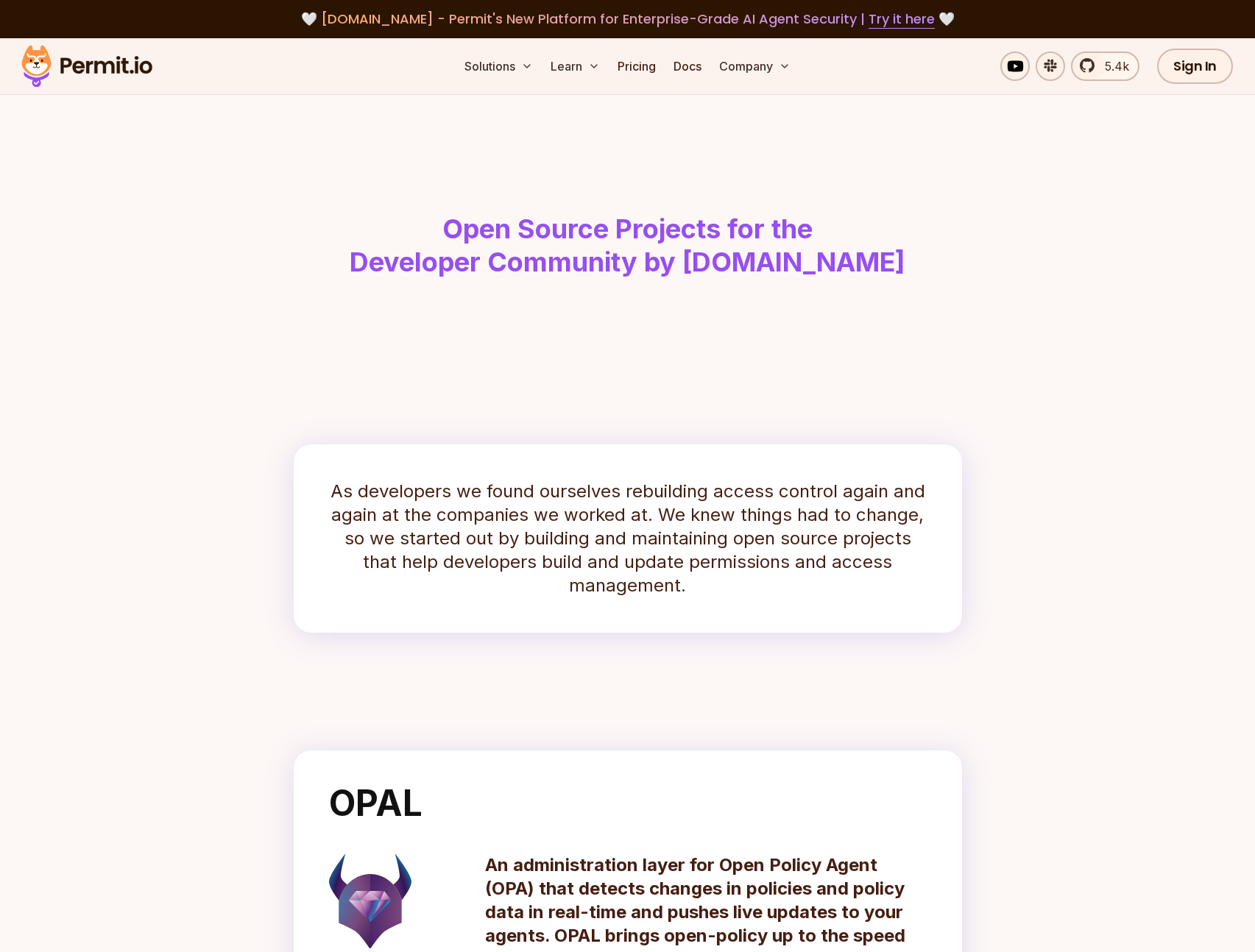
scroll to position [343, 0]
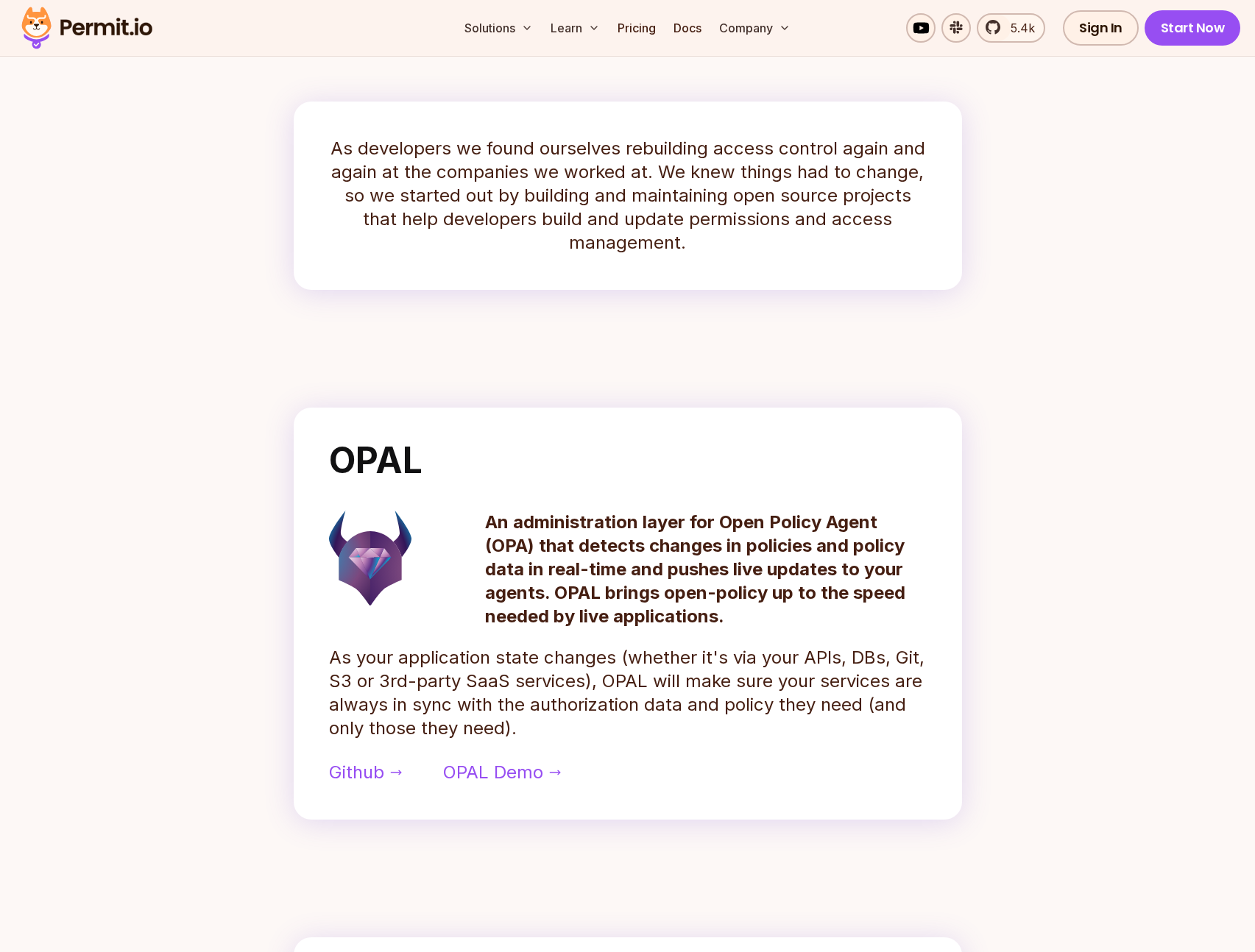
click at [764, 299] on div "As developers we found ourselves rebuilding access control again and again at t…" at bounding box center [628, 196] width 692 height 212
click at [960, 254] on div "As developers we found ourselves rebuilding access control again and again at t…" at bounding box center [628, 195] width 668 height 189
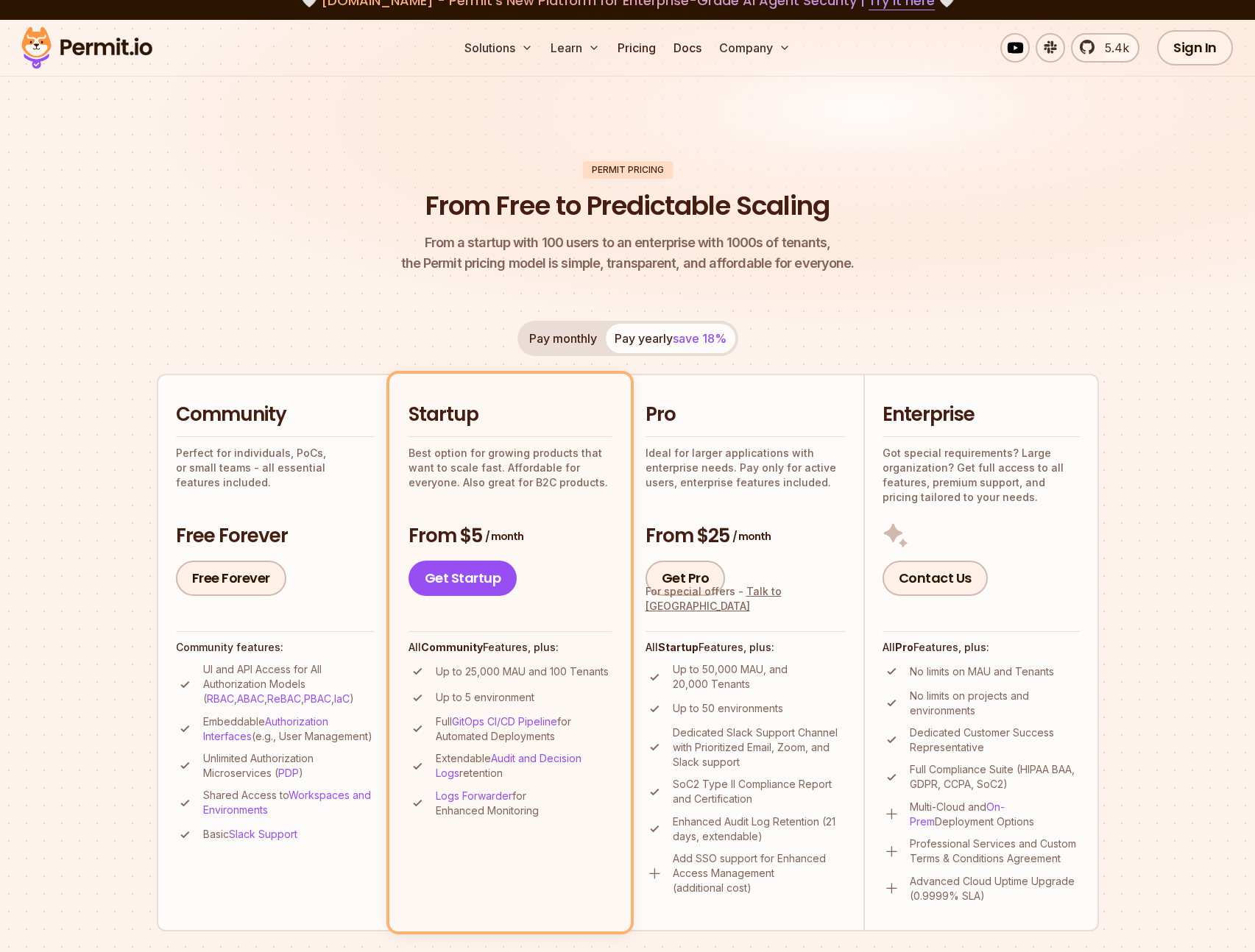
scroll to position [38, 0]
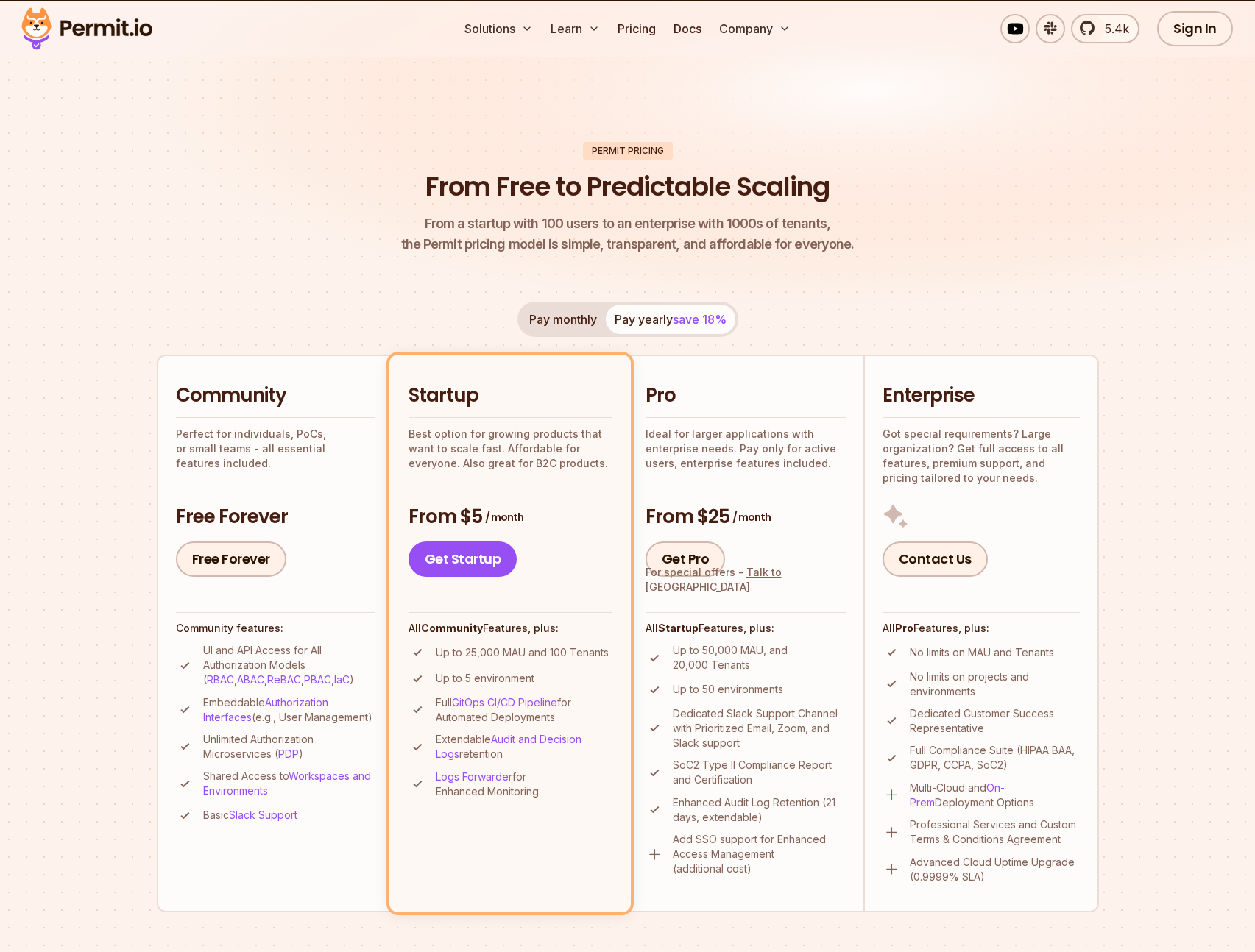
click at [740, 678] on ul "Up to 50,000 MAU, and 20,000 Tenants Up to 50 environments Dedicated Slack Supp…" at bounding box center [745, 760] width 200 height 234
drag, startPoint x: 676, startPoint y: 690, endPoint x: 845, endPoint y: 686, distance: 169.0
click at [845, 686] on li "Pro Ideal for larger applications with enterprise needs. Pay only for active us…" at bounding box center [745, 633] width 235 height 557
click at [846, 686] on li "Pro Ideal for larger applications with enterprise needs. Pay only for active us…" at bounding box center [745, 633] width 235 height 557
click at [739, 685] on p "Up to 50 environments" at bounding box center [728, 689] width 111 height 15
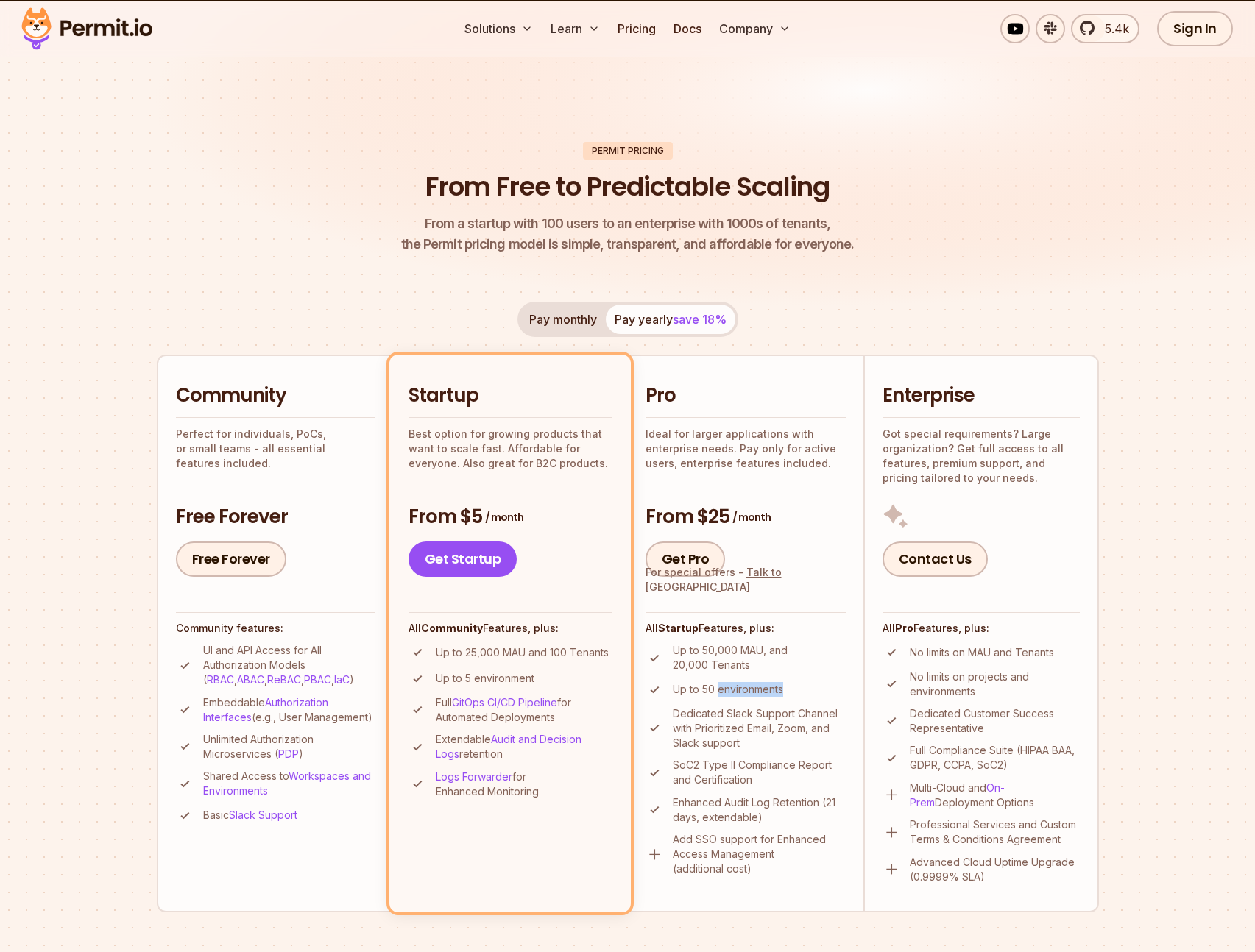
click at [739, 685] on p "Up to 50 environments" at bounding box center [728, 689] width 111 height 15
click at [770, 589] on link "Talk to [GEOGRAPHIC_DATA]" at bounding box center [713, 579] width 136 height 27
